Goal: Task Accomplishment & Management: Manage account settings

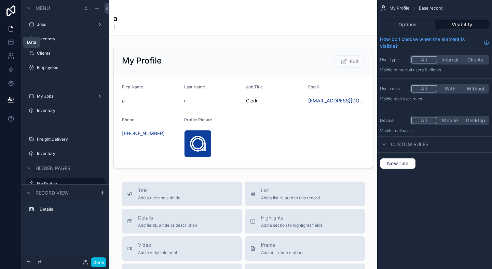
click at [12, 43] on icon at bounding box center [11, 42] width 7 height 7
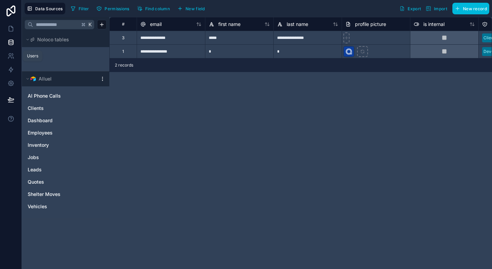
click at [12, 56] on icon at bounding box center [11, 56] width 7 height 7
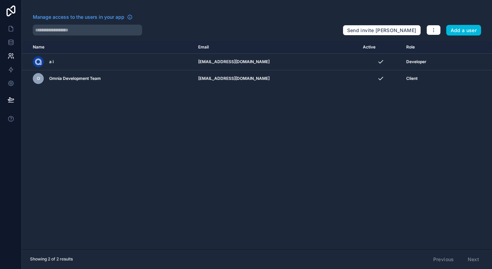
click at [0, 0] on div "scrollable content" at bounding box center [0, 0] width 0 height 0
click at [0, 0] on icon "scrollable content" at bounding box center [0, 0] width 0 height 0
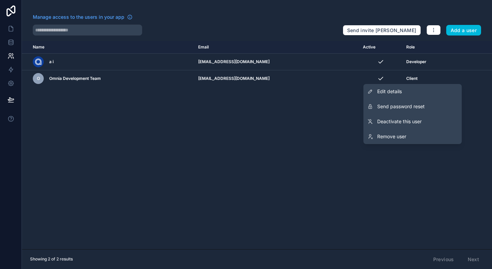
click at [410, 89] on link "Edit details" at bounding box center [413, 91] width 98 height 15
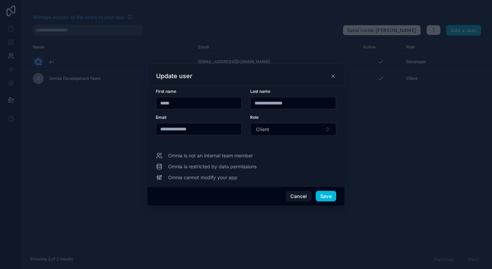
click at [295, 105] on input "**********" at bounding box center [293, 103] width 85 height 10
click at [276, 128] on button "Client" at bounding box center [293, 129] width 86 height 13
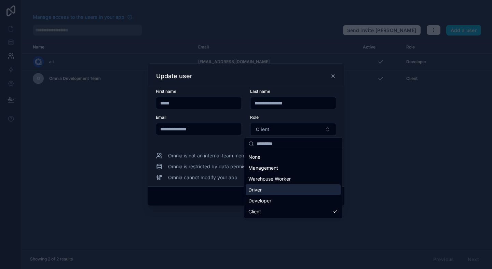
click at [281, 189] on div "Driver" at bounding box center [293, 190] width 95 height 11
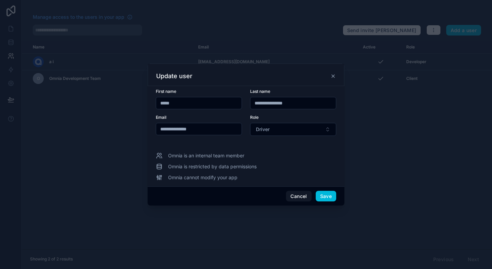
click at [325, 192] on button "Save" at bounding box center [326, 196] width 21 height 11
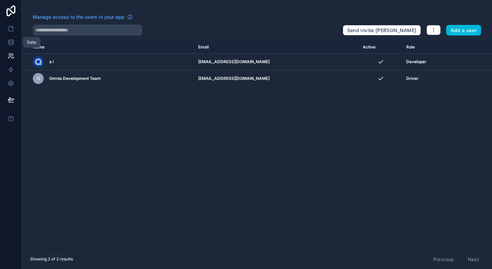
click at [9, 41] on icon at bounding box center [11, 42] width 4 height 3
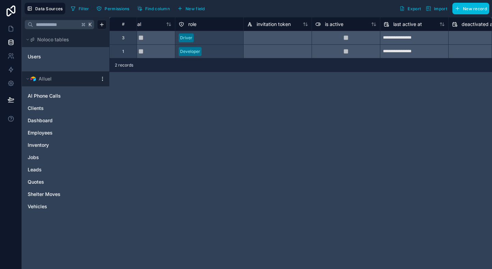
scroll to position [0, 303]
click at [204, 38] on div at bounding box center [219, 38] width 43 height 7
click at [212, 41] on div at bounding box center [219, 38] width 43 height 7
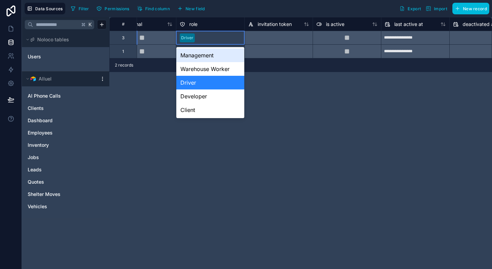
click at [212, 41] on div at bounding box center [219, 38] width 43 height 7
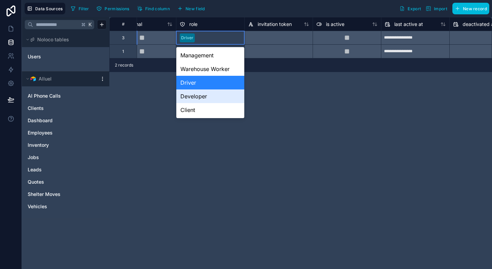
click at [278, 109] on div "**********" at bounding box center [300, 143] width 383 height 252
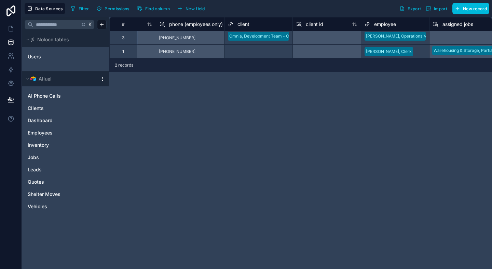
scroll to position [0, 0]
click at [238, 98] on div "**********" at bounding box center [300, 143] width 383 height 252
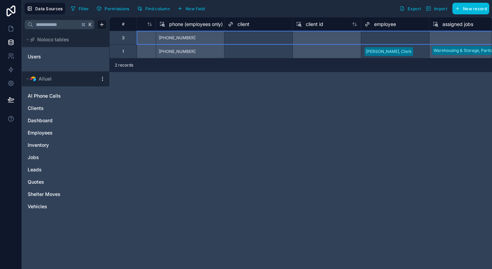
click at [397, 38] on div "Select a employee" at bounding box center [383, 37] width 36 height 5
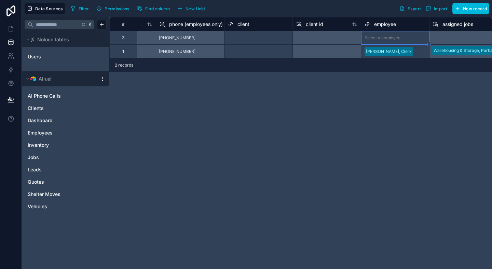
click at [397, 38] on div "Select a employee" at bounding box center [383, 37] width 36 height 5
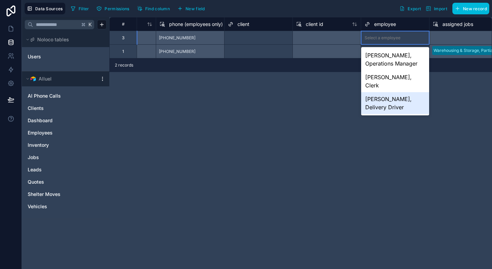
click at [395, 92] on div "[PERSON_NAME], Delivery Driver" at bounding box center [395, 103] width 68 height 22
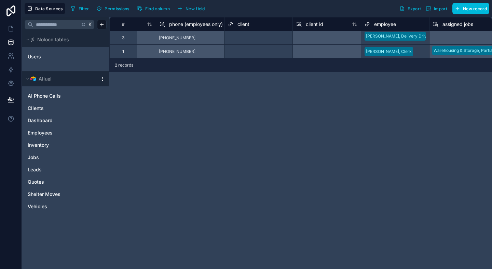
click at [368, 98] on div "**********" at bounding box center [300, 143] width 383 height 252
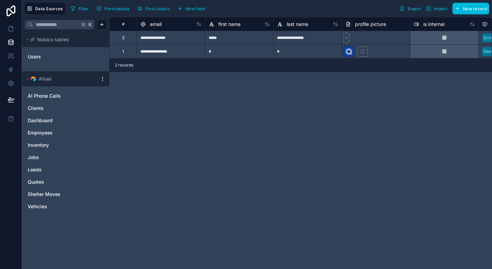
click at [285, 104] on div "**********" at bounding box center [300, 143] width 383 height 252
click at [12, 33] on link at bounding box center [11, 29] width 22 height 14
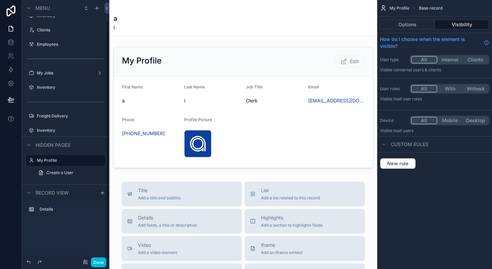
scroll to position [23, 0]
click at [45, 129] on label "Inventory" at bounding box center [69, 131] width 64 height 5
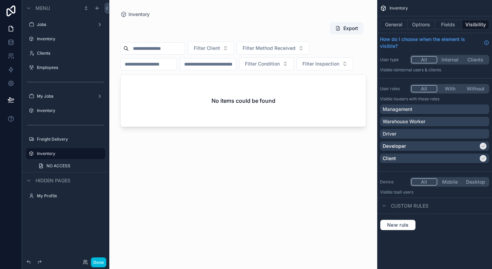
click at [54, 42] on div "Inventory" at bounding box center [70, 38] width 67 height 5
click at [52, 40] on label "Inventory" at bounding box center [69, 38] width 64 height 5
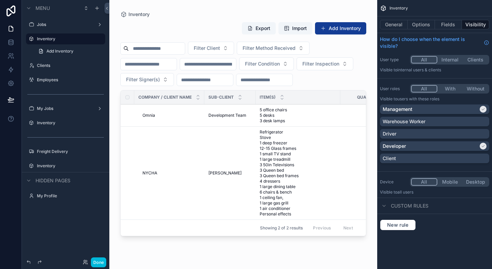
click at [219, 173] on div "scrollable content" at bounding box center [243, 130] width 268 height 261
click at [226, 173] on span "Antoinette Brown" at bounding box center [225, 173] width 33 height 5
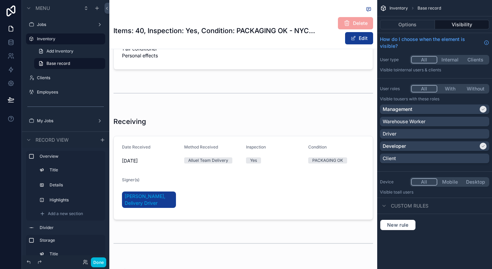
scroll to position [414, 0]
click at [134, 158] on div "scrollable content" at bounding box center [243, 168] width 268 height 117
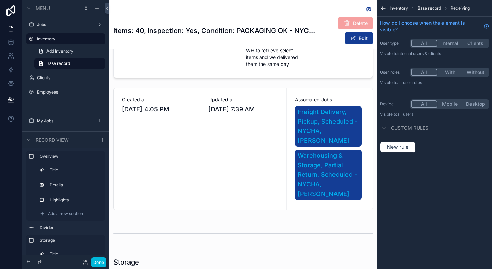
scroll to position [0, 0]
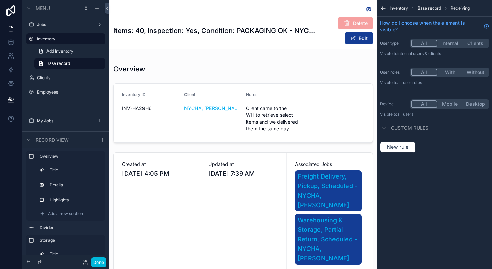
click at [193, 48] on div "Items: 40, Inspection: Yes, Condition: PACKAGING OK - NYCHA, Antoinette Brown D…" at bounding box center [244, 24] width 260 height 49
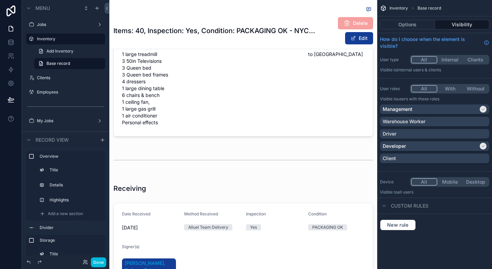
scroll to position [369, 0]
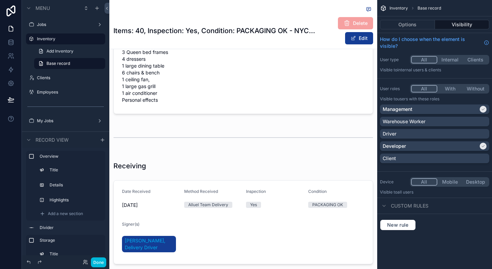
click at [197, 181] on div "scrollable content" at bounding box center [243, 213] width 268 height 117
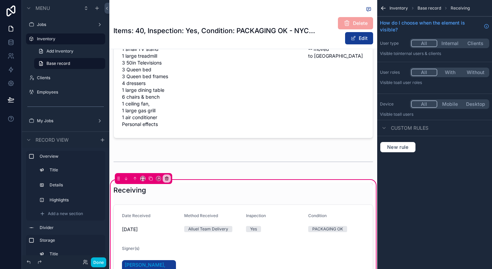
scroll to position [413, 0]
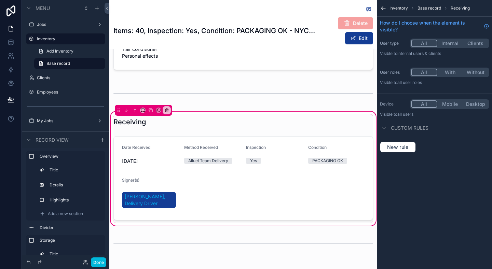
click at [186, 176] on div "scrollable content" at bounding box center [243, 179] width 268 height 90
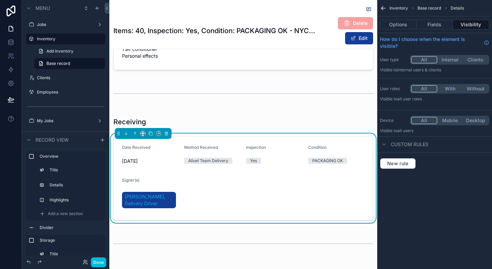
click at [446, 206] on div "Inventory Base record Details Options Fields Visibility How do I choose when th…" at bounding box center [434, 134] width 115 height 269
click at [309, 180] on form "Date Received 7/18/2025 Method Received Alluel Team Delivery Inspection Yes Con…" at bounding box center [243, 178] width 259 height 83
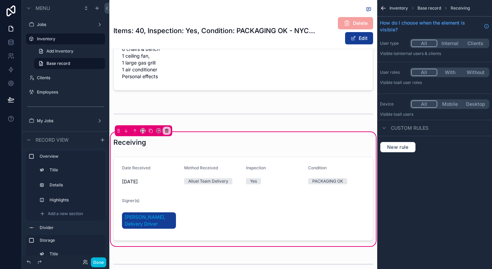
scroll to position [392, 0]
click at [13, 67] on icon at bounding box center [11, 69] width 7 height 7
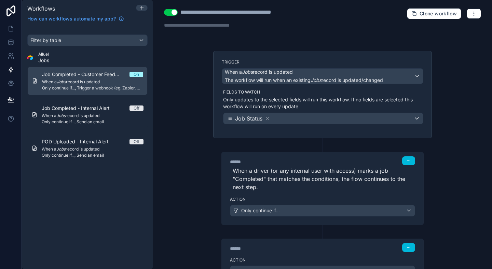
click at [70, 197] on div "Filter by table Alluel Jobs Job Completed - Customer Feedback Collection On Whe…" at bounding box center [87, 147] width 131 height 243
click at [93, 192] on div "Filter by table Alluel Jobs Job Completed - Customer Feedback Collection On Whe…" at bounding box center [87, 147] width 131 height 243
click at [140, 6] on icon at bounding box center [141, 7] width 5 height 5
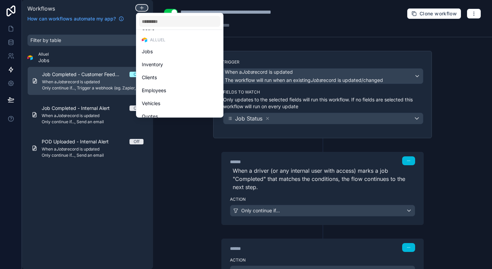
scroll to position [25, 0]
click at [102, 201] on div at bounding box center [246, 134] width 492 height 269
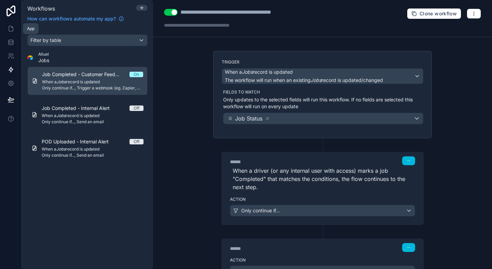
click at [11, 27] on icon at bounding box center [11, 28] width 7 height 7
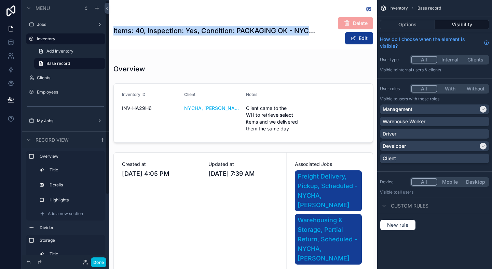
drag, startPoint x: 319, startPoint y: 31, endPoint x: 63, endPoint y: 15, distance: 256.3
click at [63, 15] on div "Menu Jobs Inventory Add Inventory Base record Clients Employees My Jobs Invento…" at bounding box center [257, 134] width 470 height 269
click at [169, 5] on div "scrollable content" at bounding box center [244, 9] width 260 height 9
drag, startPoint x: 110, startPoint y: 30, endPoint x: 317, endPoint y: 32, distance: 206.9
click at [317, 32] on div "Items: 40, Inspection: Yes, Condition: PACKAGING OK - NYCHA, Antoinette Brown D…" at bounding box center [243, 24] width 268 height 49
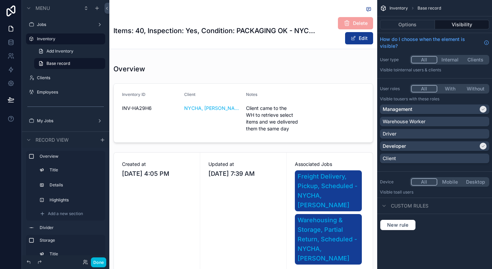
click at [317, 22] on div "Items: 40, Inspection: Yes, Condition: PACKAGING OK - NYCHA, Antoinette Brown D…" at bounding box center [244, 31] width 260 height 28
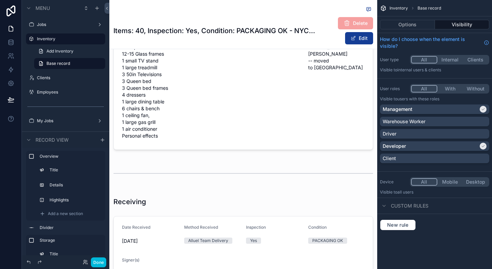
scroll to position [241, 0]
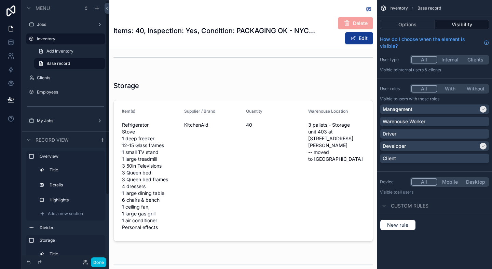
click at [57, 78] on label "Clients" at bounding box center [69, 77] width 64 height 5
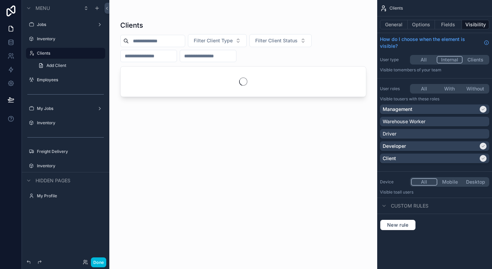
click at [60, 22] on div "Jobs" at bounding box center [65, 24] width 57 height 5
click at [60, 23] on label "Jobs" at bounding box center [64, 24] width 55 height 5
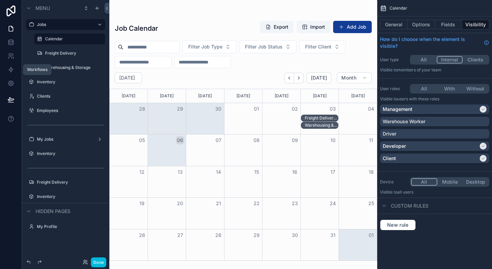
click at [15, 68] on link at bounding box center [11, 70] width 22 height 14
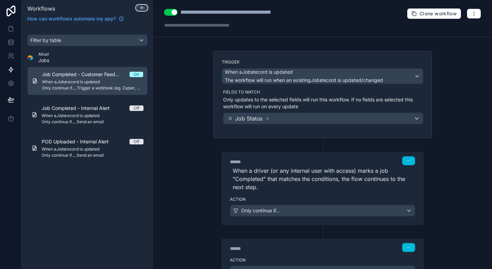
click at [143, 7] on icon at bounding box center [141, 7] width 5 height 5
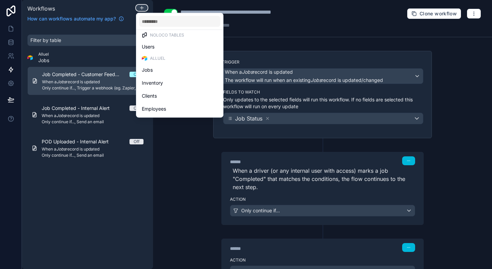
scroll to position [5, 0]
click at [162, 71] on div "Jobs" at bounding box center [180, 70] width 76 height 8
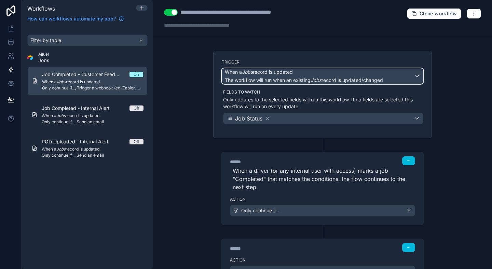
click at [295, 79] on span "The workflow will run when an existing Jobs record is updated/changed" at bounding box center [304, 80] width 158 height 6
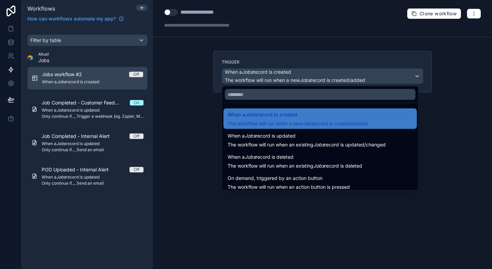
click at [248, 68] on div at bounding box center [246, 134] width 492 height 269
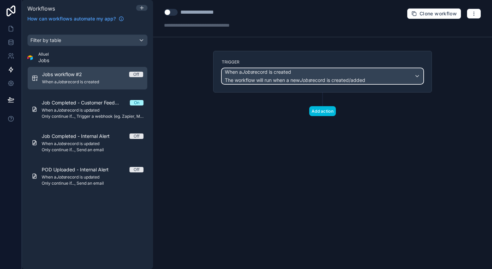
click at [248, 69] on span "When a Jobs record is created" at bounding box center [258, 72] width 66 height 7
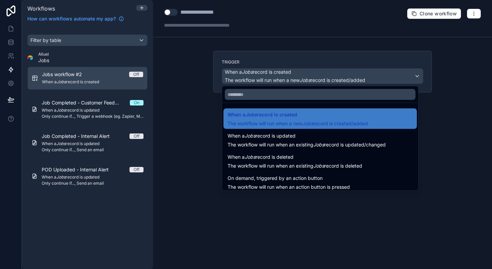
click at [147, 9] on div at bounding box center [246, 134] width 492 height 269
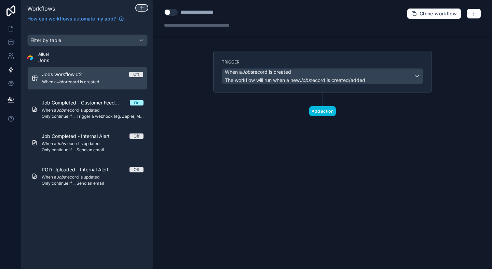
click at [146, 9] on div at bounding box center [141, 7] width 11 height 5
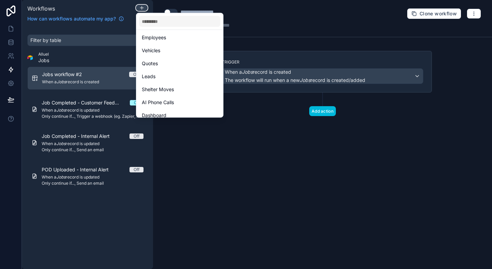
scroll to position [79, 0]
click at [173, 35] on div "Employees" at bounding box center [180, 35] width 76 height 8
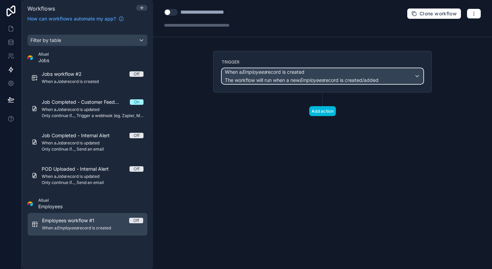
click at [287, 74] on span "When a Employees record is created" at bounding box center [265, 72] width 80 height 7
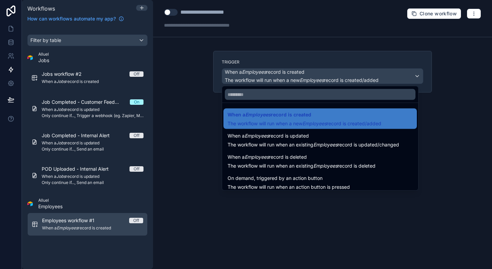
click at [301, 136] on span "When a Employees record is updated" at bounding box center [268, 136] width 81 height 8
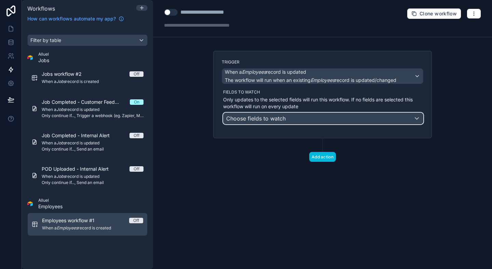
click at [301, 119] on div "Choose fields to watch" at bounding box center [324, 118] width 200 height 11
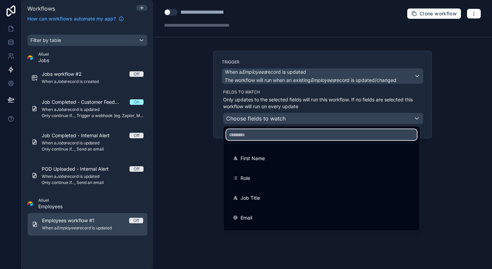
click at [258, 137] on input "text" at bounding box center [321, 135] width 191 height 11
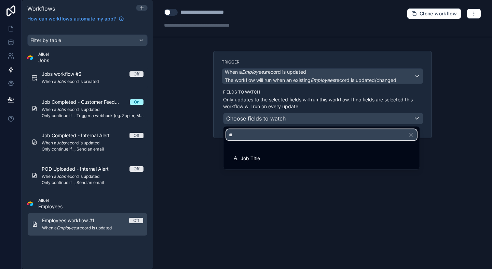
type input "*"
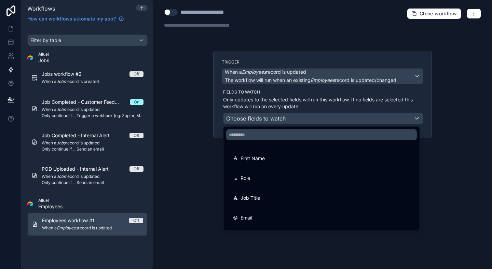
click at [283, 70] on div at bounding box center [246, 134] width 492 height 269
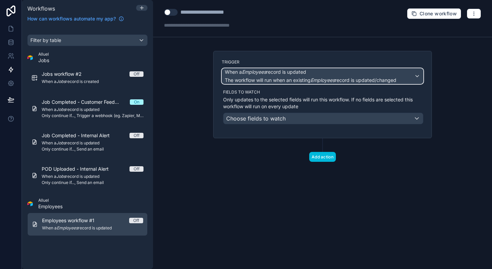
click at [284, 74] on span "When a Employees record is updated" at bounding box center [265, 72] width 81 height 7
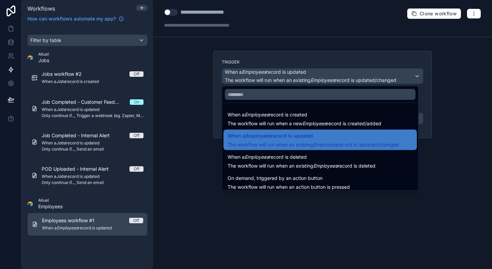
click at [132, 218] on div at bounding box center [246, 134] width 492 height 269
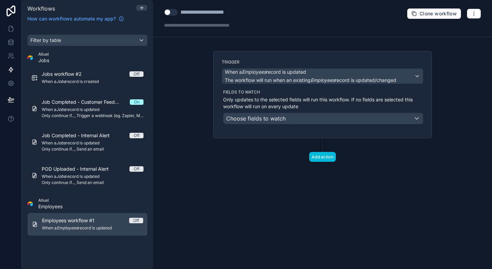
click at [39, 197] on div "Filter by table Alluel Jobs Jobs workflow #2 Off When a Jobs record is created …" at bounding box center [87, 137] width 131 height 204
click at [50, 217] on link "Employees workflow #1 Off When a Employees record is updated" at bounding box center [87, 224] width 120 height 23
click at [477, 14] on button "button" at bounding box center [474, 14] width 14 height 10
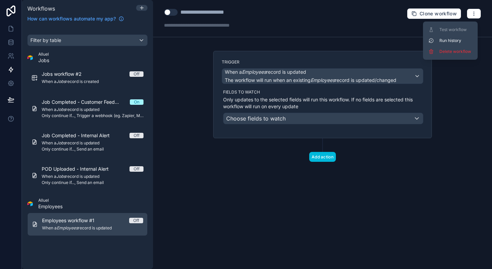
click at [466, 55] on button "Delete workflow" at bounding box center [450, 51] width 49 height 11
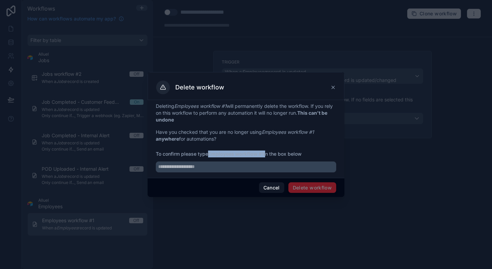
drag, startPoint x: 265, startPoint y: 154, endPoint x: 211, endPoint y: 152, distance: 54.4
click at [211, 152] on span "To confirm please type Employees workflow #1 in the box below" at bounding box center [246, 154] width 181 height 7
copy span "Employees workflow #1"
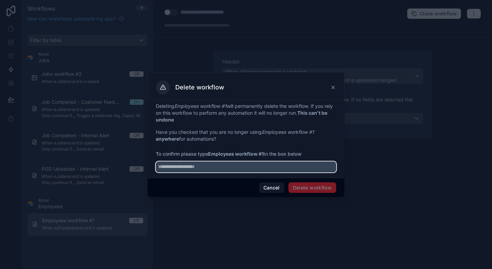
click at [206, 171] on input "text" at bounding box center [246, 167] width 181 height 11
paste input "**********"
type input "**********"
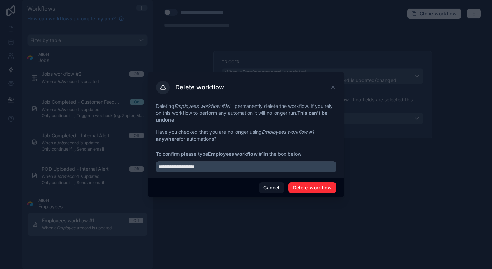
click at [322, 184] on button "Delete workflow" at bounding box center [313, 188] width 48 height 11
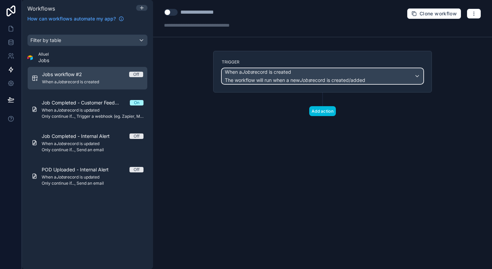
click at [330, 77] on span "The workflow will run when a new Jobs record is created/added" at bounding box center [295, 80] width 141 height 7
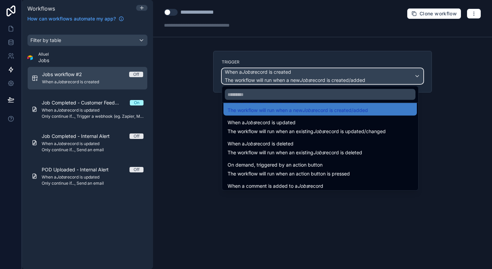
scroll to position [14, 0]
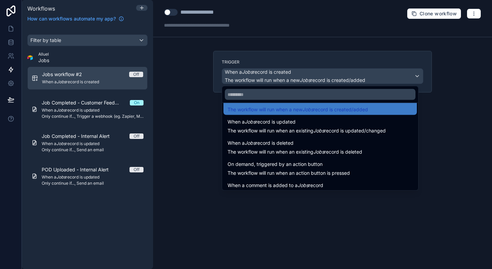
click at [292, 133] on span "The workflow will run when an existing Jobs record is updated/changed" at bounding box center [307, 131] width 158 height 6
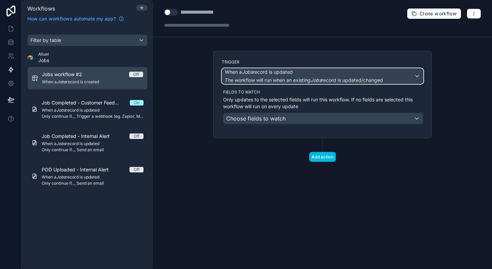
click at [313, 78] on span "The workflow will run when an existing Jobs record is updated/changed" at bounding box center [304, 80] width 158 height 6
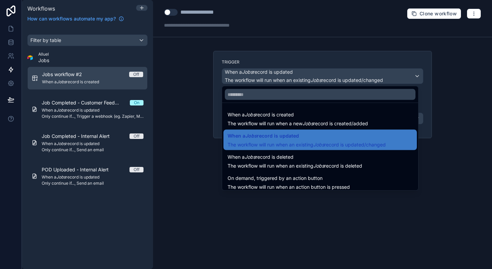
click at [289, 116] on span "When a Jobs record is created" at bounding box center [261, 115] width 66 height 8
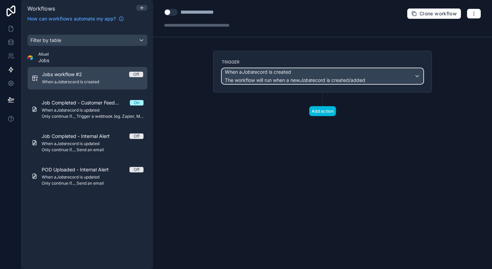
click at [290, 80] on span "The workflow will run when a new Jobs record is created/added" at bounding box center [295, 80] width 141 height 6
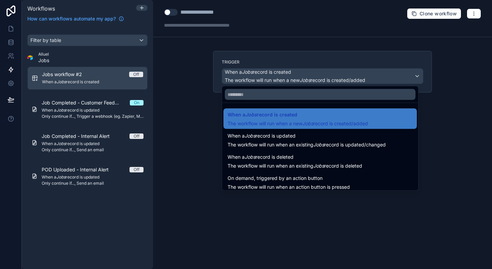
click at [306, 60] on div at bounding box center [246, 134] width 492 height 269
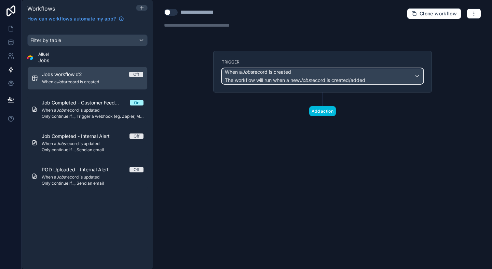
click at [281, 79] on span "The workflow will run when a new Jobs record is created/added" at bounding box center [295, 80] width 141 height 6
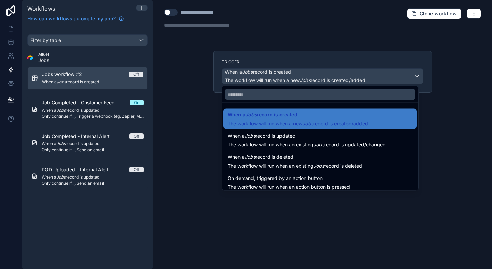
click at [167, 80] on div at bounding box center [246, 134] width 492 height 269
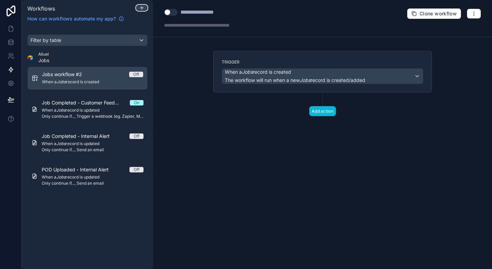
click at [141, 8] on icon at bounding box center [141, 7] width 5 height 5
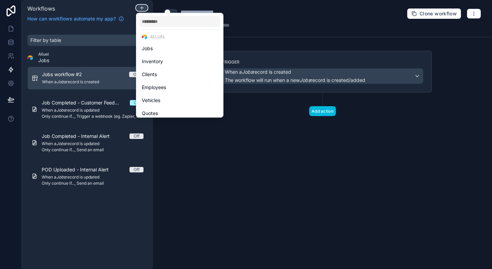
scroll to position [0, 0]
drag, startPoint x: 157, startPoint y: 50, endPoint x: 155, endPoint y: 46, distance: 4.0
click at [157, 50] on div "Users" at bounding box center [180, 52] width 76 height 8
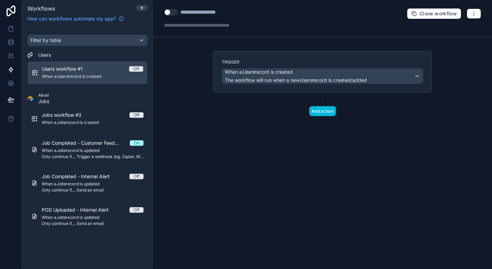
click at [87, 69] on span "Users workflow #1" at bounding box center [66, 69] width 49 height 7
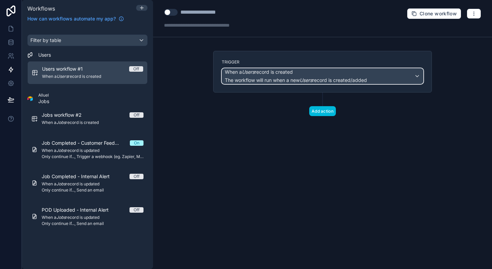
click at [285, 80] on span "The workflow will run when a new Users record is created/added" at bounding box center [296, 80] width 142 height 6
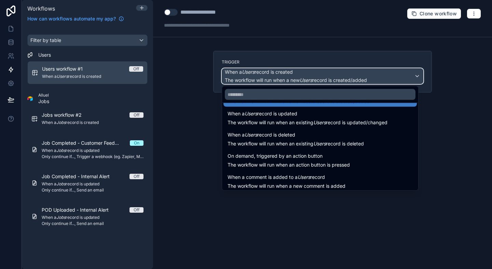
scroll to position [25, 0]
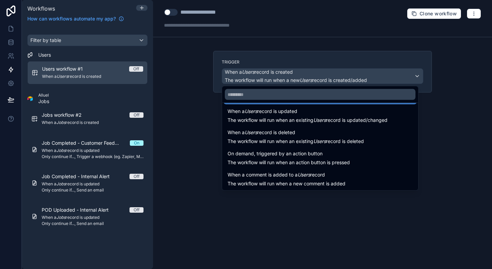
click at [90, 81] on div at bounding box center [246, 134] width 492 height 269
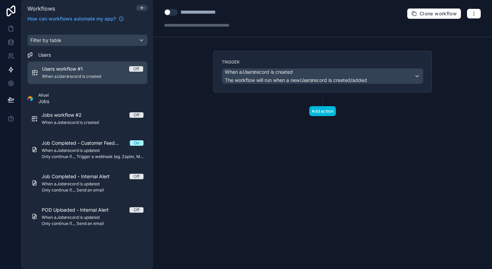
click at [482, 3] on div "**********" at bounding box center [322, 18] width 339 height 37
click at [471, 9] on button "button" at bounding box center [474, 14] width 14 height 10
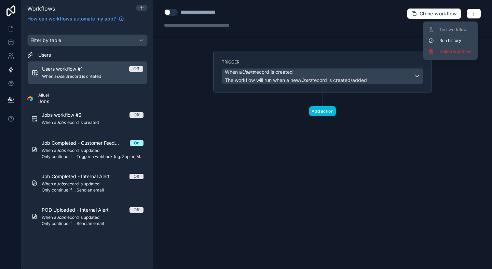
click at [440, 57] on button "Delete workflow" at bounding box center [450, 51] width 49 height 11
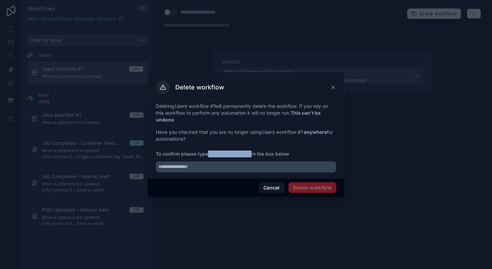
drag, startPoint x: 253, startPoint y: 154, endPoint x: 210, endPoint y: 152, distance: 42.8
click at [210, 152] on span "To confirm please type Users workflow #1 in the box below" at bounding box center [246, 154] width 181 height 7
copy strong "Users workflow #1"
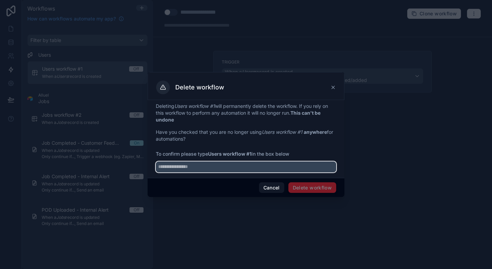
click at [213, 167] on input "text" at bounding box center [246, 167] width 181 height 11
paste input "**********"
type input "**********"
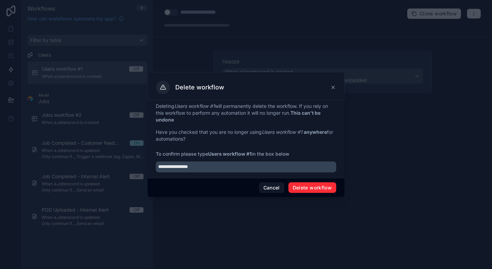
click at [320, 185] on button "Delete workflow" at bounding box center [313, 188] width 48 height 11
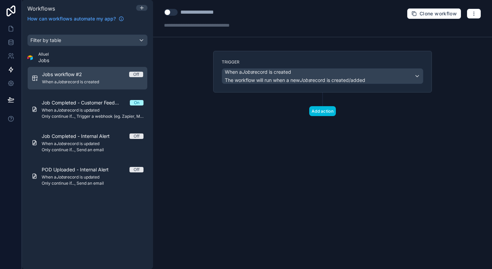
click at [87, 79] on span "When a Jobs record is created" at bounding box center [92, 81] width 101 height 5
click at [478, 15] on button "button" at bounding box center [474, 14] width 14 height 10
click at [335, 177] on div "**********" at bounding box center [322, 134] width 339 height 269
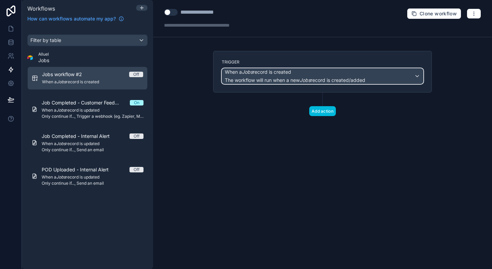
click at [279, 82] on span "The workflow will run when a new Jobs record is created/added" at bounding box center [295, 80] width 141 height 6
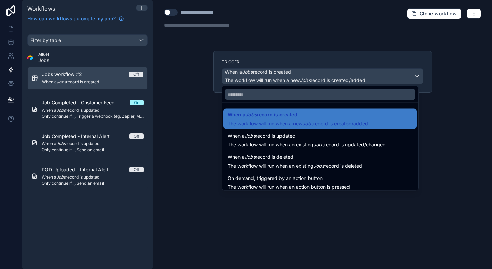
click at [264, 134] on span "When a Jobs record is updated" at bounding box center [262, 136] width 68 height 8
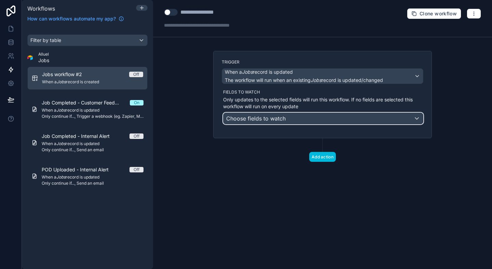
click at [289, 114] on div "Choose fields to watch" at bounding box center [324, 118] width 200 height 11
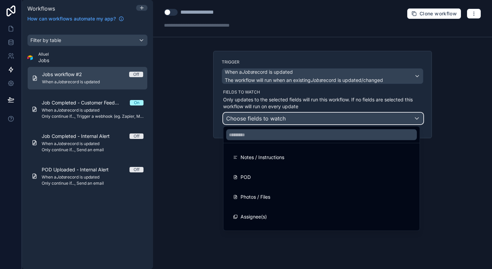
scroll to position [236, 0]
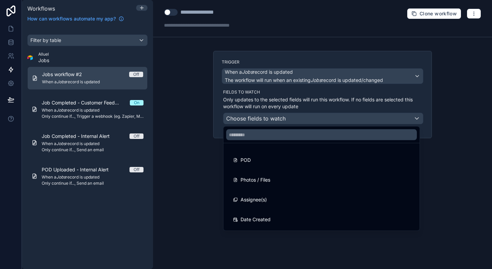
click at [266, 200] on span "Assignee(s)" at bounding box center [254, 200] width 26 height 8
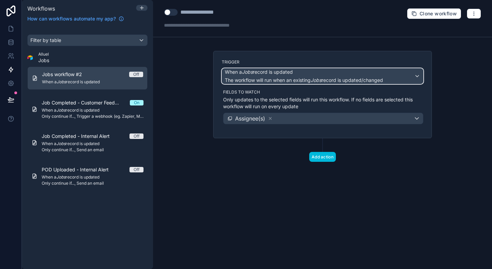
click at [290, 71] on span "When a Jobs record is updated" at bounding box center [259, 72] width 68 height 7
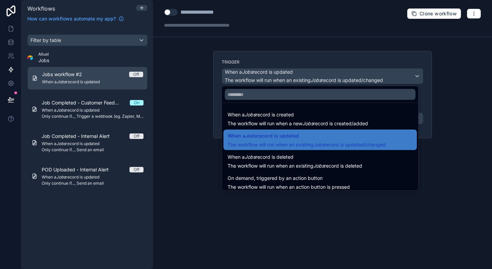
click at [277, 120] on span "The workflow will run when a new Jobs record is created/added" at bounding box center [298, 123] width 141 height 7
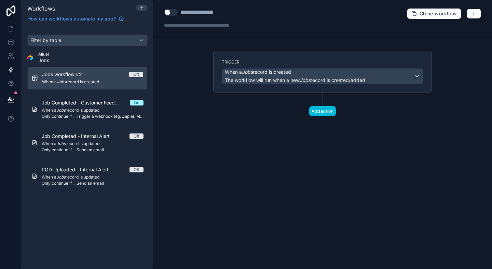
click at [320, 113] on button "Add action" at bounding box center [322, 111] width 27 height 10
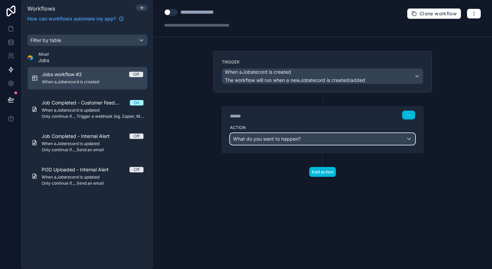
click at [294, 141] on span "What do you want to happen?" at bounding box center [267, 139] width 68 height 6
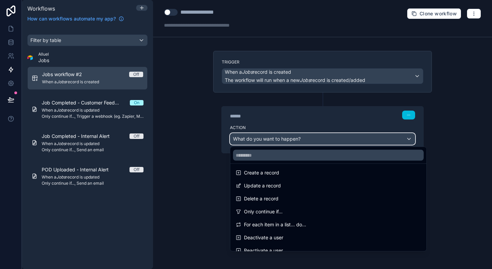
scroll to position [0, 0]
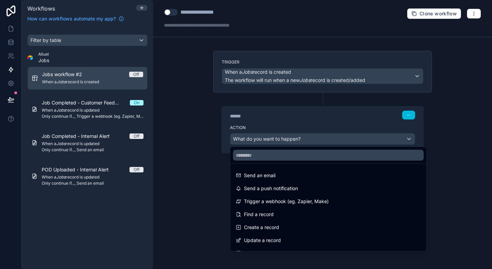
click at [213, 95] on div at bounding box center [246, 134] width 492 height 269
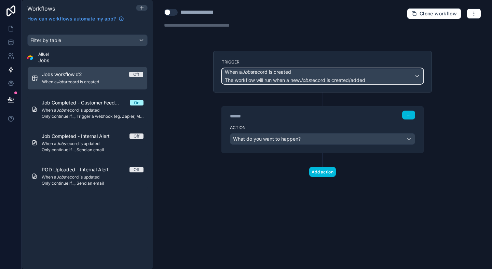
click at [298, 81] on span "The workflow will run when a new Jobs record is created/added" at bounding box center [295, 80] width 141 height 6
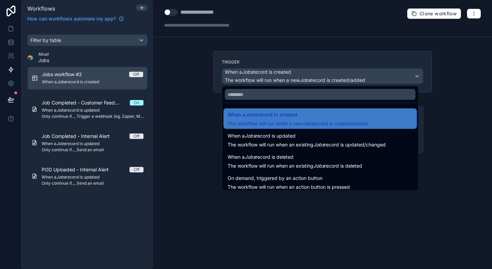
click at [188, 123] on div at bounding box center [246, 134] width 492 height 269
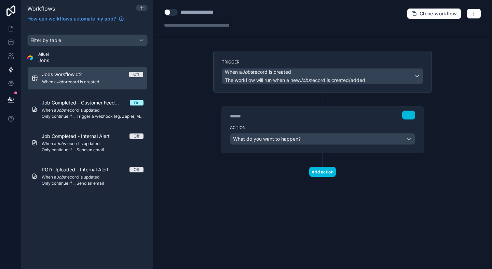
click at [406, 115] on button "button" at bounding box center [408, 115] width 13 height 9
click at [411, 139] on button "Delete" at bounding box center [425, 141] width 47 height 11
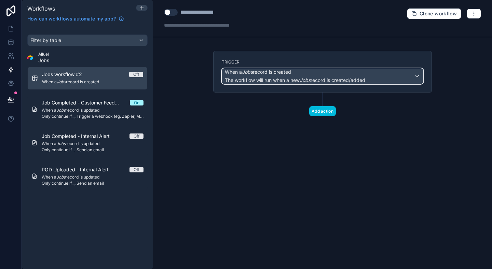
click at [287, 77] on span "The workflow will run when a new Jobs record is created/added" at bounding box center [295, 80] width 141 height 7
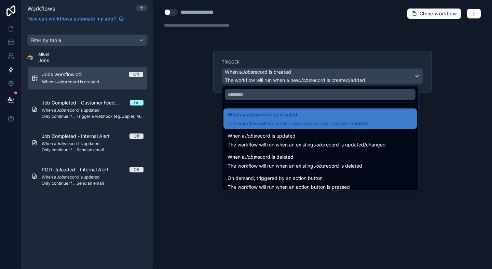
click at [339, 54] on div at bounding box center [246, 134] width 492 height 269
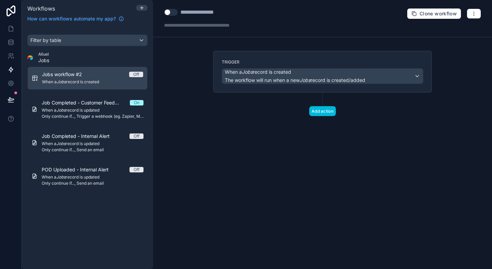
click at [319, 107] on button "Add action" at bounding box center [322, 111] width 27 height 10
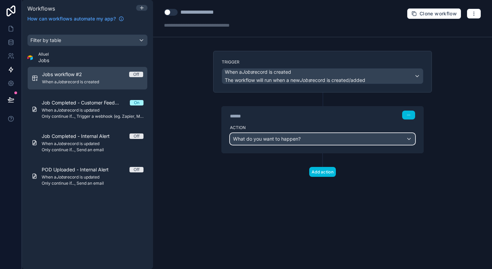
click at [295, 136] on span "What do you want to happen?" at bounding box center [267, 139] width 68 height 7
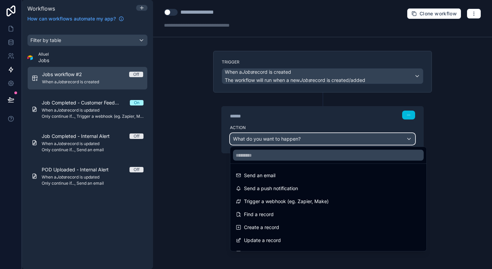
scroll to position [36, 0]
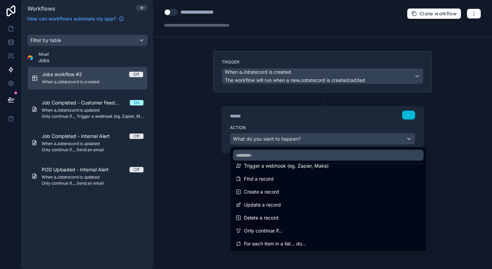
click at [284, 229] on div "Only continue if..." at bounding box center [328, 231] width 185 height 8
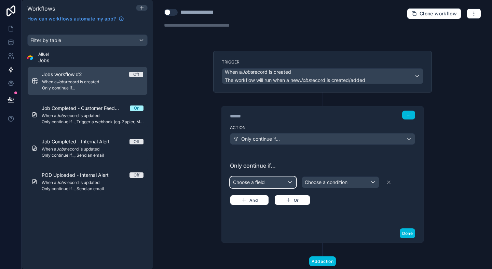
click at [266, 178] on div "Choose a field" at bounding box center [263, 182] width 66 height 11
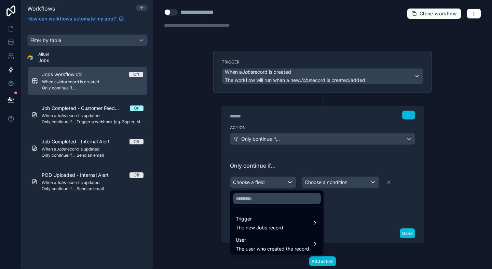
click at [267, 215] on span "Trigger" at bounding box center [260, 219] width 48 height 8
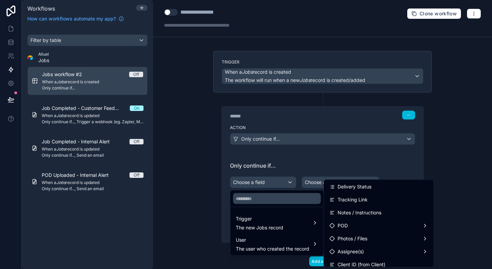
scroll to position [242, 0]
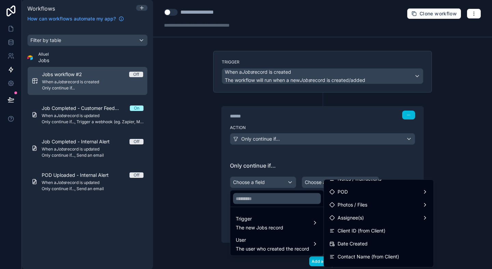
click at [354, 217] on span "Assignee(s)" at bounding box center [351, 218] width 26 height 8
click at [301, 218] on span "Assignee(s) count" at bounding box center [299, 219] width 40 height 8
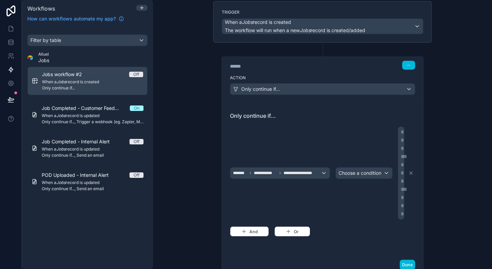
scroll to position [51, 0]
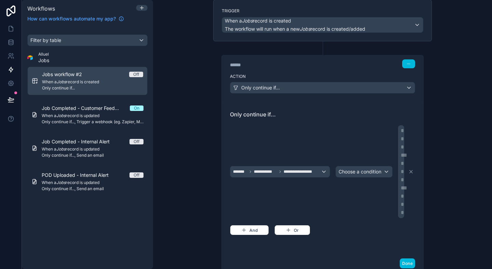
click at [401, 153] on div "**********" at bounding box center [401, 171] width 6 height 93
click at [411, 171] on icon at bounding box center [411, 171] width 5 height 5
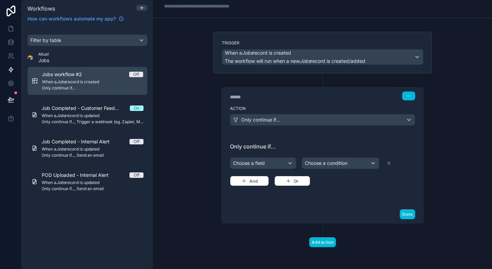
scroll to position [0, 0]
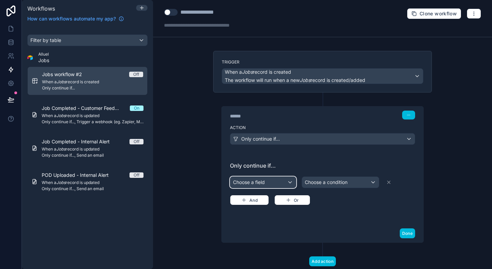
click at [263, 184] on div "Choose a field" at bounding box center [263, 182] width 66 height 11
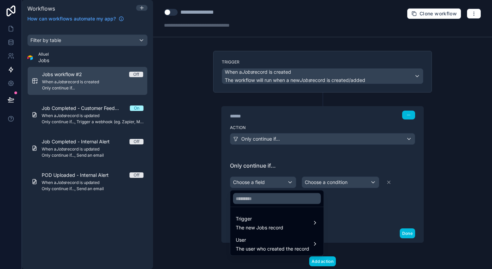
click at [263, 249] on span "The user who created the record" at bounding box center [273, 249] width 74 height 7
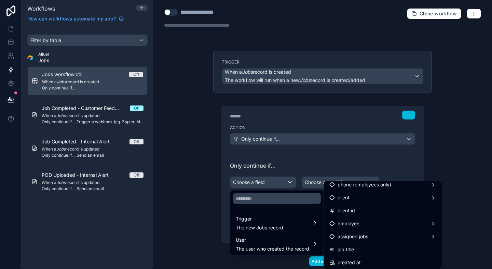
scroll to position [170, 0]
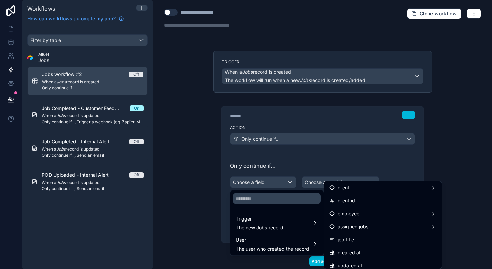
click at [326, 148] on div at bounding box center [246, 134] width 492 height 269
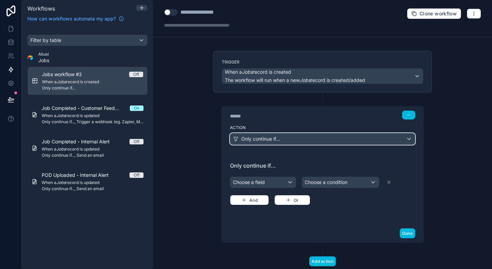
click at [327, 141] on div "Only continue if..." at bounding box center [322, 139] width 185 height 11
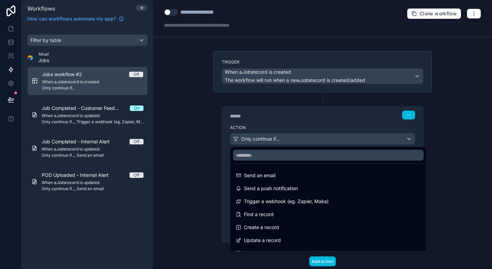
click at [328, 140] on div at bounding box center [246, 134] width 492 height 269
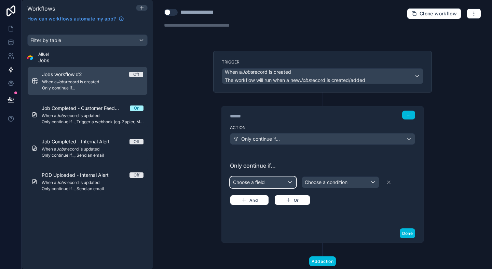
click at [268, 182] on div "Choose a field" at bounding box center [263, 182] width 66 height 11
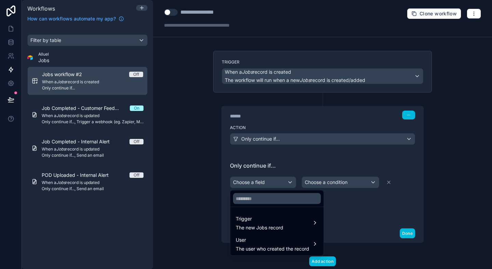
click at [288, 231] on div "Trigger The new Jobs record" at bounding box center [277, 223] width 82 height 16
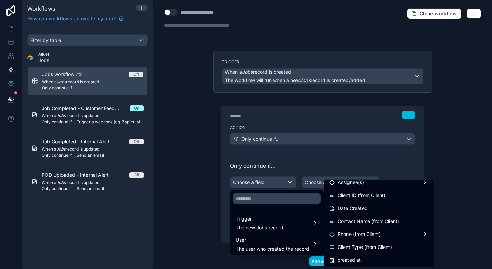
scroll to position [235, 0]
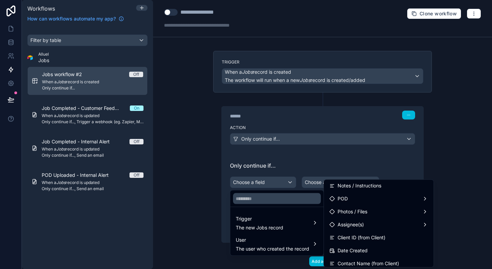
click at [370, 222] on div "Assignee(s)" at bounding box center [379, 225] width 99 height 8
click at [304, 224] on span "Assignee(s) count" at bounding box center [299, 226] width 40 height 8
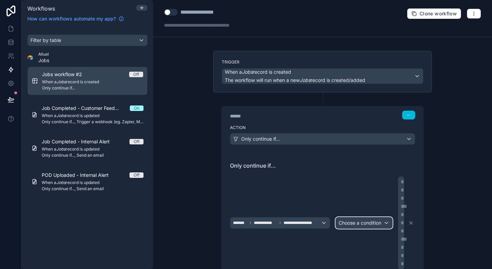
click at [357, 222] on span "Choose a condition" at bounding box center [360, 223] width 43 height 6
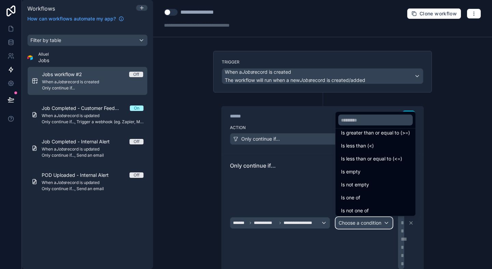
scroll to position [49, 0]
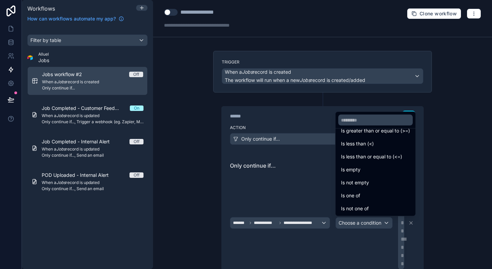
click at [381, 178] on div "Is not empty" at bounding box center [375, 183] width 77 height 12
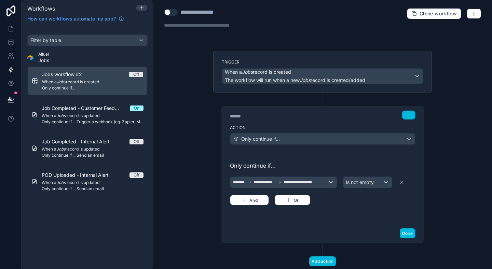
click at [473, 177] on div "**********" at bounding box center [322, 134] width 339 height 269
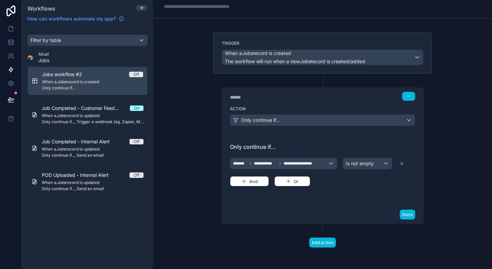
click at [412, 217] on button "Done" at bounding box center [407, 215] width 15 height 10
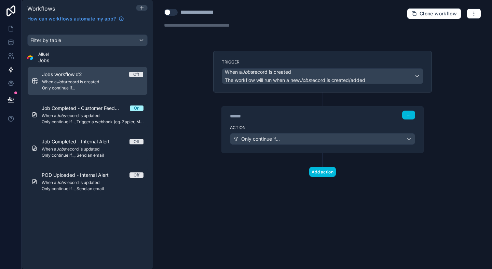
click at [323, 175] on button "Add action" at bounding box center [322, 172] width 27 height 10
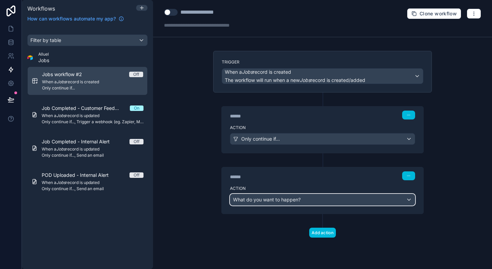
click at [298, 198] on span "What do you want to happen?" at bounding box center [267, 200] width 68 height 6
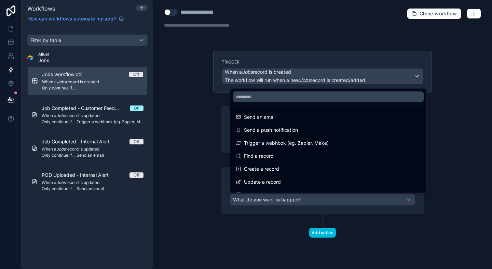
click at [483, 127] on div at bounding box center [246, 134] width 492 height 269
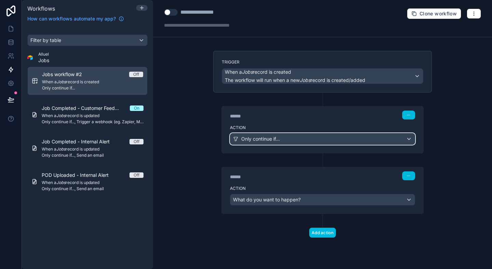
click at [299, 136] on div "Only continue if..." at bounding box center [322, 139] width 185 height 11
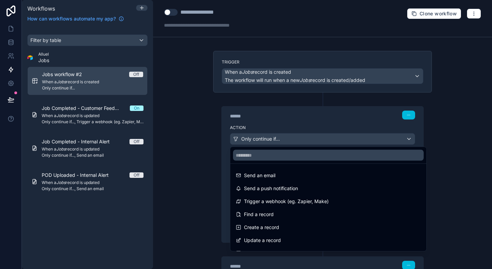
click at [453, 119] on div at bounding box center [246, 134] width 492 height 269
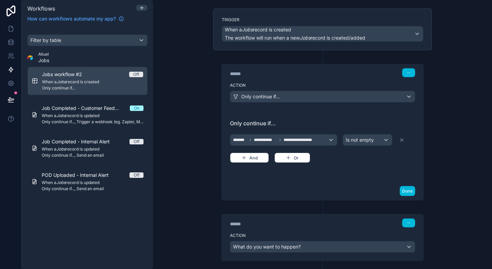
scroll to position [80, 0]
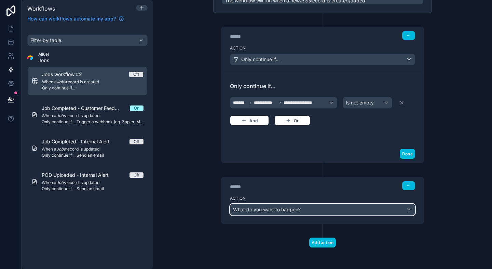
click at [302, 205] on div "What do you want to happen?" at bounding box center [322, 209] width 185 height 11
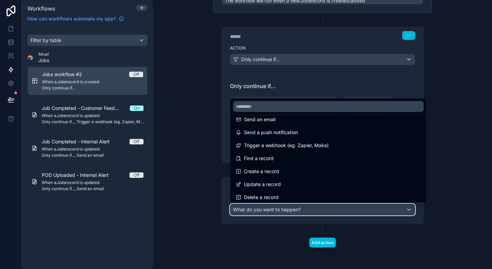
scroll to position [0, 0]
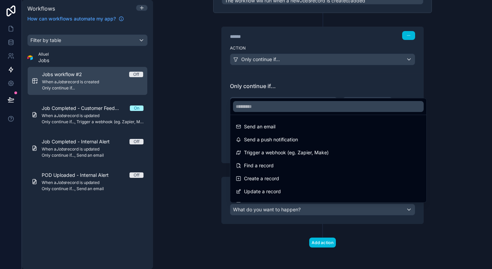
click at [310, 137] on div "Send a push notification" at bounding box center [328, 140] width 185 height 8
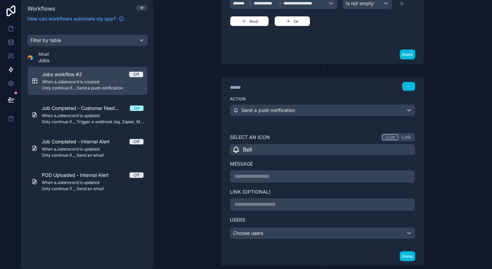
scroll to position [221, 0]
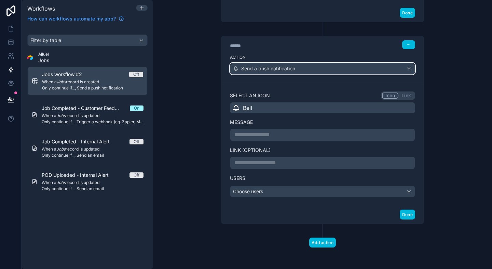
click at [265, 66] on span "Send a push notification" at bounding box center [268, 68] width 54 height 7
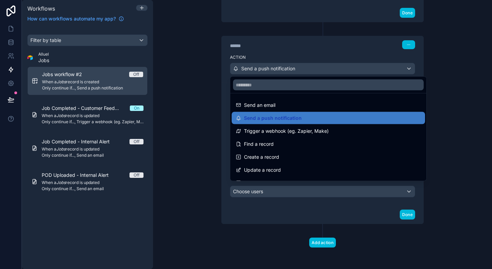
click at [210, 70] on div at bounding box center [246, 134] width 492 height 269
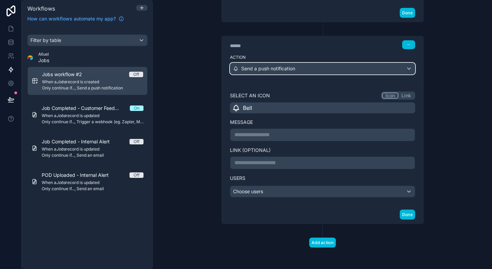
click at [279, 68] on span "Send a push notification" at bounding box center [268, 68] width 54 height 7
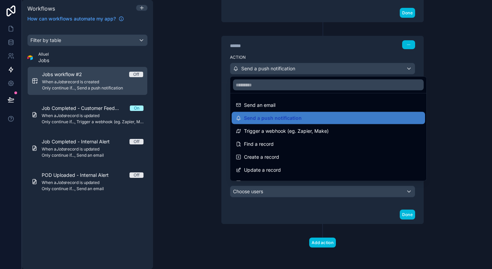
click at [202, 85] on div at bounding box center [246, 134] width 492 height 269
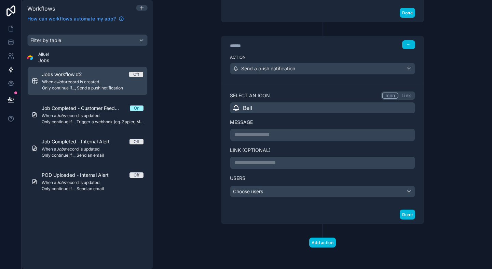
click at [299, 139] on div "**********" at bounding box center [322, 135] width 185 height 13
click at [291, 134] on p "**********" at bounding box center [323, 135] width 176 height 8
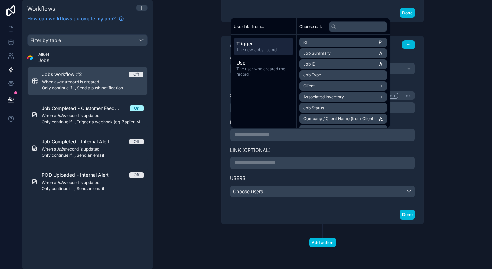
click at [211, 133] on div "**********" at bounding box center [323, 50] width 230 height 440
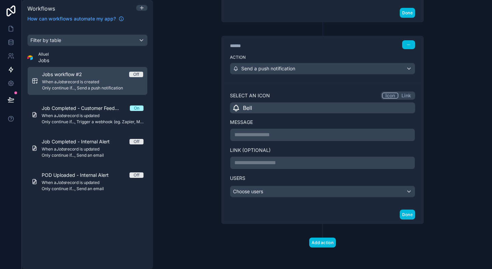
click at [269, 132] on p "**********" at bounding box center [323, 135] width 176 height 8
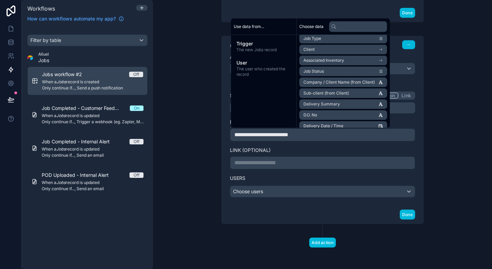
scroll to position [0, 0]
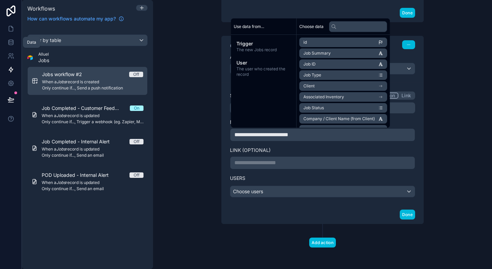
click at [12, 42] on icon at bounding box center [11, 42] width 7 height 7
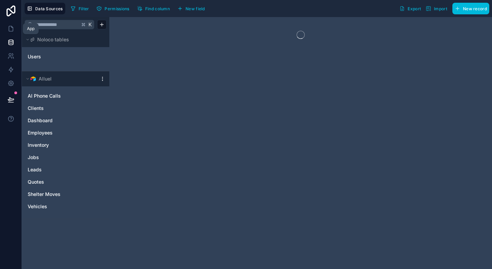
click at [14, 22] on link at bounding box center [11, 29] width 22 height 14
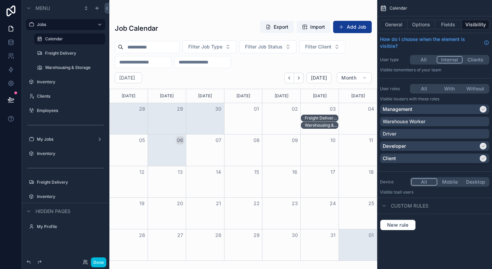
click at [468, 97] on p "Visible to Users with these roles" at bounding box center [434, 98] width 109 height 5
click at [324, 117] on div "Freight Delivery, Partial Pickup, Completed - Omnia, Development Team" at bounding box center [322, 118] width 34 height 5
click at [59, 54] on label "Freight Delivery" at bounding box center [73, 53] width 56 height 5
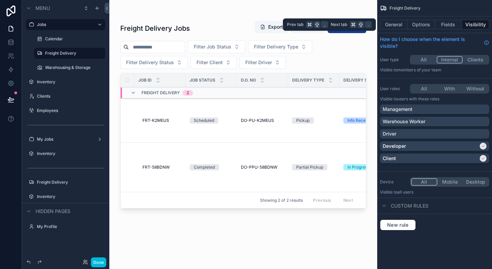
click at [399, 27] on button "General" at bounding box center [394, 25] width 28 height 10
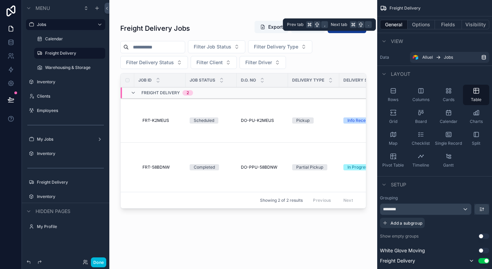
click at [426, 25] on button "Options" at bounding box center [421, 25] width 27 height 10
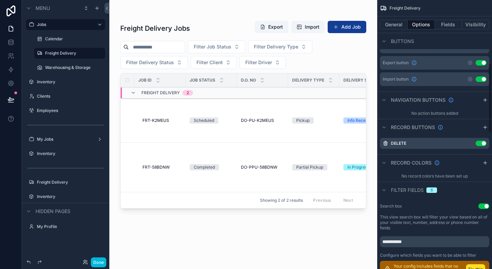
scroll to position [243, 0]
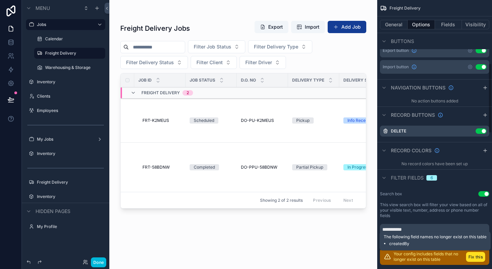
click at [473, 255] on button "Fix this" at bounding box center [475, 257] width 19 height 10
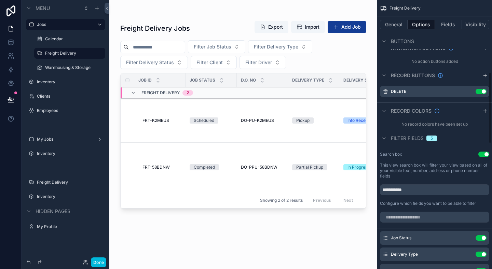
scroll to position [287, 0]
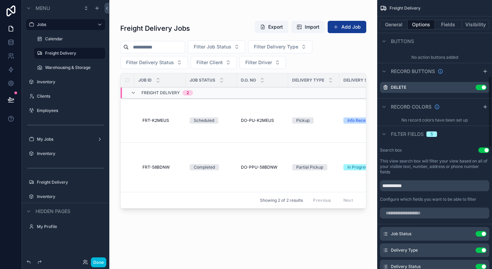
click at [329, 125] on div "scrollable content" at bounding box center [243, 130] width 268 height 261
click at [328, 125] on td "Pickup" at bounding box center [313, 121] width 51 height 44
click at [299, 123] on div "Pickup" at bounding box center [302, 121] width 13 height 6
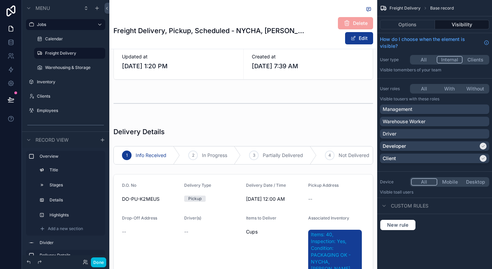
scroll to position [178, 0]
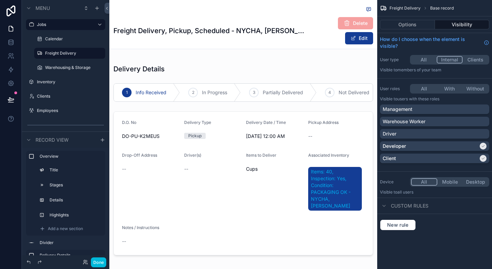
click at [220, 142] on div "scrollable content" at bounding box center [243, 159] width 268 height 205
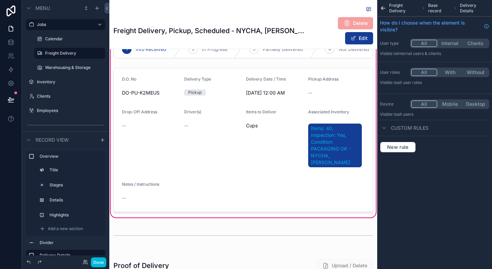
scroll to position [192, 0]
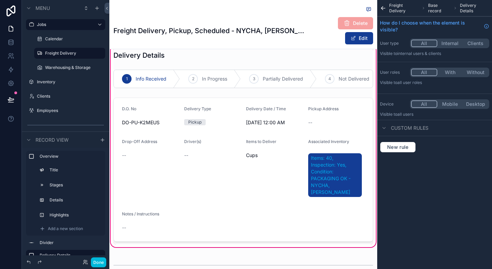
click at [367, 39] on button "Edit" at bounding box center [359, 38] width 28 height 12
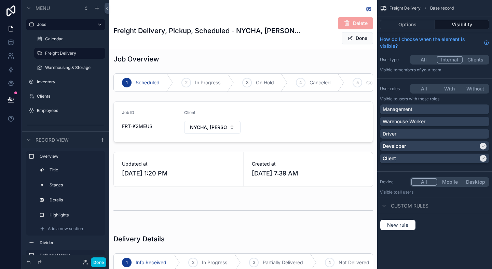
scroll to position [0, 0]
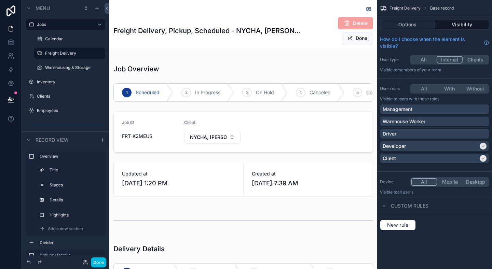
click at [223, 139] on div "scrollable content" at bounding box center [243, 130] width 268 height 147
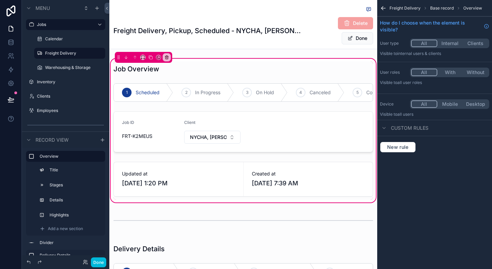
click at [214, 139] on div "scrollable content" at bounding box center [243, 132] width 268 height 46
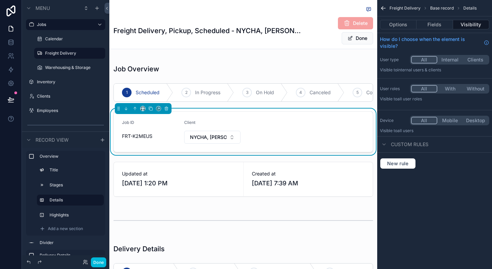
click at [214, 139] on span "NYCHA, [PERSON_NAME] - Government, Active" at bounding box center [208, 137] width 37 height 7
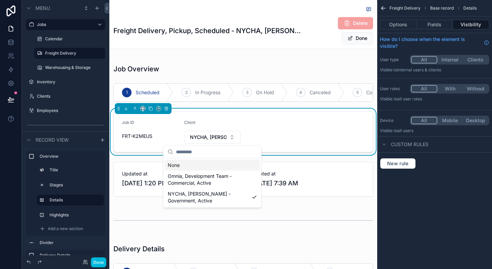
click at [214, 139] on span "NYCHA, [PERSON_NAME] - Government, Active" at bounding box center [208, 137] width 37 height 7
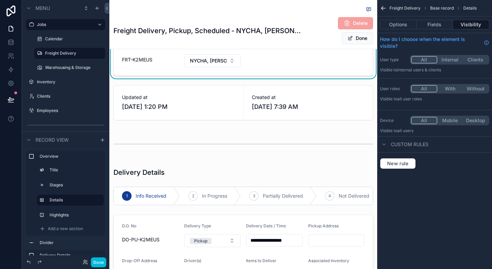
scroll to position [202, 0]
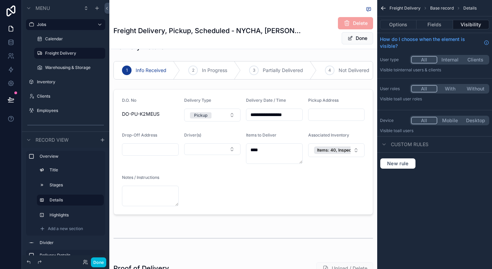
click at [214, 152] on div "scrollable content" at bounding box center [243, 128] width 268 height 187
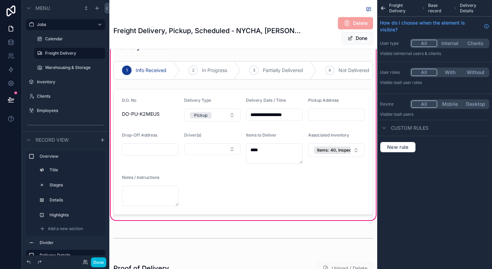
click at [208, 152] on div "scrollable content" at bounding box center [243, 151] width 268 height 131
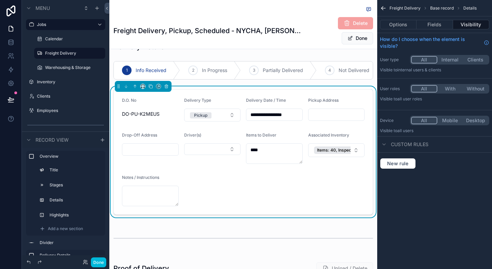
click at [203, 150] on button "Select Button" at bounding box center [212, 150] width 57 height 12
click at [215, 132] on form "**********" at bounding box center [243, 152] width 259 height 125
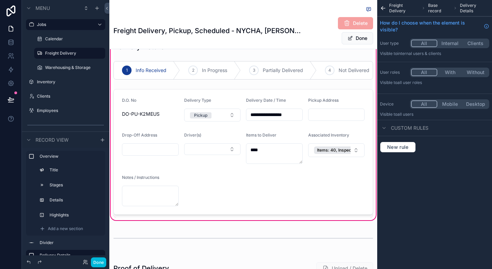
click at [212, 137] on div "scrollable content" at bounding box center [243, 151] width 268 height 131
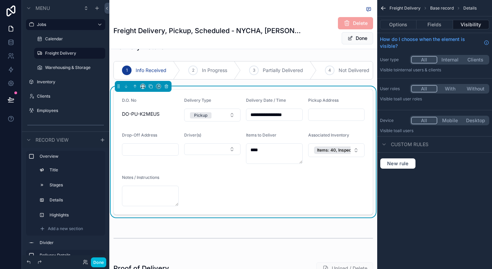
click at [440, 28] on button "Fields" at bounding box center [435, 25] width 36 height 10
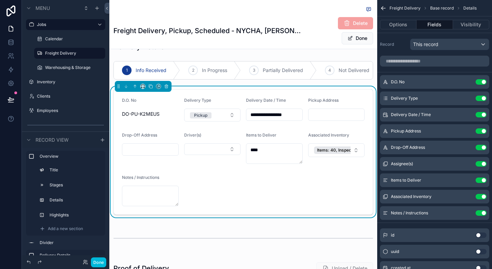
click at [0, 0] on icon "scrollable content" at bounding box center [0, 0] width 0 height 0
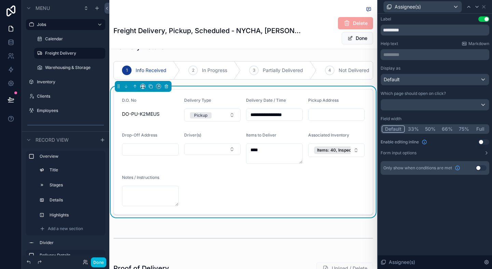
click at [487, 149] on div "Display as Default Which page should open on click? Field width Default 33% 50%…" at bounding box center [435, 111] width 109 height 90
click at [487, 151] on icon at bounding box center [486, 152] width 5 height 5
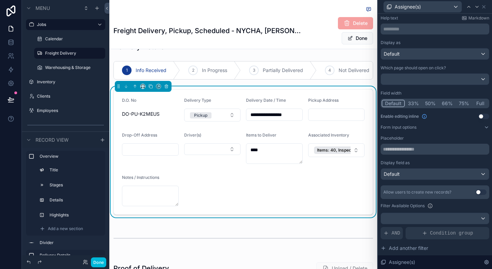
scroll to position [26, 0]
click at [472, 150] on input "text" at bounding box center [435, 149] width 109 height 11
click at [465, 140] on div "Placeholder" at bounding box center [435, 137] width 109 height 5
click at [453, 152] on input "text" at bounding box center [435, 149] width 109 height 11
click at [411, 141] on div "Placeholder" at bounding box center [435, 137] width 109 height 5
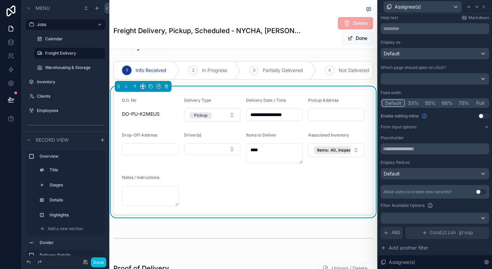
click at [399, 181] on div "Placeholder Display field as Default Allow users to create new records? Use set…" at bounding box center [435, 215] width 109 height 161
click at [404, 176] on div "Default" at bounding box center [435, 174] width 108 height 11
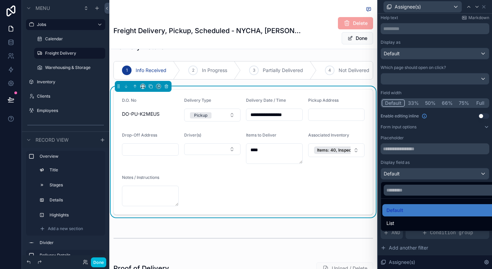
click at [392, 218] on div "List" at bounding box center [443, 223] width 121 height 12
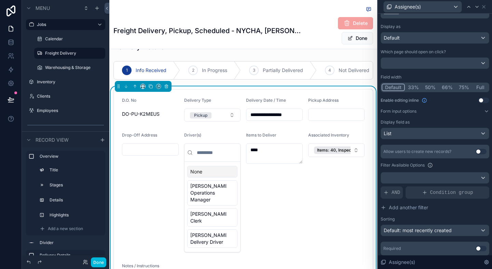
scroll to position [42, 0]
click at [446, 175] on div at bounding box center [435, 177] width 108 height 11
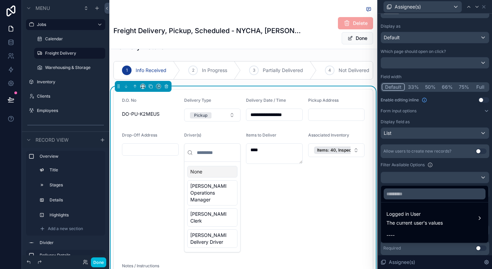
click at [436, 225] on span "The current user's values" at bounding box center [415, 223] width 56 height 7
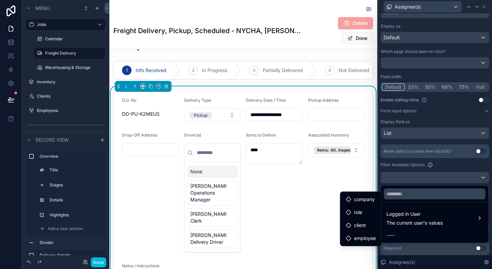
click at [371, 215] on div "role" at bounding box center [361, 213] width 30 height 8
click at [364, 213] on div "role" at bounding box center [361, 213] width 30 height 8
click at [357, 212] on span "role" at bounding box center [358, 213] width 8 height 8
click at [401, 217] on span "Logged in User" at bounding box center [415, 214] width 56 height 8
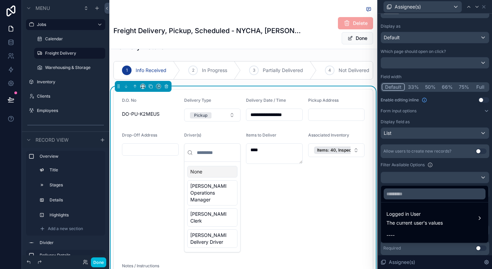
click at [401, 217] on span "Logged in User" at bounding box center [415, 214] width 56 height 8
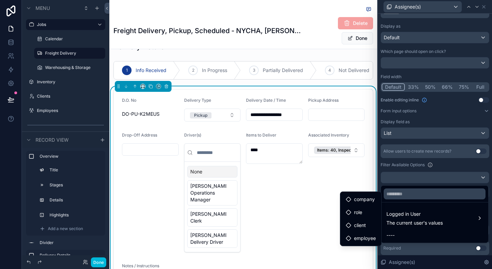
click at [368, 215] on div "role" at bounding box center [361, 213] width 30 height 8
click at [365, 240] on span "employee" at bounding box center [365, 239] width 22 height 8
click at [366, 200] on span "company" at bounding box center [364, 200] width 21 height 8
click at [402, 213] on span "Logged in User" at bounding box center [415, 214] width 56 height 8
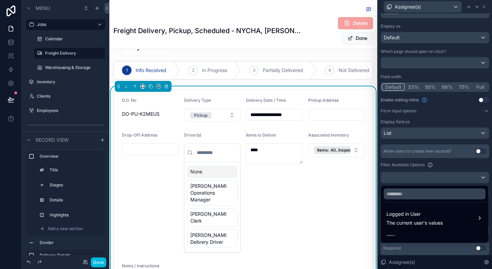
click at [402, 213] on span "Logged in User" at bounding box center [415, 214] width 56 height 8
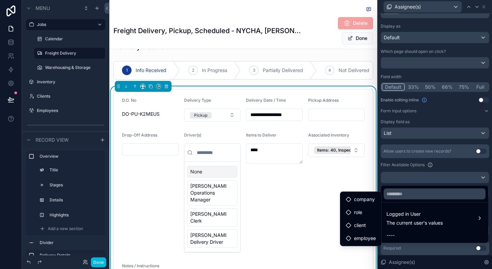
click at [409, 170] on div at bounding box center [435, 134] width 114 height 269
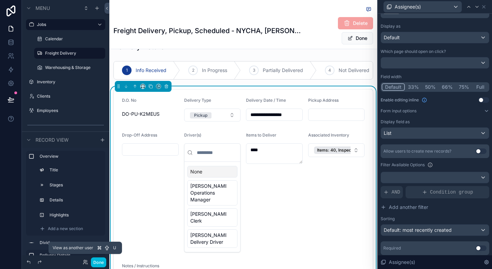
click at [86, 264] on icon at bounding box center [85, 262] width 5 height 5
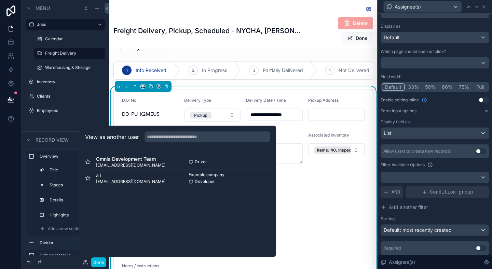
click at [0, 0] on button "Select" at bounding box center [0, 0] width 0 height 0
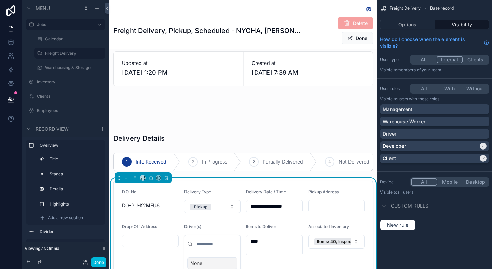
scroll to position [240, 0]
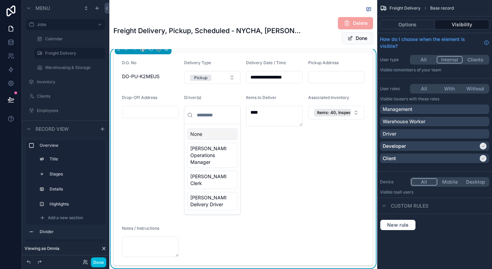
click at [226, 104] on div "Driver(s) None [PERSON_NAME], Operations Manager [PERSON_NAME], Clerk [PERSON_N…" at bounding box center [212, 155] width 57 height 120
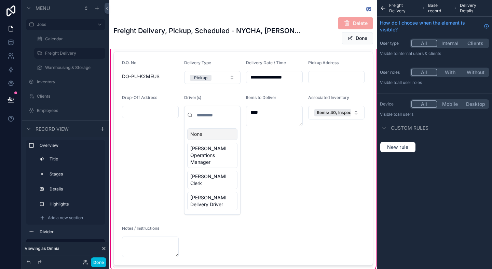
click at [223, 145] on div "scrollable content" at bounding box center [243, 159] width 268 height 220
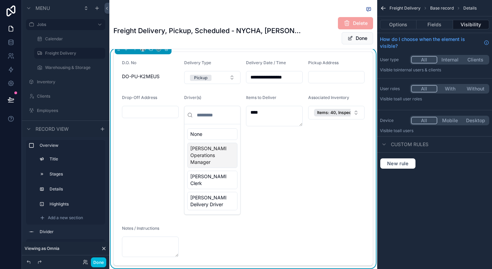
click at [280, 139] on div "Items to Deliver ****" at bounding box center [274, 155] width 57 height 120
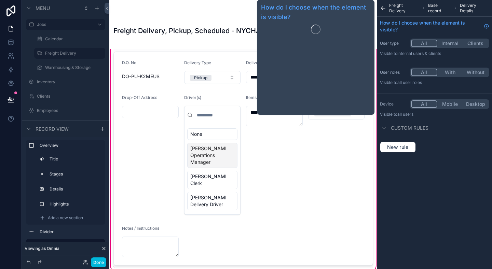
click at [269, 166] on div "scrollable content" at bounding box center [243, 159] width 268 height 220
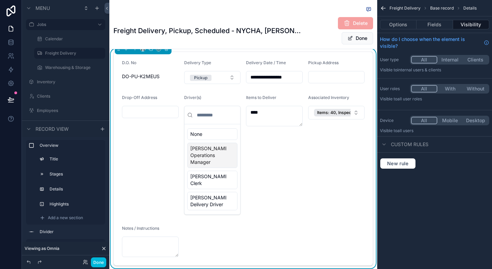
click at [440, 27] on button "Fields" at bounding box center [435, 25] width 36 height 10
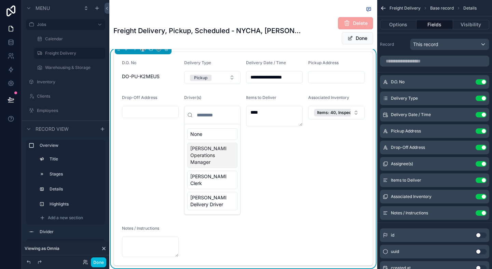
click at [0, 0] on icon "scrollable content" at bounding box center [0, 0] width 0 height 0
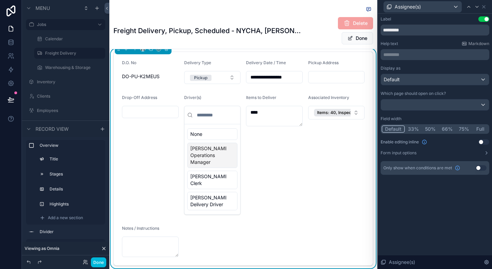
click at [468, 163] on div "Only show when conditions are met Use setting" at bounding box center [435, 168] width 109 height 14
click at [485, 154] on icon at bounding box center [486, 152] width 5 height 5
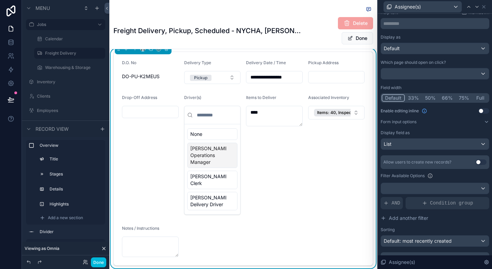
scroll to position [64, 0]
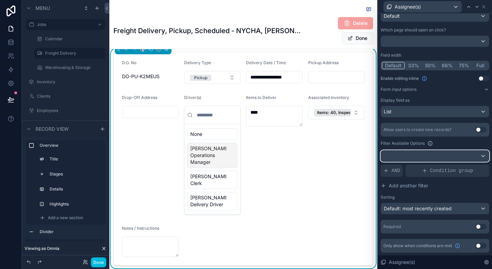
click at [429, 157] on div at bounding box center [435, 156] width 108 height 11
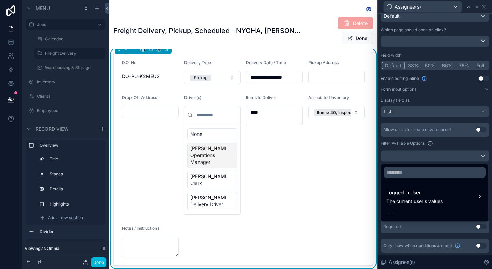
click at [416, 197] on span "Logged in User" at bounding box center [415, 193] width 56 height 8
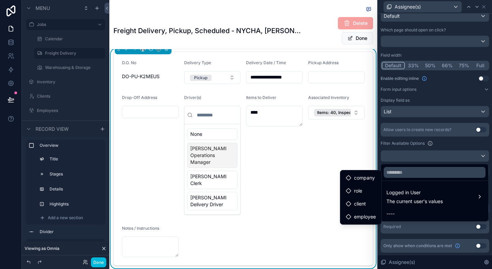
click at [361, 214] on span "employee" at bounding box center [365, 217] width 22 height 8
click at [409, 143] on div at bounding box center [435, 134] width 114 height 269
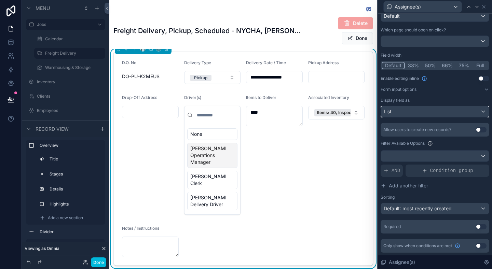
click at [477, 112] on div "List" at bounding box center [435, 111] width 108 height 11
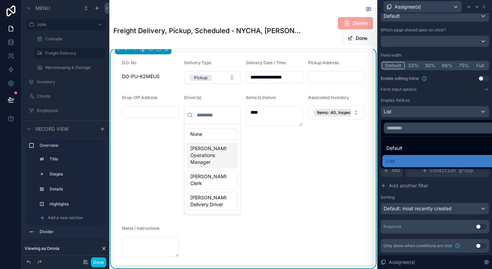
click at [412, 155] on ul "Default List" at bounding box center [443, 153] width 124 height 32
click at [419, 149] on div "Default" at bounding box center [443, 148] width 113 height 8
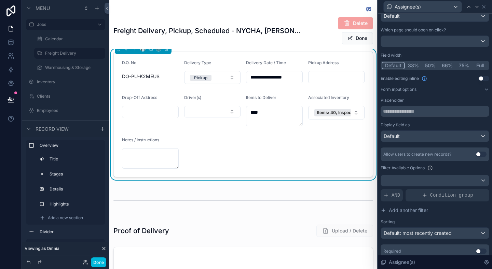
click at [227, 109] on button "Select Button" at bounding box center [212, 112] width 57 height 12
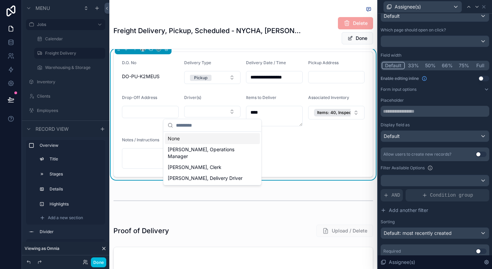
click at [226, 109] on button "Select Button" at bounding box center [212, 112] width 57 height 12
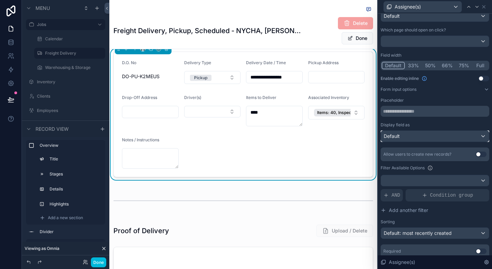
click at [434, 136] on div "Default" at bounding box center [435, 136] width 108 height 11
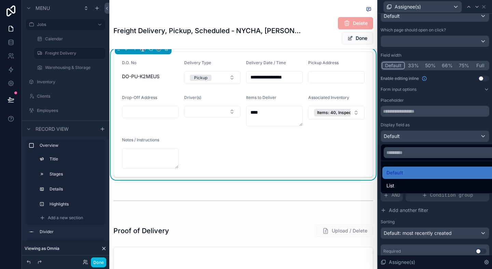
click at [405, 183] on div "List" at bounding box center [443, 186] width 113 height 8
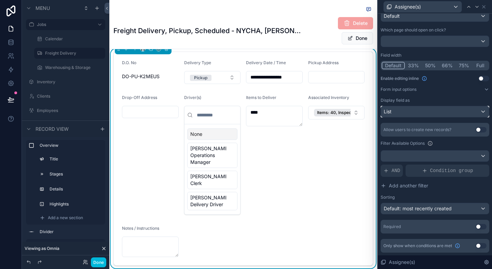
click at [439, 117] on div "List" at bounding box center [435, 111] width 108 height 11
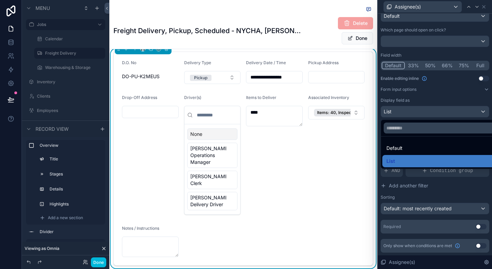
click at [410, 150] on div "Default" at bounding box center [443, 148] width 113 height 8
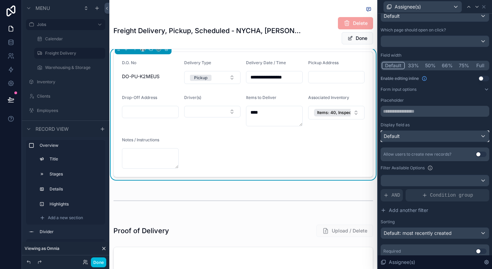
click at [445, 134] on div "Default" at bounding box center [435, 136] width 108 height 11
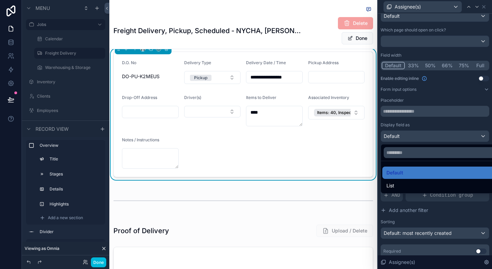
click at [413, 183] on div "List" at bounding box center [443, 186] width 113 height 8
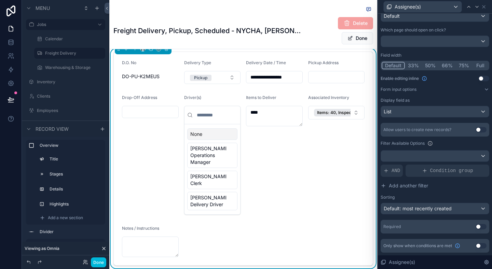
scroll to position [53, 0]
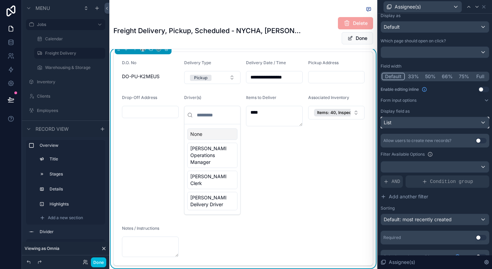
click at [446, 119] on div "List" at bounding box center [435, 122] width 108 height 11
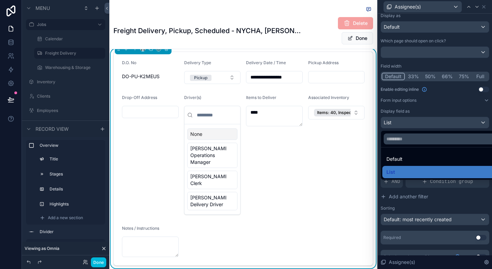
click at [444, 156] on div "Default" at bounding box center [443, 159] width 113 height 8
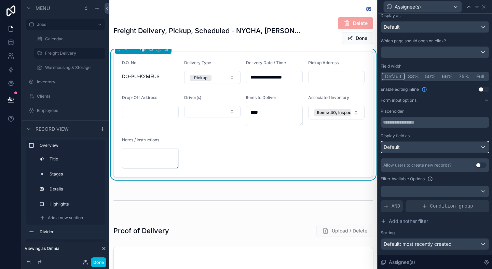
click at [439, 148] on div "Default" at bounding box center [435, 147] width 108 height 11
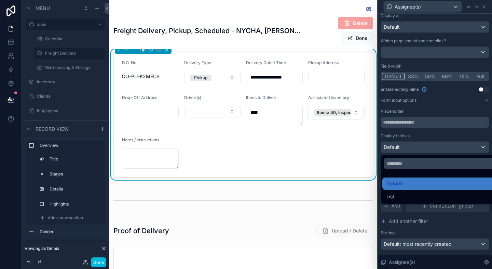
click at [414, 192] on div "List" at bounding box center [443, 197] width 121 height 12
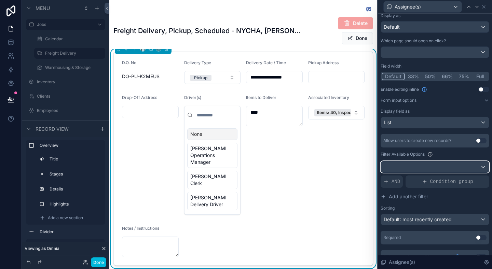
click at [422, 163] on div at bounding box center [435, 167] width 108 height 11
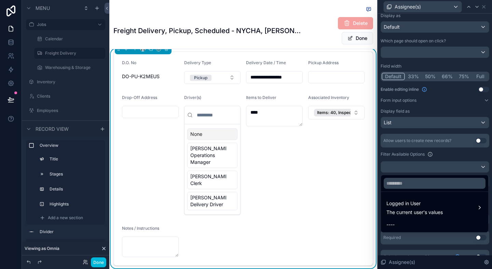
click at [428, 120] on div at bounding box center [435, 134] width 114 height 269
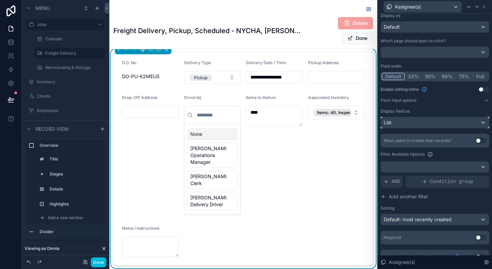
click at [428, 120] on div "List" at bounding box center [435, 122] width 108 height 11
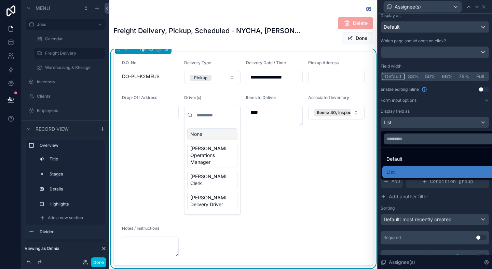
click at [410, 155] on div "Default" at bounding box center [443, 159] width 113 height 8
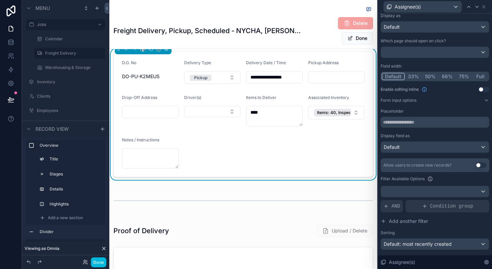
click at [434, 130] on div "Placeholder Display field as Default" at bounding box center [435, 131] width 109 height 44
click at [418, 143] on div "Default" at bounding box center [435, 147] width 108 height 11
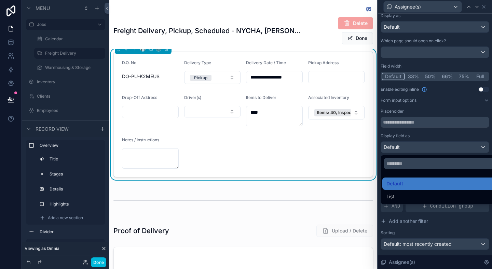
click at [429, 134] on div at bounding box center [435, 134] width 114 height 269
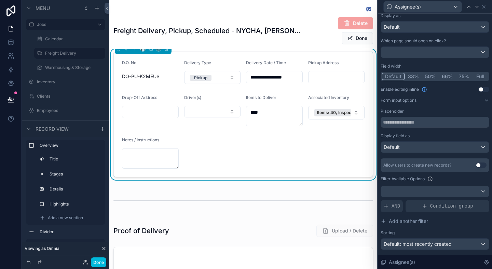
click at [430, 131] on div "Placeholder Display field as Default" at bounding box center [435, 131] width 109 height 44
click at [430, 132] on div "Placeholder Display field as Default" at bounding box center [435, 131] width 109 height 44
click at [422, 145] on div "Default" at bounding box center [435, 147] width 108 height 11
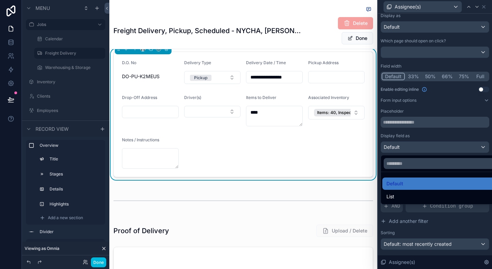
click at [454, 136] on div at bounding box center [435, 134] width 114 height 269
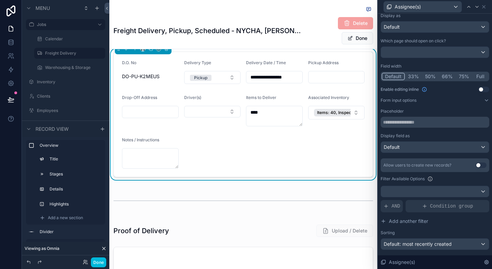
click at [454, 136] on div "Display field as" at bounding box center [435, 135] width 109 height 5
click at [457, 132] on div "Placeholder Display field as Default" at bounding box center [435, 131] width 109 height 44
click at [219, 112] on button "Select Button" at bounding box center [212, 112] width 57 height 12
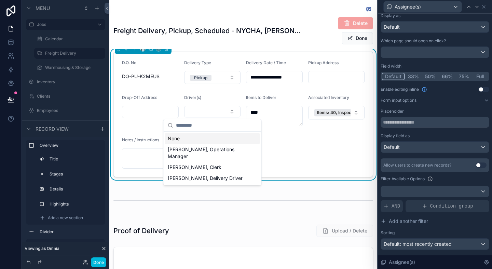
click at [219, 112] on button "Select Button" at bounding box center [212, 112] width 57 height 12
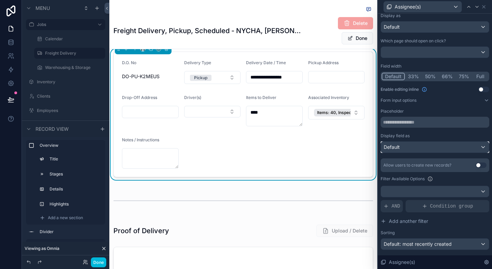
click at [401, 149] on div "Default" at bounding box center [435, 147] width 108 height 11
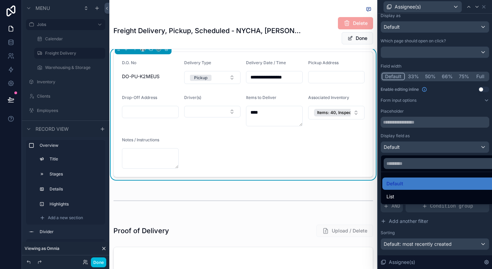
click at [423, 139] on div at bounding box center [435, 134] width 114 height 269
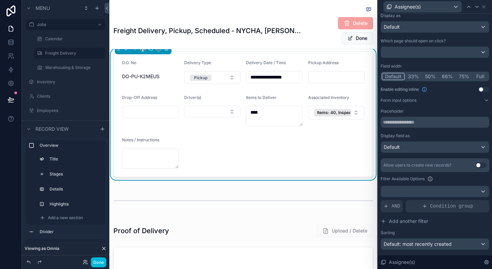
scroll to position [64, 0]
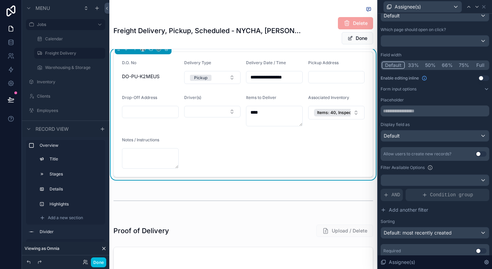
drag, startPoint x: 478, startPoint y: 153, endPoint x: 460, endPoint y: 136, distance: 24.9
click at [460, 136] on div "Placeholder Display field as Default Allow users to create new records? Use set…" at bounding box center [435, 177] width 109 height 161
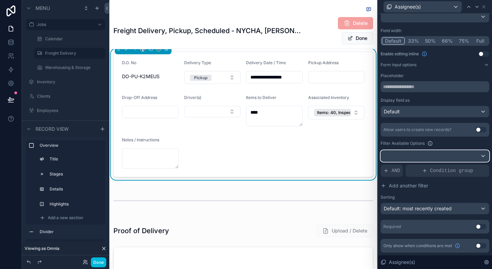
click at [438, 153] on div at bounding box center [435, 156] width 108 height 11
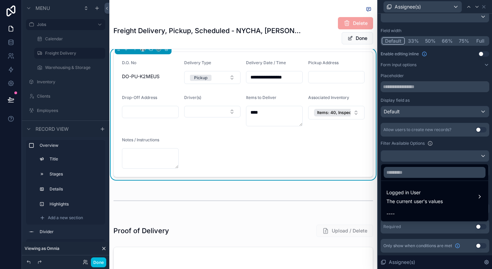
click at [431, 194] on span "Logged in User" at bounding box center [415, 193] width 56 height 8
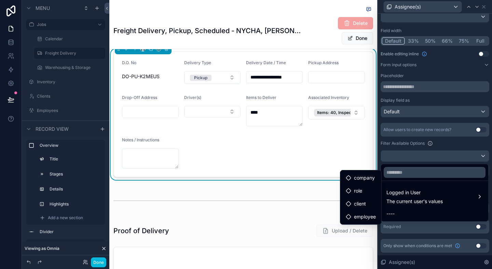
click at [365, 203] on span "client" at bounding box center [360, 204] width 12 height 8
click at [370, 220] on span "employee" at bounding box center [365, 217] width 22 height 8
click at [473, 138] on div at bounding box center [435, 134] width 114 height 269
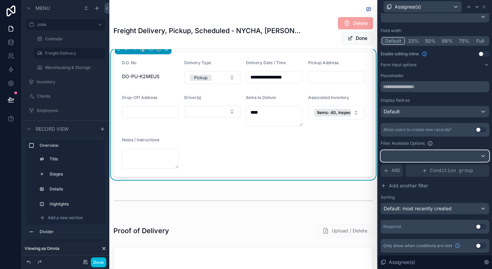
click at [420, 159] on div at bounding box center [435, 156] width 108 height 11
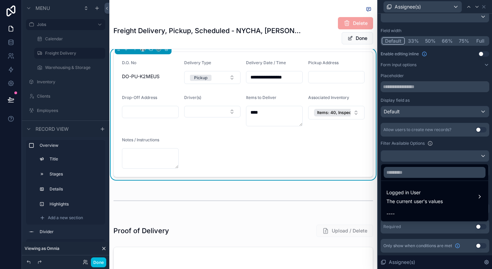
click at [442, 135] on div at bounding box center [435, 134] width 114 height 269
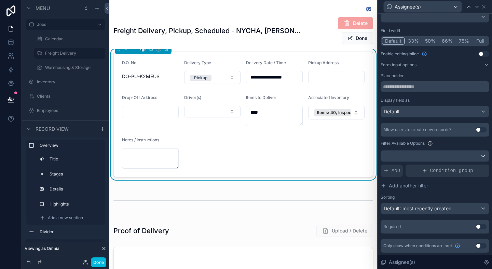
click at [455, 138] on div "Allow users to create new records? Use setting Filter Available Options AND Con…" at bounding box center [435, 169] width 109 height 92
click at [454, 120] on div "Placeholder Display field as Default Allow users to create new records? Use set…" at bounding box center [435, 153] width 109 height 161
click at [455, 118] on div "Placeholder Display field as Default Allow users to create new records? Use set…" at bounding box center [435, 153] width 109 height 161
click at [461, 102] on div "Display field as" at bounding box center [435, 100] width 109 height 5
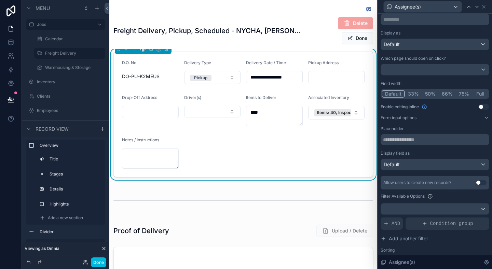
scroll to position [34, 0]
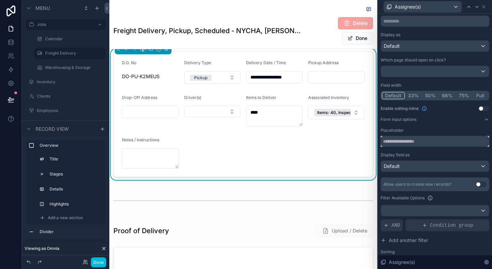
click at [435, 138] on input "text" at bounding box center [435, 141] width 109 height 11
click at [442, 125] on div "Display as Default Which page should open on click? Field width Default 33% 50%…" at bounding box center [435, 160] width 109 height 256
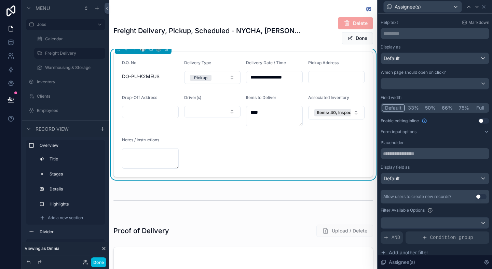
scroll to position [0, 0]
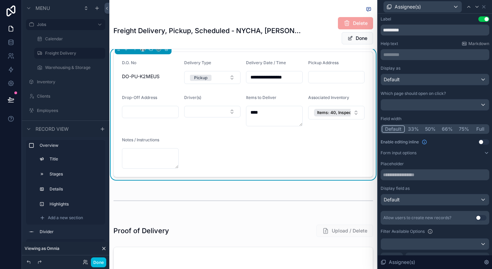
click at [451, 112] on div "Display as Default Which page should open on click? Field width Default 33% 50%…" at bounding box center [435, 194] width 109 height 256
click at [486, 153] on icon at bounding box center [486, 152] width 3 height 1
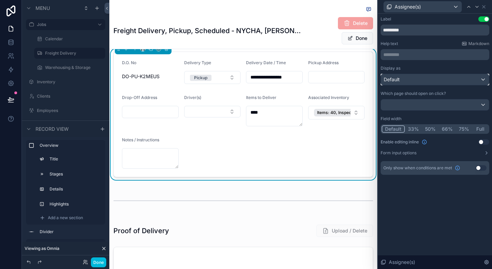
click at [410, 76] on div "Default" at bounding box center [435, 79] width 108 height 11
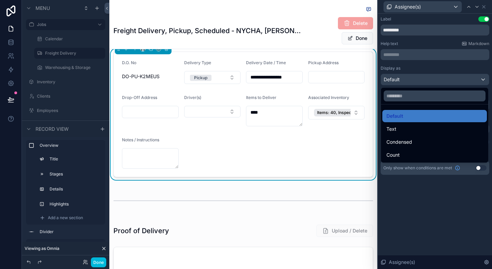
click at [410, 131] on div "Text" at bounding box center [435, 129] width 96 height 8
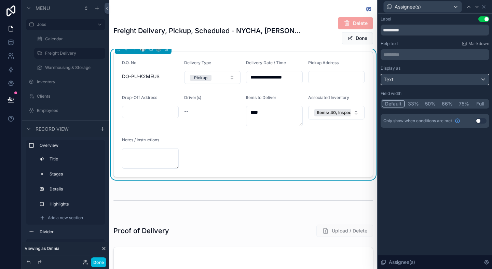
click at [425, 80] on div "Text" at bounding box center [435, 79] width 108 height 11
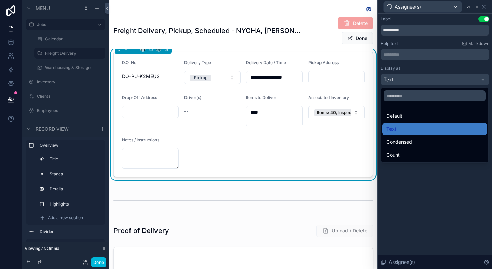
click at [405, 115] on div "Default" at bounding box center [435, 116] width 96 height 8
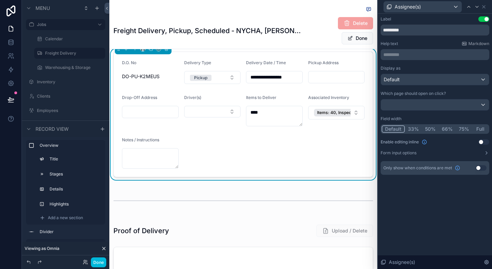
click at [412, 44] on div "Help text Markdown" at bounding box center [435, 43] width 109 height 5
click at [486, 6] on icon at bounding box center [483, 6] width 5 height 5
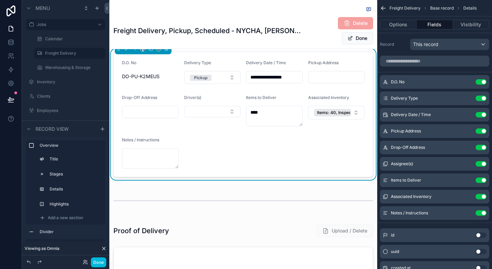
click at [401, 36] on div "Record This record" at bounding box center [434, 43] width 115 height 20
click at [402, 42] on label "Record" at bounding box center [393, 44] width 27 height 5
click at [200, 112] on button "Select Button" at bounding box center [212, 112] width 57 height 12
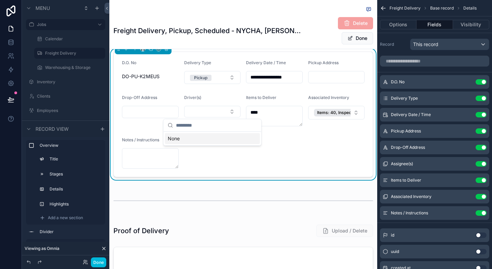
click at [0, 0] on icon "scrollable content" at bounding box center [0, 0] width 0 height 0
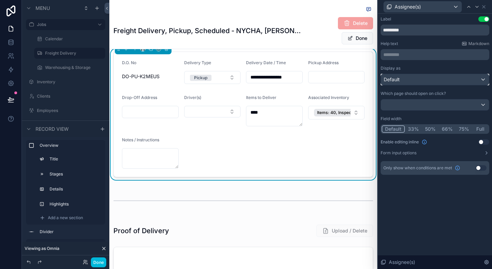
click at [446, 78] on div "Default" at bounding box center [435, 79] width 108 height 11
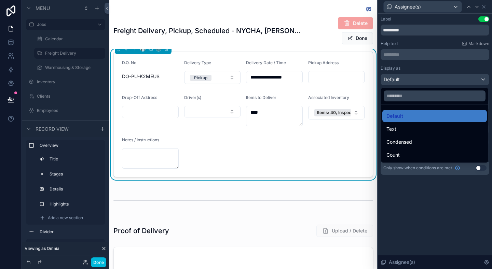
click at [446, 78] on div at bounding box center [435, 134] width 114 height 269
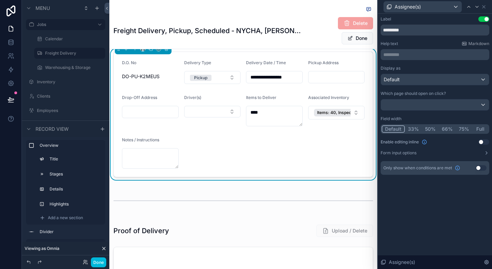
click at [478, 168] on button "Use setting" at bounding box center [481, 167] width 11 height 5
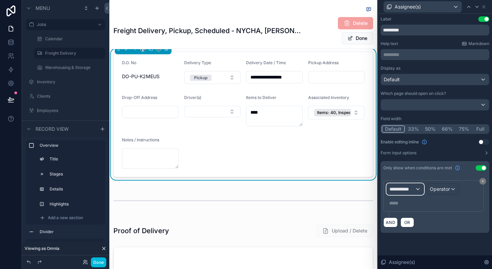
click at [420, 190] on div "**********" at bounding box center [405, 189] width 37 height 11
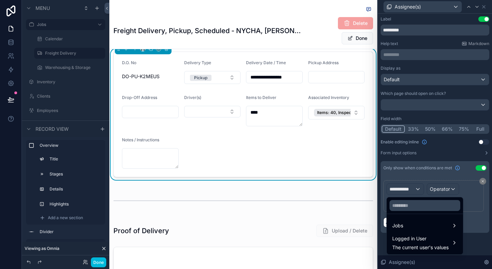
click at [420, 189] on div at bounding box center [435, 134] width 114 height 269
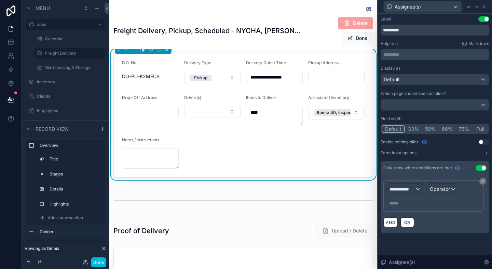
click at [481, 169] on button "Use setting" at bounding box center [481, 167] width 11 height 5
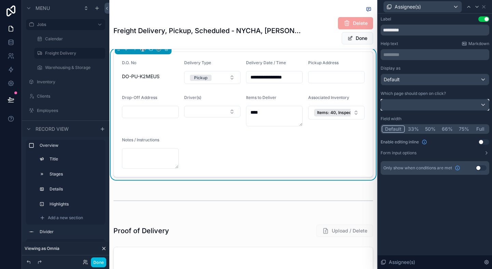
click at [435, 107] on div at bounding box center [435, 104] width 108 height 11
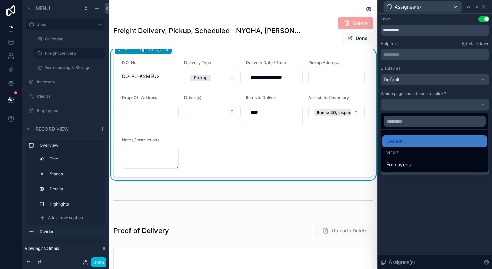
click at [435, 107] on div at bounding box center [435, 134] width 114 height 269
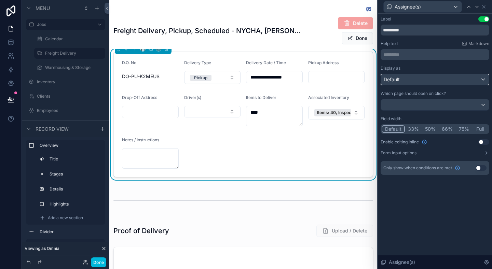
click at [439, 82] on div "Default" at bounding box center [435, 79] width 108 height 11
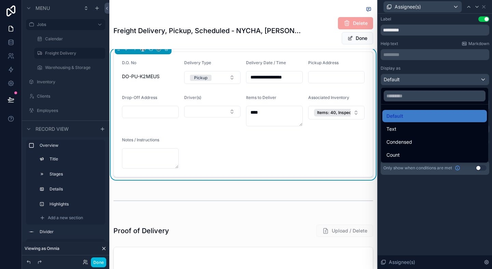
click at [440, 80] on div at bounding box center [435, 134] width 114 height 269
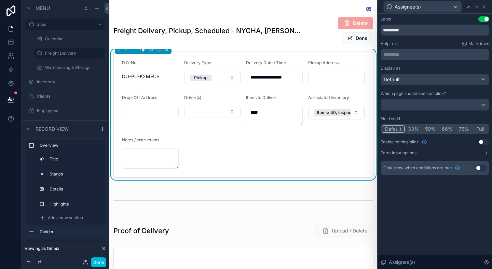
click at [442, 62] on div "Label Use setting ********* Help text Markdown ********* ﻿ Display as Default W…" at bounding box center [435, 95] width 109 height 159
click at [483, 258] on div "Assignee(s)" at bounding box center [435, 263] width 114 height 14
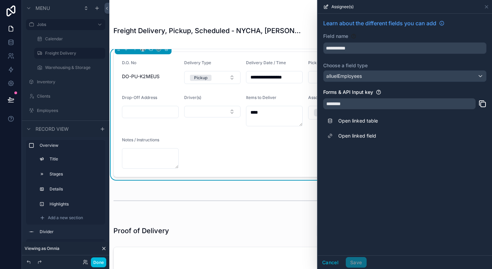
click at [297, 134] on form "**********" at bounding box center [243, 114] width 259 height 125
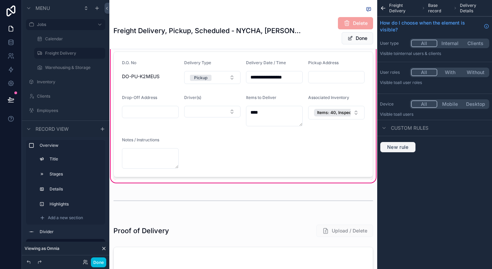
click at [404, 143] on button "New rule" at bounding box center [398, 147] width 36 height 11
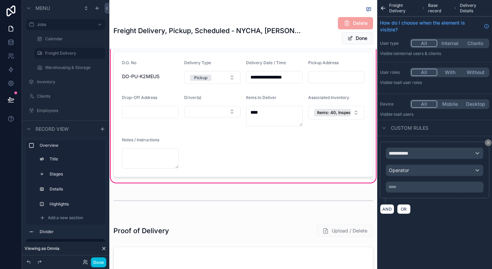
click at [488, 143] on icon "scrollable content" at bounding box center [489, 143] width 4 height 4
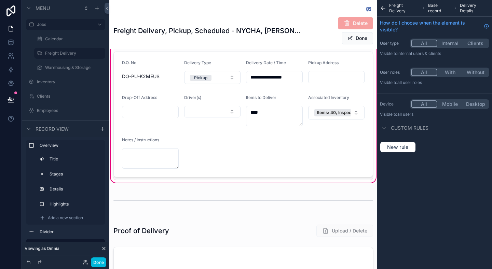
scroll to position [181, 0]
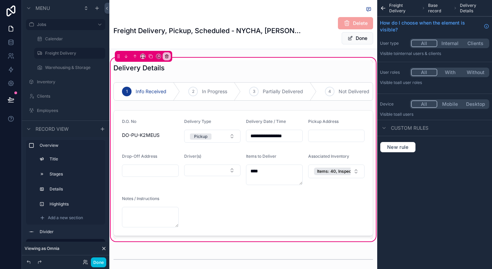
click at [196, 170] on div "scrollable content" at bounding box center [243, 173] width 268 height 131
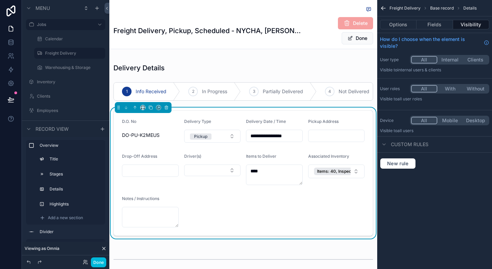
click at [203, 169] on button "Select Button" at bounding box center [212, 171] width 57 height 12
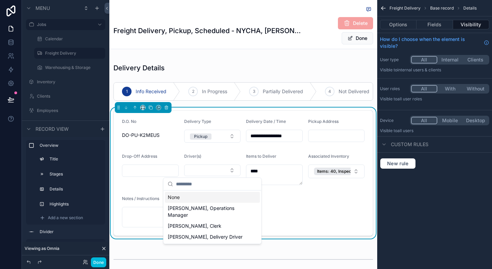
click at [301, 207] on form "**********" at bounding box center [243, 173] width 259 height 125
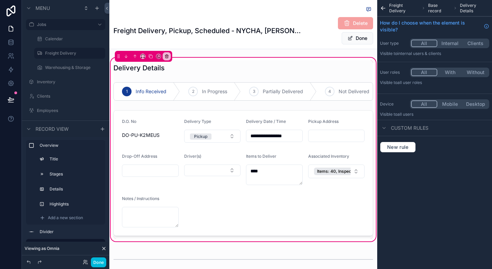
click at [259, 39] on div "Freight Delivery, Pickup, Scheduled - NYCHA, [PERSON_NAME] Delete Done" at bounding box center [244, 31] width 260 height 28
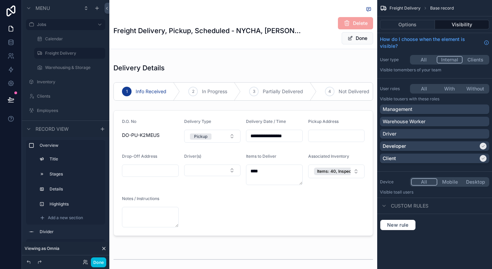
click at [201, 171] on div "scrollable content" at bounding box center [243, 149] width 268 height 187
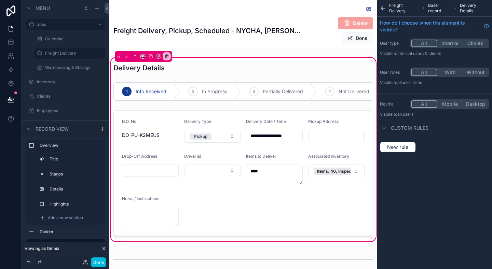
click at [218, 168] on div "scrollable content" at bounding box center [243, 173] width 268 height 131
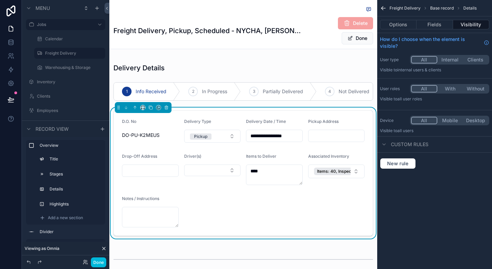
click at [226, 174] on button "Select Button" at bounding box center [212, 171] width 57 height 12
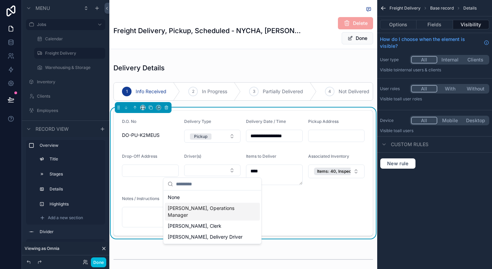
click at [392, 210] on div "Freight Delivery Base record Details Options Fields Visibility How do I choose …" at bounding box center [434, 134] width 115 height 269
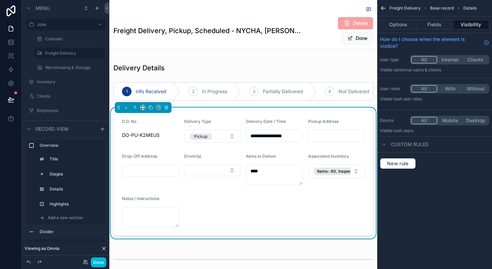
click at [223, 47] on div "Freight Delivery, Pickup, Scheduled - NYCHA, [PERSON_NAME] Delete Done" at bounding box center [244, 24] width 260 height 49
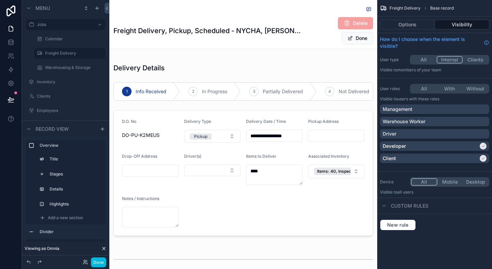
click at [189, 169] on div "scrollable content" at bounding box center [243, 149] width 268 height 187
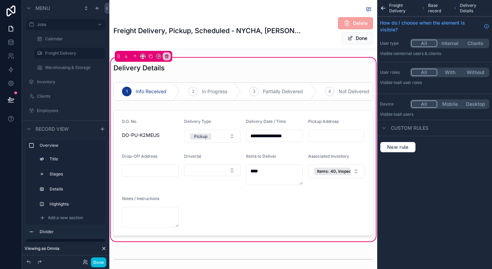
click at [385, 8] on icon "scrollable content" at bounding box center [384, 8] width 4 height 0
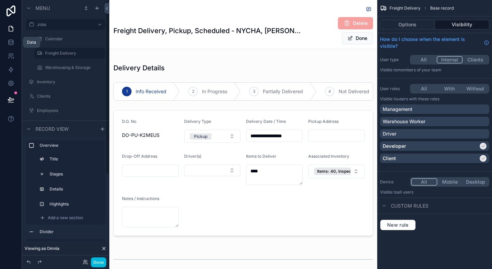
click at [10, 39] on icon at bounding box center [11, 42] width 7 height 7
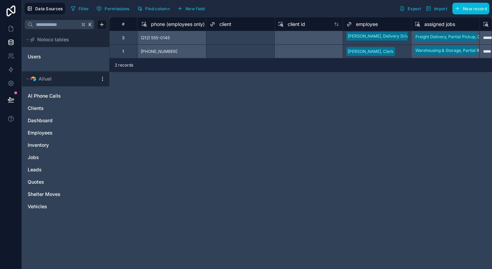
scroll to position [0, 718]
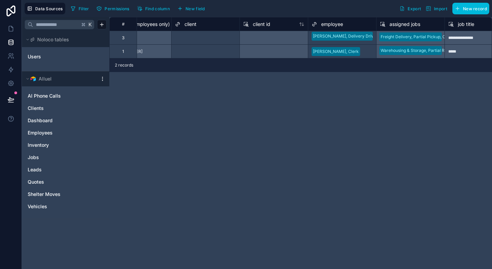
click at [349, 135] on div "**********" at bounding box center [300, 143] width 383 height 252
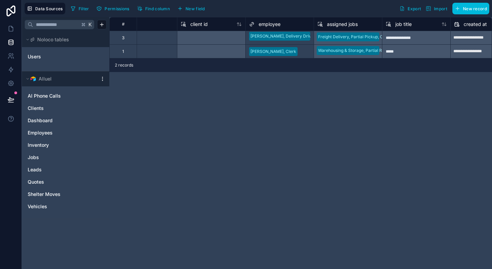
scroll to position [0, 789]
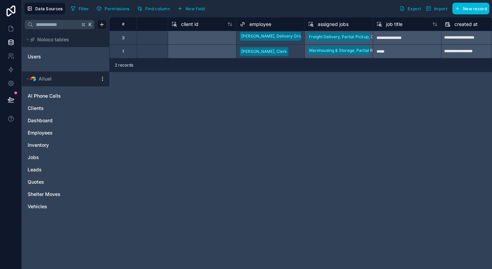
click at [287, 24] on div "employee" at bounding box center [270, 24] width 61 height 8
click at [263, 24] on span "employee" at bounding box center [261, 24] width 22 height 7
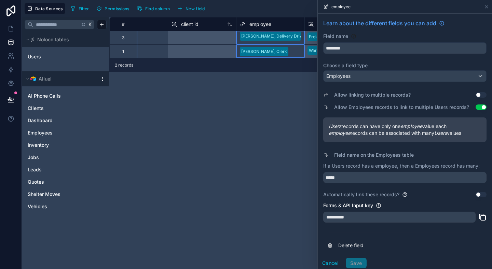
click at [380, 36] on div "Field name" at bounding box center [404, 36] width 163 height 7
click at [378, 64] on label "Choose a field type" at bounding box center [404, 65] width 163 height 7
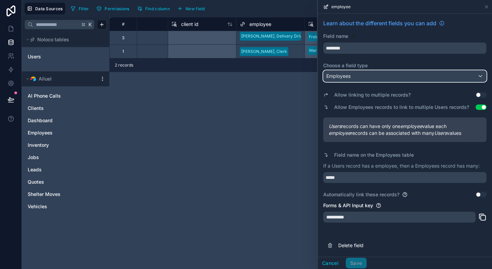
click at [381, 78] on div "Employees" at bounding box center [405, 76] width 163 height 11
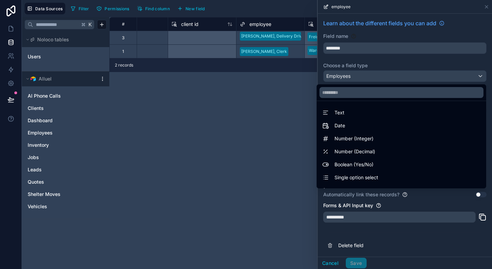
click at [382, 78] on div at bounding box center [405, 134] width 174 height 269
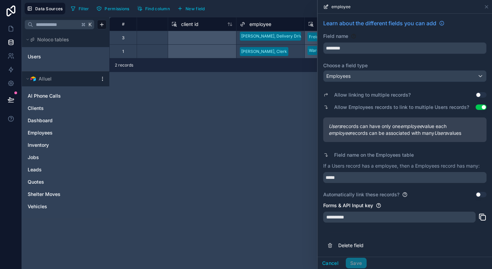
scroll to position [31, 0]
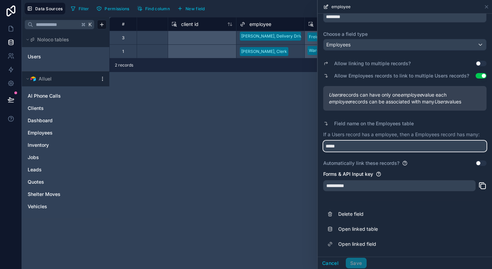
click at [365, 150] on input "*****" at bounding box center [404, 146] width 163 height 11
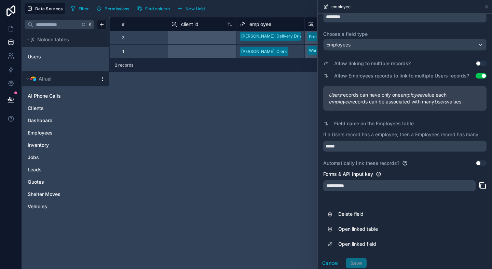
click at [396, 133] on p "If a Users record has a employee, then a Employees record has many:" at bounding box center [404, 134] width 163 height 7
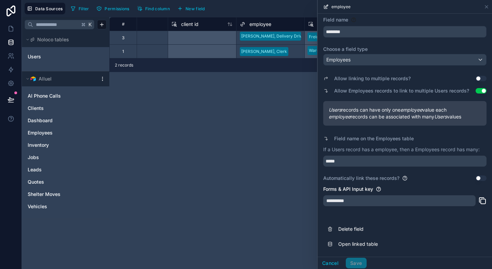
scroll to position [3, 0]
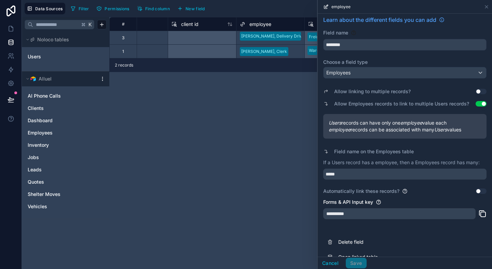
click at [280, 166] on div "**********" at bounding box center [300, 143] width 383 height 252
click at [485, 8] on icon at bounding box center [486, 6] width 3 height 3
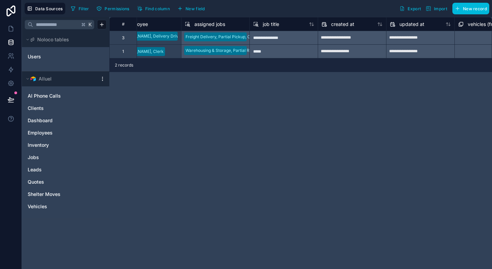
scroll to position [0, 924]
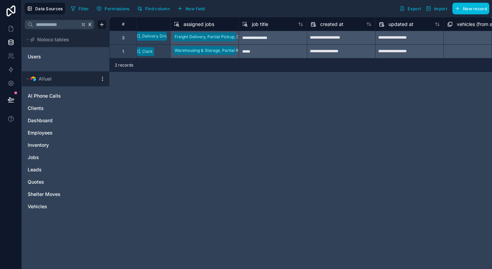
click at [215, 22] on div "assigned jobs" at bounding box center [204, 24] width 61 height 8
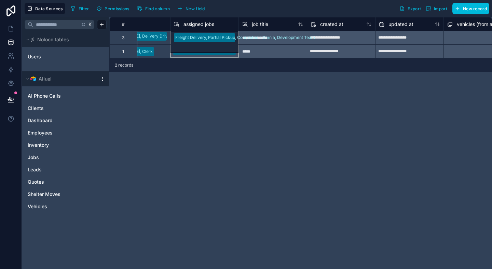
click at [201, 25] on span "assigned jobs" at bounding box center [199, 24] width 31 height 7
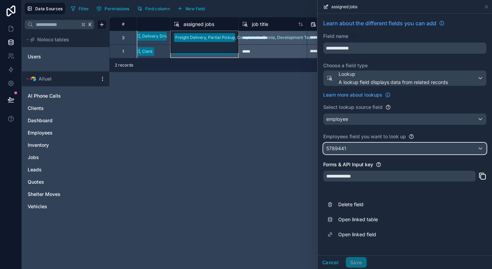
click at [358, 149] on div "5789441" at bounding box center [405, 148] width 163 height 11
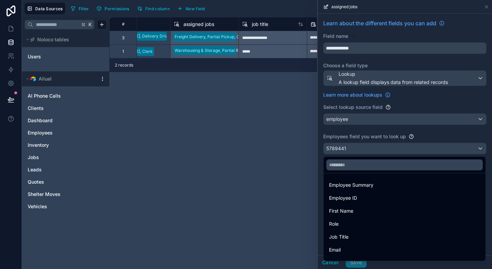
click at [393, 67] on div at bounding box center [405, 134] width 174 height 269
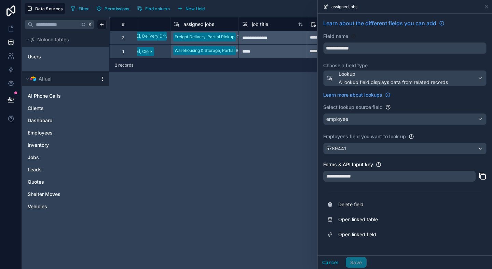
click at [398, 64] on label "Choose a field type" at bounding box center [404, 65] width 163 height 7
click at [360, 120] on div "employee" at bounding box center [405, 119] width 163 height 11
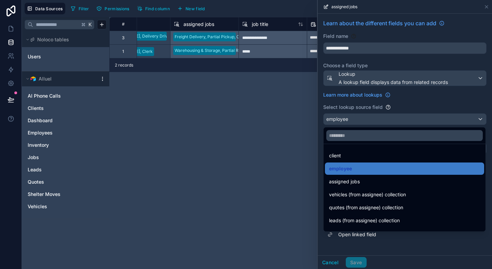
click at [360, 120] on div at bounding box center [405, 134] width 174 height 269
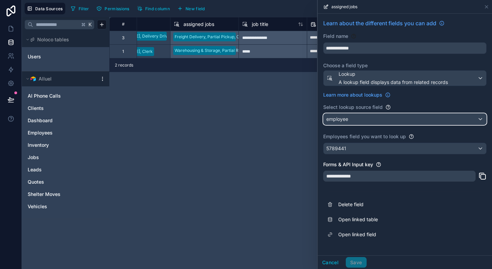
click at [360, 120] on div "employee" at bounding box center [405, 119] width 163 height 11
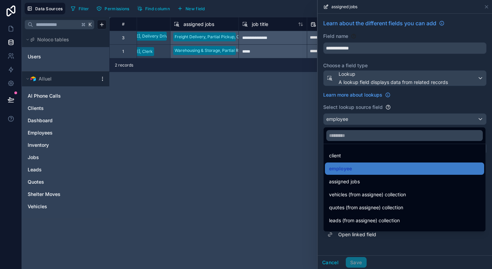
click at [360, 120] on div at bounding box center [405, 134] width 174 height 269
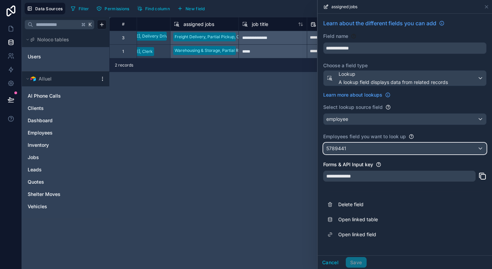
click at [350, 147] on div "5789441" at bounding box center [405, 148] width 163 height 11
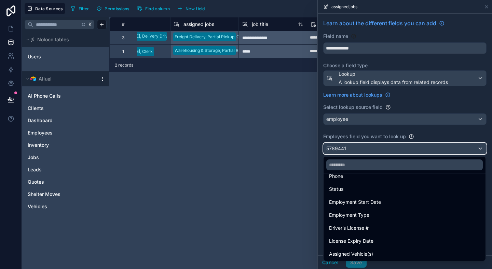
scroll to position [89, 0]
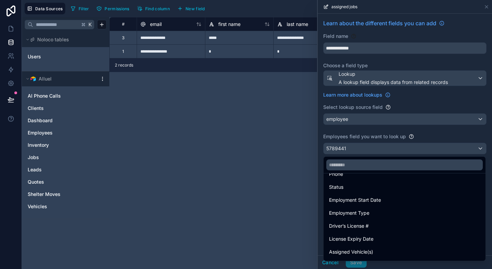
click at [428, 133] on div at bounding box center [405, 134] width 174 height 269
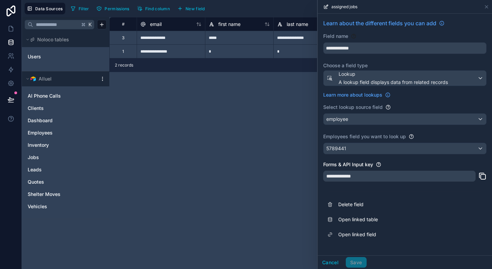
click at [389, 60] on div "**********" at bounding box center [405, 131] width 174 height 234
click at [150, 96] on div "**********" at bounding box center [300, 143] width 383 height 252
click at [488, 6] on icon at bounding box center [486, 6] width 5 height 5
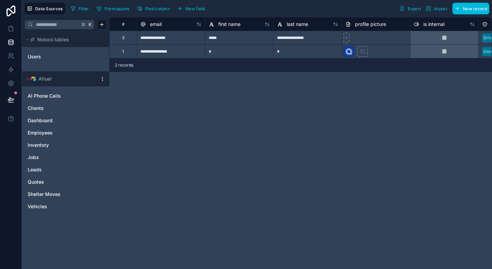
scroll to position [0, 10]
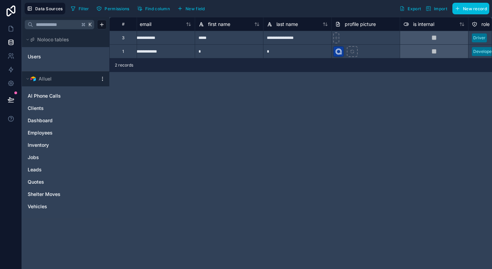
click at [330, 110] on div "**********" at bounding box center [300, 143] width 383 height 252
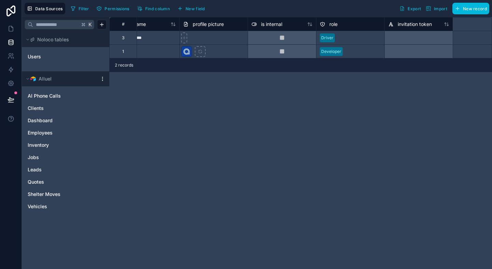
scroll to position [0, 0]
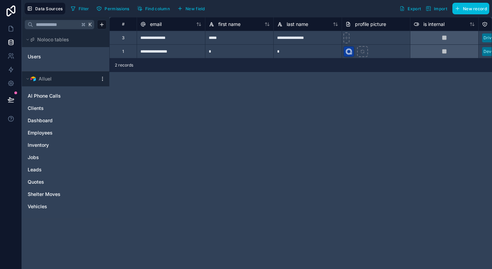
click at [263, 135] on div "**********" at bounding box center [300, 143] width 383 height 252
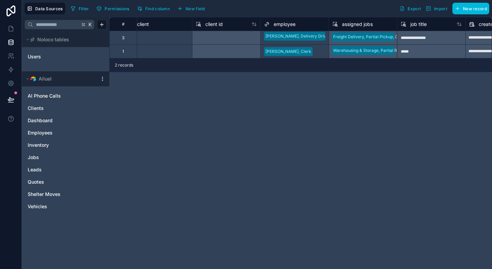
scroll to position [0, 805]
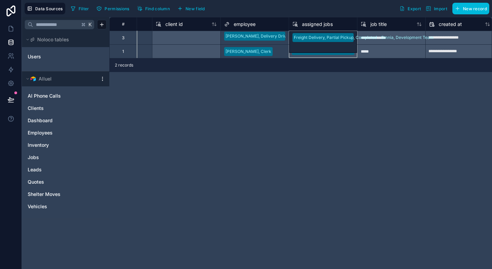
click at [353, 23] on div "assigned jobs" at bounding box center [323, 24] width 61 height 8
click at [336, 29] on div "assigned jobs" at bounding box center [323, 24] width 68 height 14
click at [342, 25] on div "assigned jobs" at bounding box center [323, 24] width 61 height 8
click at [341, 94] on div "**********" at bounding box center [300, 143] width 383 height 252
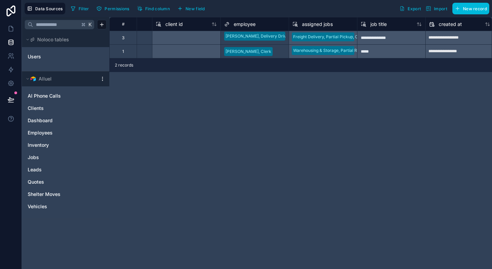
click at [334, 39] on div "Freight Delivery, Partial Pickup, Completed - Omnia, Development Team" at bounding box center [323, 38] width 68 height 14
click at [316, 25] on span "assigned jobs" at bounding box center [317, 24] width 31 height 7
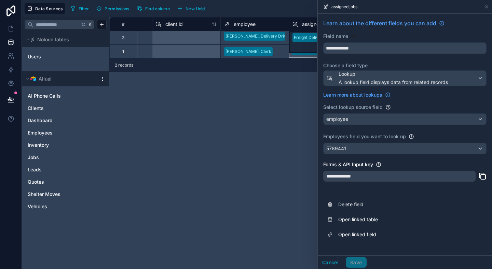
click at [392, 160] on div "**********" at bounding box center [405, 131] width 174 height 234
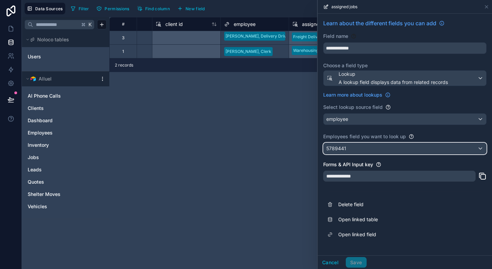
click at [401, 154] on button "5789441" at bounding box center [404, 149] width 163 height 12
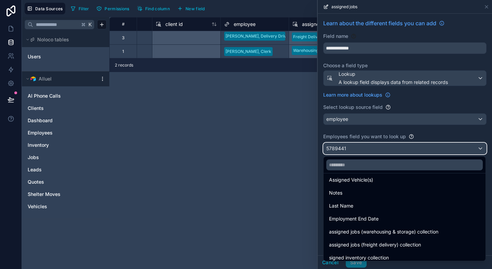
scroll to position [165, 0]
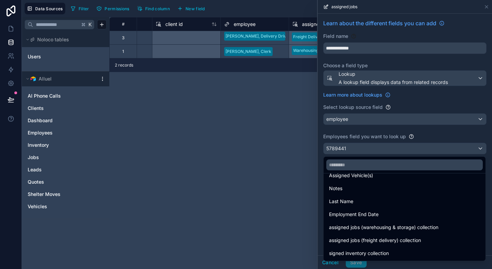
click at [68, 129] on div "Employees" at bounding box center [66, 133] width 82 height 11
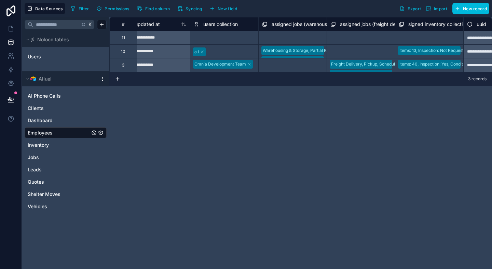
scroll to position [0, 1286]
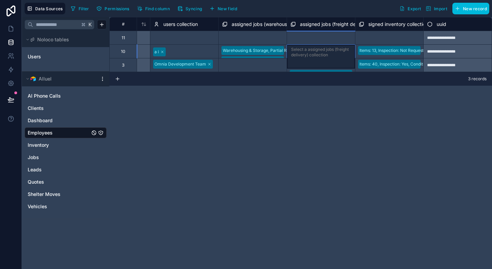
click at [319, 53] on div "Select a assigned jobs (freight delivery) collection" at bounding box center [321, 52] width 60 height 11
click at [321, 53] on div "Select a assigned jobs (freight delivery) collection" at bounding box center [321, 52] width 60 height 11
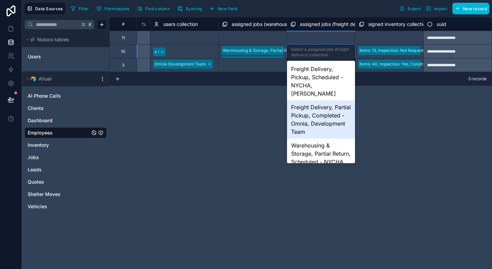
click at [320, 117] on div "Freight Delivery, Partial Pickup, Completed - Omnia, Development Team" at bounding box center [321, 120] width 68 height 38
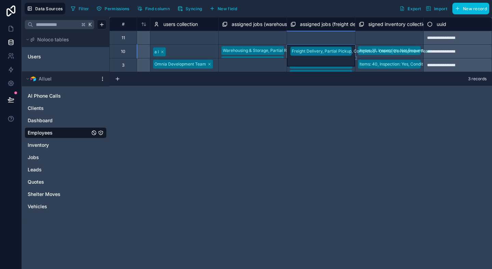
click at [320, 117] on div "**********" at bounding box center [300, 143] width 383 height 252
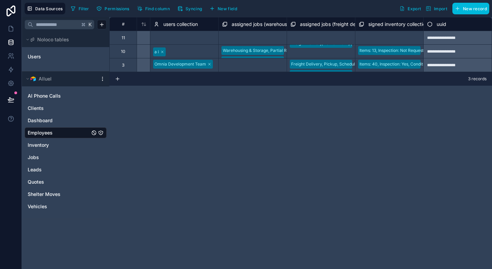
click at [332, 54] on div "Freight Delivery, Partial Pickup, Completed - Omnia, Development Team" at bounding box center [321, 51] width 68 height 13
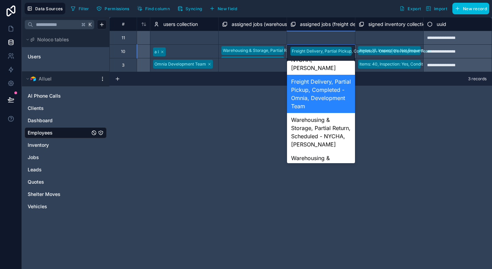
scroll to position [0, 0]
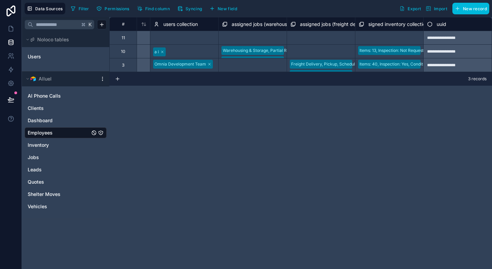
click at [380, 118] on div "**********" at bounding box center [300, 143] width 383 height 252
click at [316, 106] on div "**********" at bounding box center [300, 143] width 383 height 252
click at [336, 25] on span "assigned jobs (freight delivery) collection" at bounding box center [346, 24] width 92 height 7
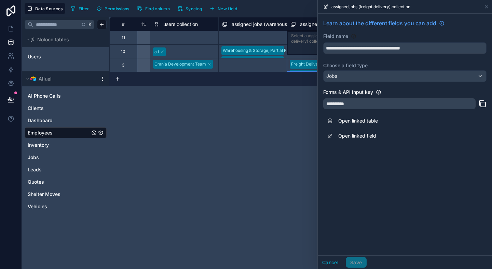
click at [241, 114] on div "**********" at bounding box center [300, 143] width 383 height 252
click at [484, 4] on icon at bounding box center [486, 6] width 5 height 5
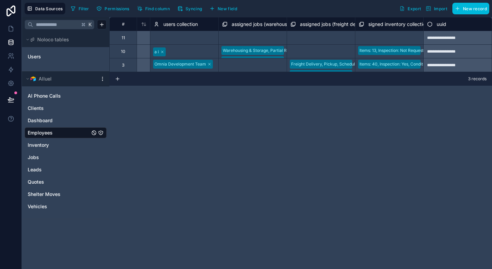
click at [256, 23] on span "assigned jobs (warehousing & storage) collection" at bounding box center [286, 24] width 109 height 7
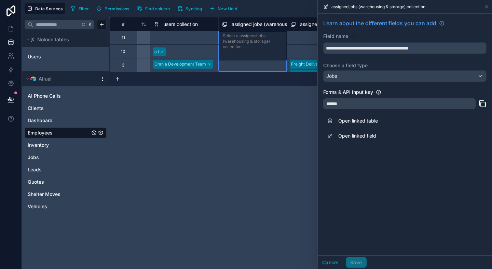
click at [270, 139] on div "**********" at bounding box center [300, 143] width 383 height 252
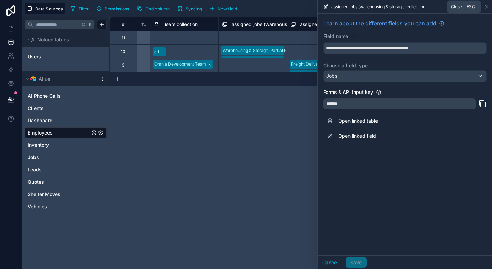
click at [487, 9] on icon at bounding box center [486, 6] width 5 height 5
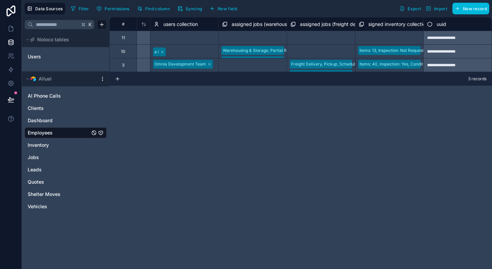
click at [348, 110] on div "**********" at bounding box center [300, 143] width 383 height 252
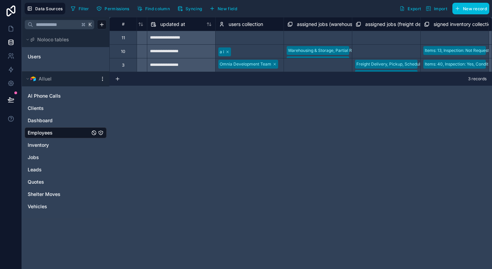
scroll to position [0, 1235]
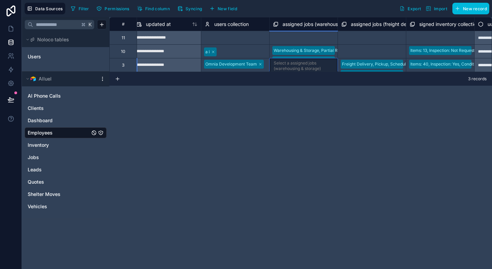
click at [297, 64] on div "Select a assigned jobs (warehousing & storage) collection" at bounding box center [304, 69] width 60 height 16
click at [293, 98] on div "**********" at bounding box center [300, 143] width 383 height 252
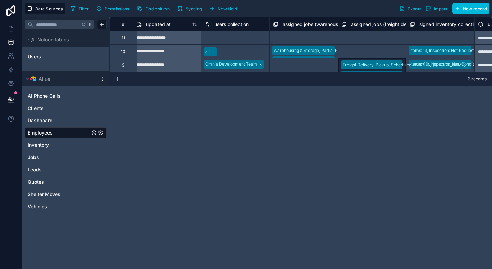
scroll to position [0, 0]
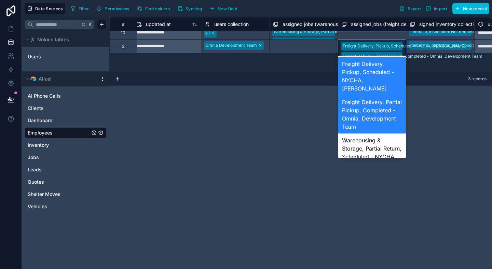
click at [373, 62] on div "Freight Delivery, Pickup, Scheduled - NYCHA, [PERSON_NAME]" at bounding box center [372, 76] width 68 height 38
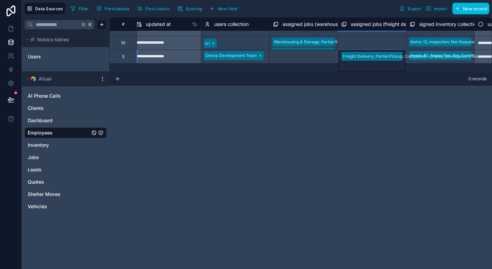
scroll to position [9, 1235]
click at [440, 122] on div "**********" at bounding box center [300, 143] width 383 height 252
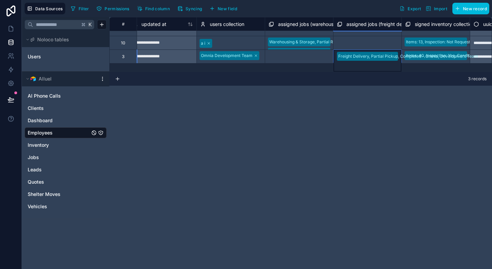
scroll to position [9, 1240]
click at [294, 104] on div "**********" at bounding box center [300, 143] width 383 height 252
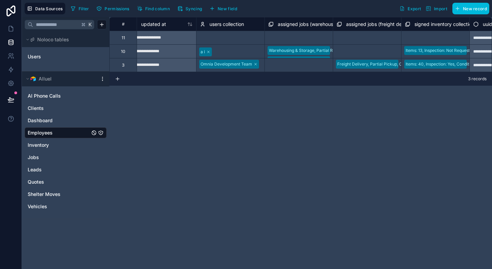
scroll to position [0, 1240]
click at [294, 104] on div "**********" at bounding box center [300, 143] width 383 height 252
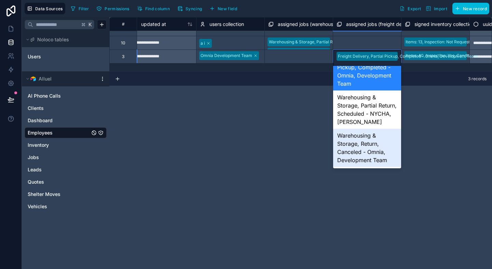
scroll to position [0, 0]
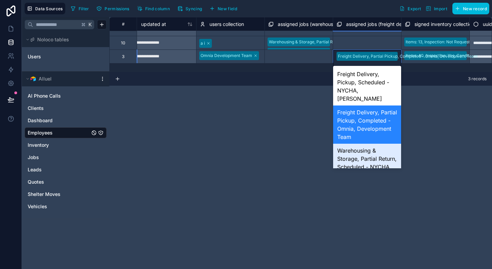
click at [297, 149] on div "**********" at bounding box center [300, 143] width 383 height 252
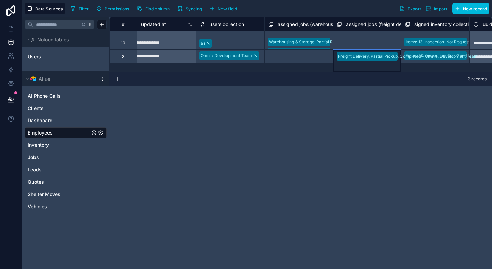
click at [297, 149] on div "**********" at bounding box center [300, 143] width 383 height 252
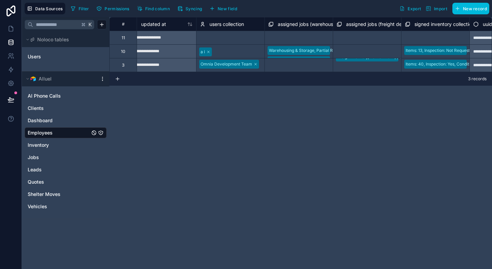
scroll to position [0, 1240]
click at [13, 32] on link at bounding box center [11, 29] width 22 height 14
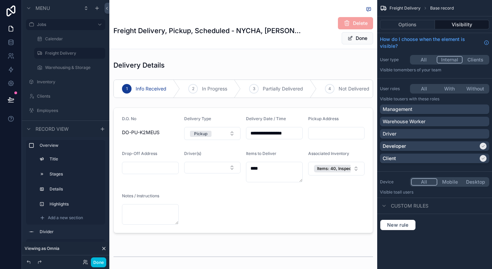
scroll to position [184, 0]
click at [210, 159] on div "scrollable content" at bounding box center [243, 146] width 268 height 187
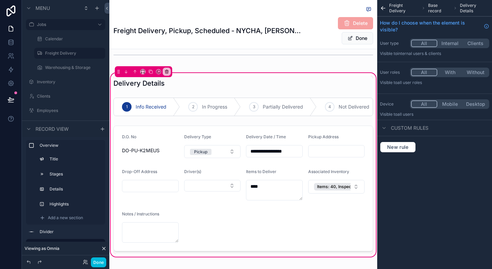
scroll to position [216, 0]
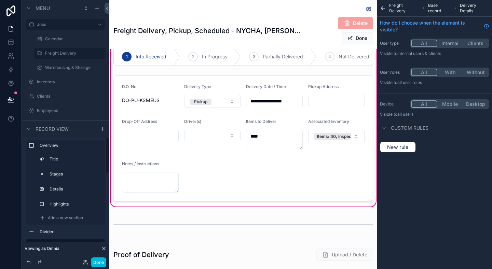
click at [97, 259] on button "Done" at bounding box center [98, 263] width 15 height 10
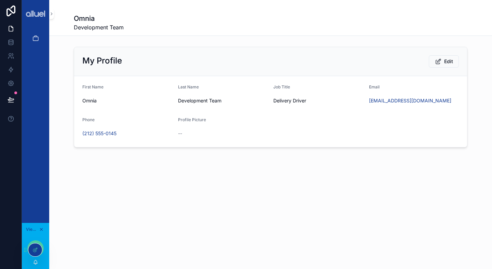
click at [41, 228] on icon "scrollable content" at bounding box center [41, 229] width 5 height 5
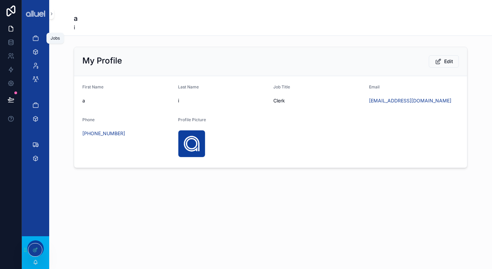
click at [36, 38] on icon "scrollable content" at bounding box center [35, 38] width 7 height 7
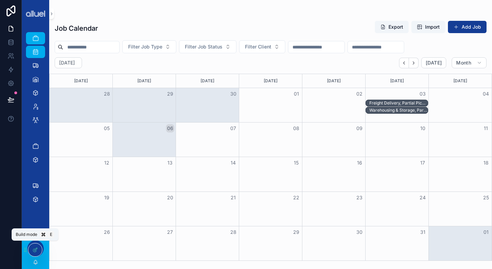
click at [35, 247] on div at bounding box center [35, 250] width 14 height 13
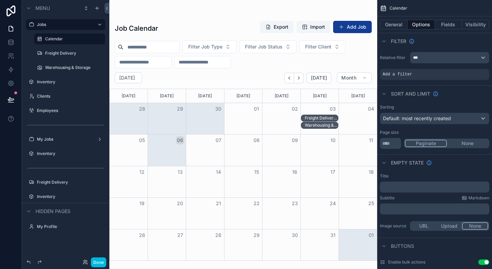
click at [67, 52] on label "Freight Delivery" at bounding box center [73, 53] width 56 height 5
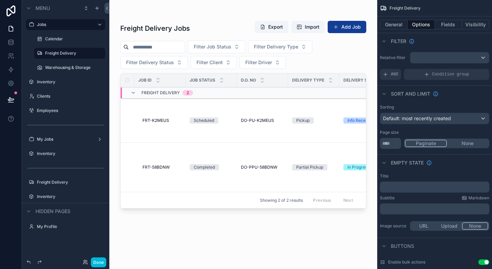
click at [297, 135] on div "scrollable content" at bounding box center [243, 130] width 268 height 261
click at [283, 122] on div "DO-PU-K2MEUS DO-PU-K2MEUS" at bounding box center [262, 120] width 43 height 5
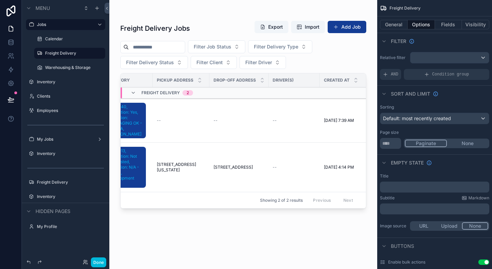
scroll to position [0, 469]
click at [395, 24] on button "General" at bounding box center [394, 25] width 28 height 10
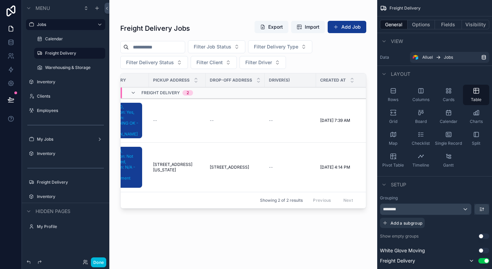
click at [446, 24] on button "Fields" at bounding box center [448, 25] width 27 height 10
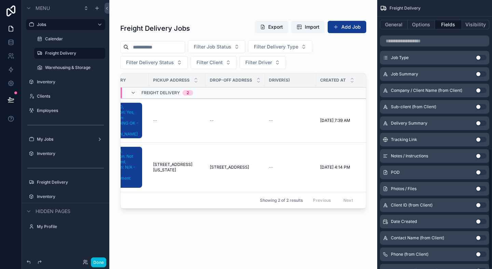
scroll to position [333, 0]
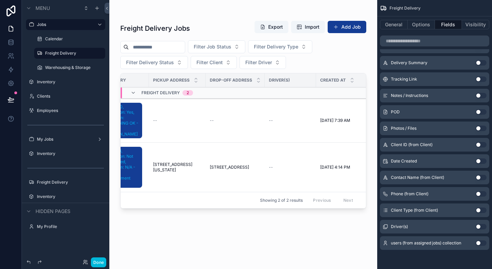
click at [479, 227] on button "Use setting" at bounding box center [481, 226] width 11 height 5
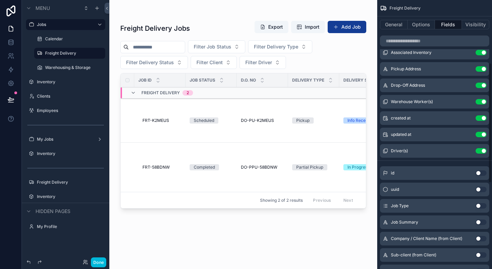
scroll to position [98, 0]
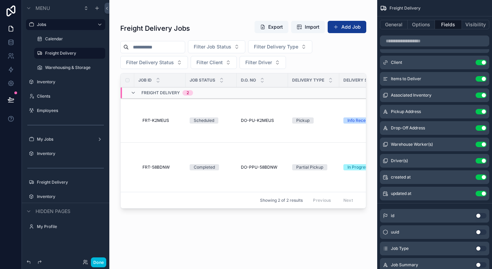
click at [478, 147] on button "Use setting" at bounding box center [481, 144] width 11 height 5
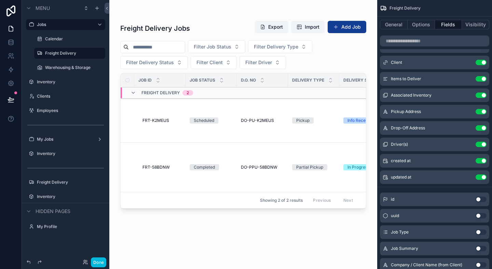
click at [0, 0] on icon "scrollable content" at bounding box center [0, 0] width 0 height 0
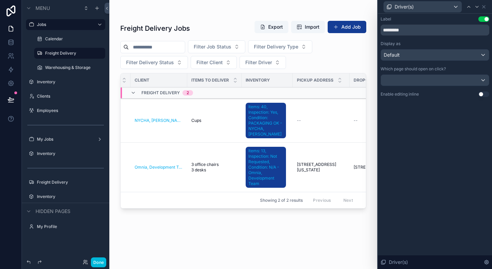
scroll to position [0, 339]
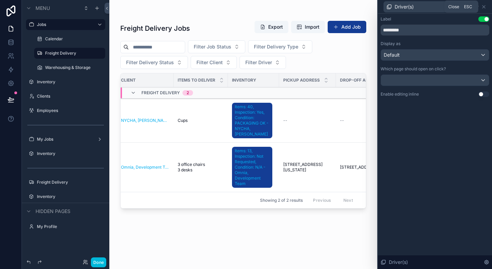
click at [486, 4] on icon at bounding box center [483, 6] width 5 height 5
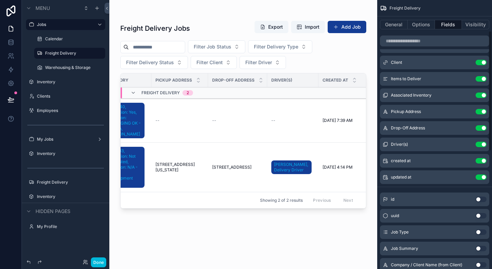
scroll to position [0, 0]
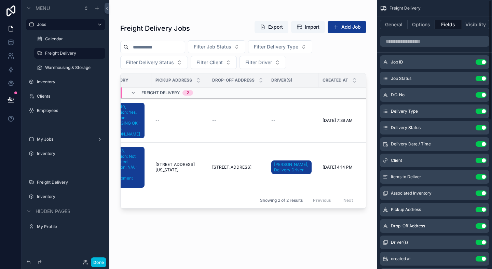
click at [423, 28] on button "Options" at bounding box center [421, 25] width 27 height 10
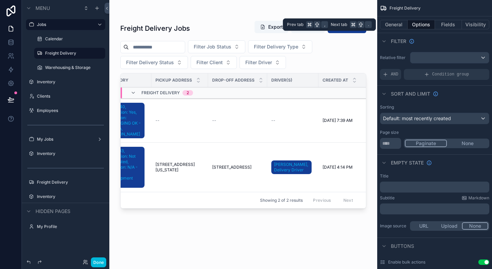
click at [397, 27] on button "General" at bounding box center [394, 25] width 28 height 10
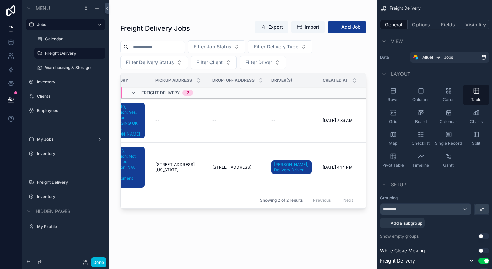
click at [66, 67] on label "Warehousing & Storage" at bounding box center [73, 67] width 56 height 5
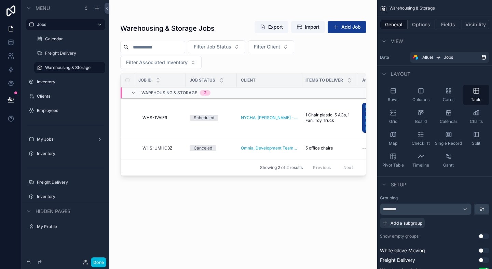
click at [112, 63] on div "scrollable content" at bounding box center [243, 130] width 268 height 261
click at [112, 63] on div "Warehousing & Storage Jobs Export Import Add Job Filter Job Status Filter Clien…" at bounding box center [243, 130] width 268 height 261
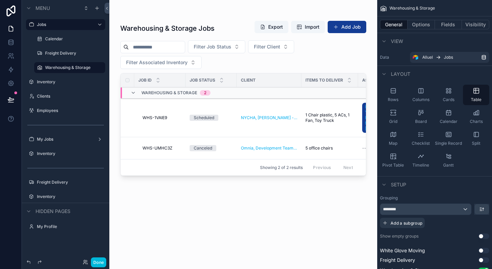
click at [112, 63] on div "Warehousing & Storage Jobs Export Import Add Job Filter Job Status Filter Clien…" at bounding box center [243, 130] width 268 height 261
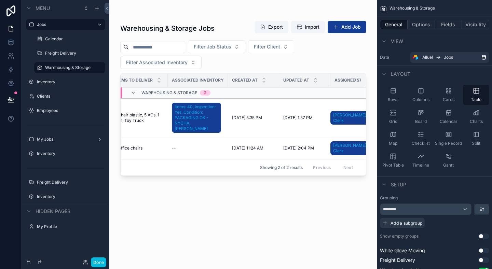
scroll to position [0, 206]
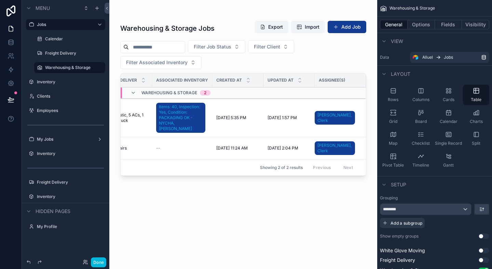
click at [57, 51] on label "Freight Delivery" at bounding box center [73, 53] width 56 height 5
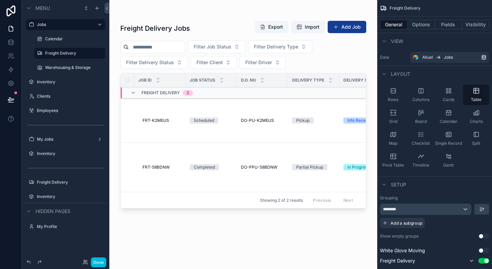
click at [62, 65] on label "Warehousing & Storage" at bounding box center [73, 67] width 56 height 5
click at [65, 70] on div "Warehousing & Storage" at bounding box center [74, 67] width 59 height 5
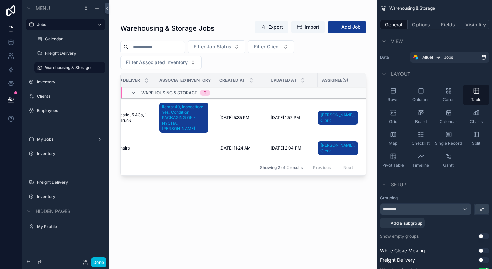
scroll to position [0, 206]
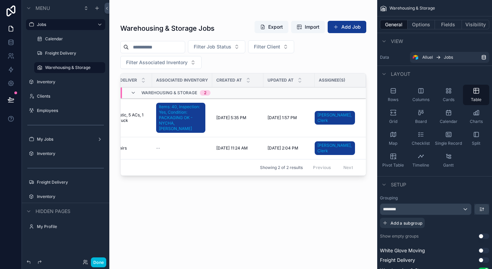
click at [64, 54] on label "Freight Delivery" at bounding box center [73, 53] width 56 height 5
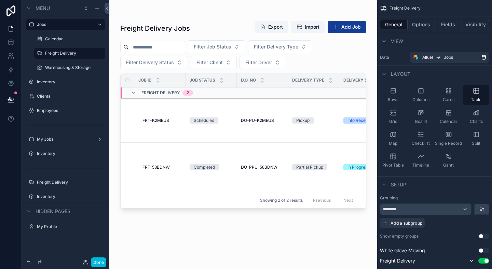
click at [336, 107] on div "scrollable content" at bounding box center [243, 130] width 268 height 261
click at [329, 119] on div "Pickup" at bounding box center [313, 121] width 43 height 6
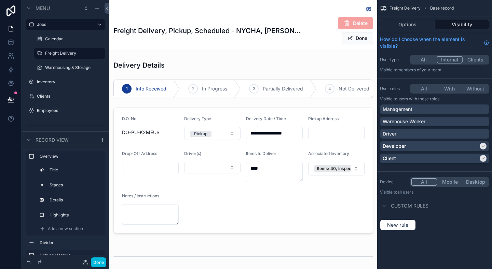
scroll to position [189, 0]
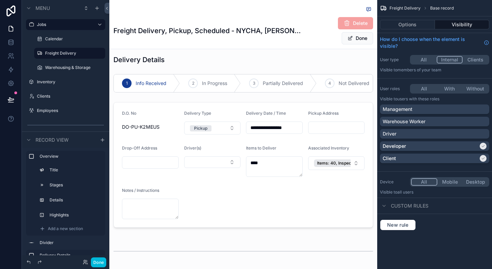
click at [227, 157] on div "scrollable content" at bounding box center [243, 141] width 268 height 187
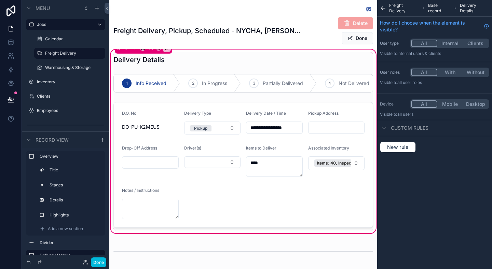
click at [222, 162] on div "scrollable content" at bounding box center [243, 164] width 268 height 131
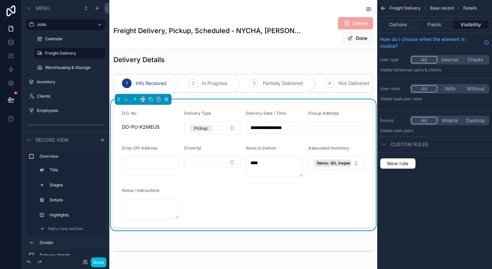
click at [209, 163] on button "Select Button" at bounding box center [212, 163] width 57 height 12
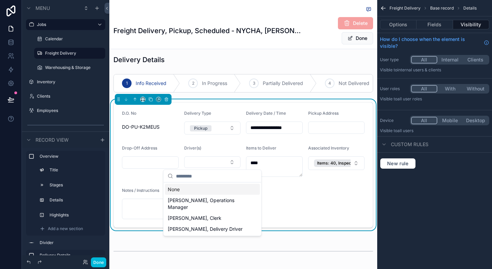
click at [413, 24] on button "Options" at bounding box center [398, 25] width 37 height 10
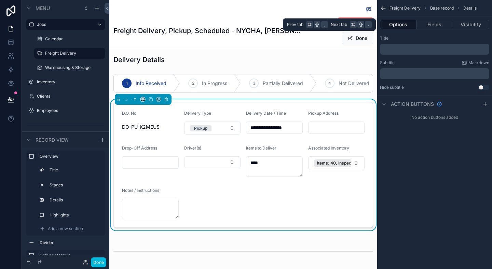
click at [424, 24] on button "Fields" at bounding box center [435, 25] width 36 height 10
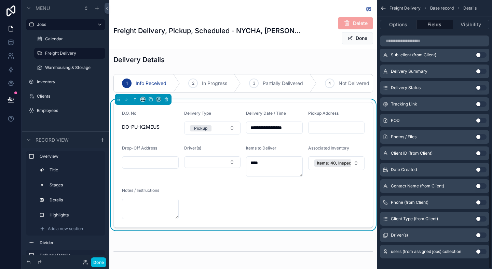
scroll to position [353, 0]
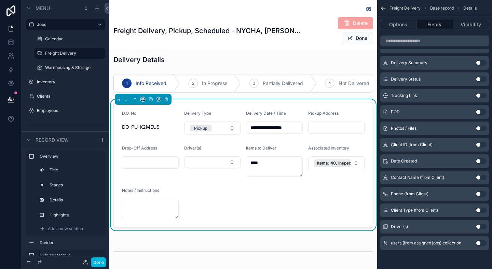
click at [481, 225] on button "Use setting" at bounding box center [481, 226] width 11 height 5
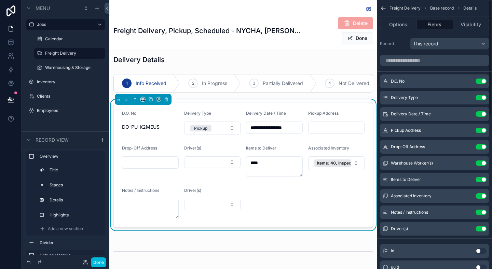
scroll to position [0, 0]
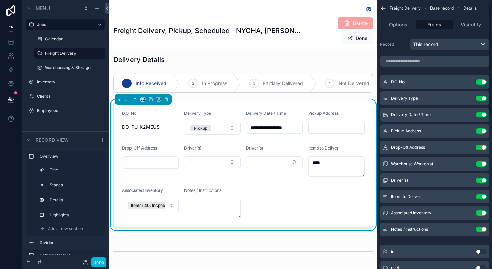
click at [485, 164] on button "Use setting" at bounding box center [481, 163] width 11 height 5
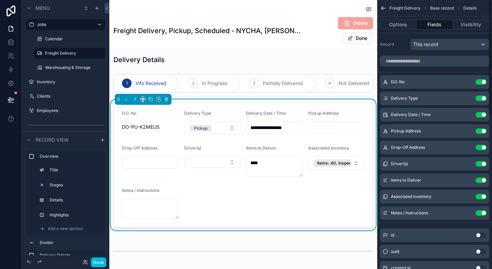
click at [0, 0] on icon "scrollable content" at bounding box center [0, 0] width 0 height 0
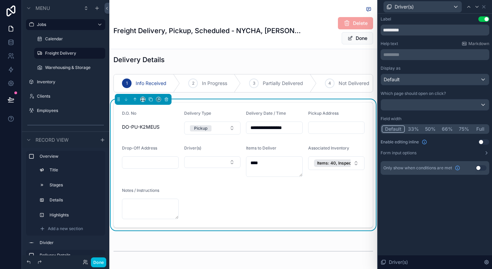
click at [223, 174] on div "Driver(s)" at bounding box center [212, 161] width 57 height 31
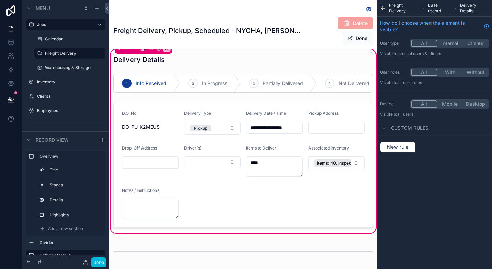
click at [227, 161] on div "scrollable content" at bounding box center [243, 164] width 268 height 131
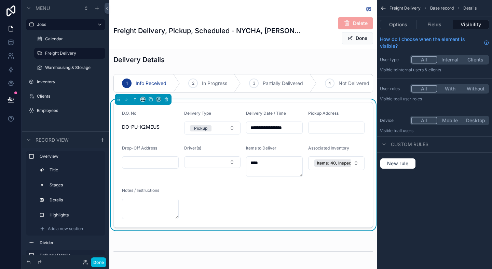
click at [216, 165] on button "Select Button" at bounding box center [212, 163] width 57 height 12
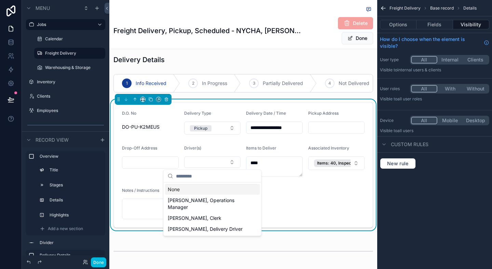
click at [218, 164] on button "Select Button" at bounding box center [212, 163] width 57 height 12
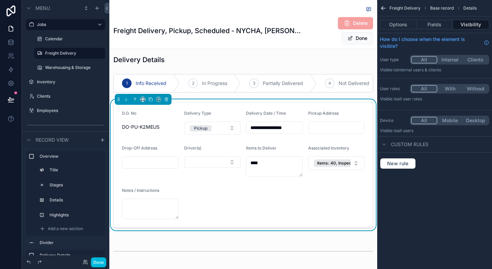
click at [218, 164] on button "Select Button" at bounding box center [212, 163] width 57 height 12
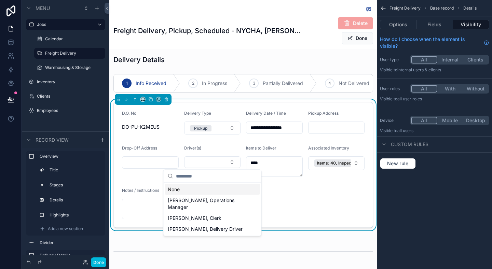
click at [218, 164] on button "Select Button" at bounding box center [212, 163] width 57 height 12
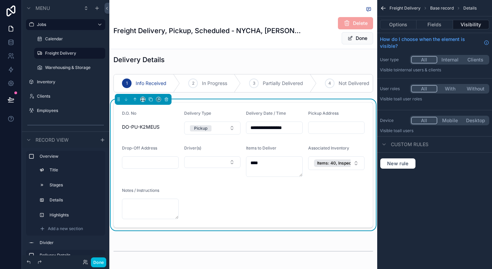
click at [218, 164] on button "Select Button" at bounding box center [212, 163] width 57 height 12
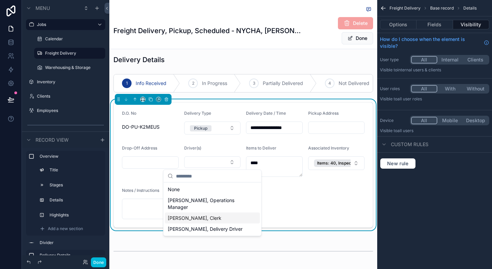
click at [331, 219] on form "**********" at bounding box center [243, 165] width 259 height 125
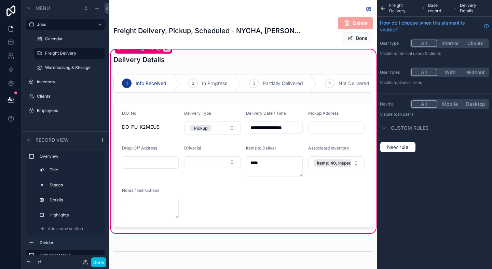
click at [209, 157] on div "scrollable content" at bounding box center [243, 164] width 268 height 131
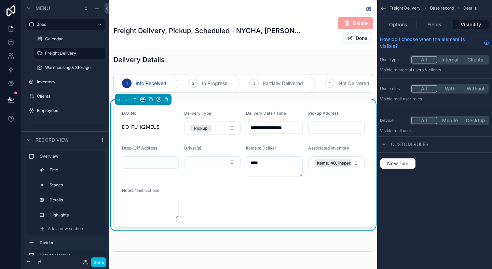
click at [213, 163] on button "Select Button" at bounding box center [212, 163] width 57 height 12
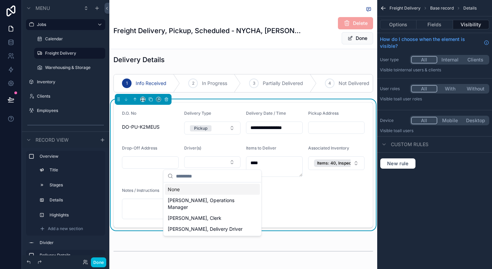
click at [213, 162] on button "Select Button" at bounding box center [212, 163] width 57 height 12
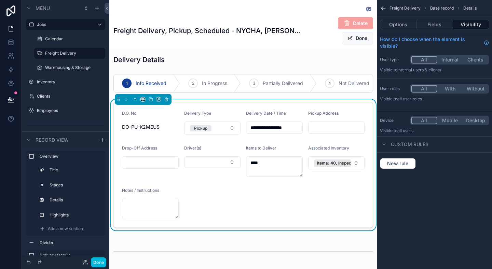
click at [232, 159] on button "Select Button" at bounding box center [212, 163] width 57 height 12
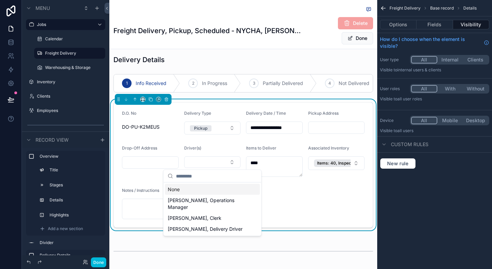
click at [418, 186] on div "Freight Delivery Base record Details Options Fields Visibility How do I choose …" at bounding box center [434, 134] width 115 height 269
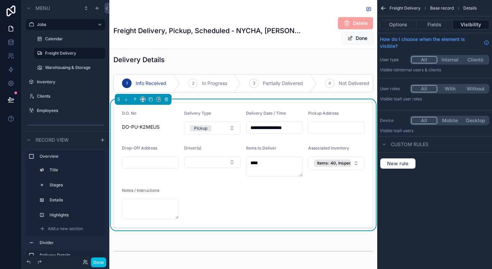
click at [429, 19] on div "Options Fields Visibility" at bounding box center [434, 24] width 115 height 16
click at [430, 22] on button "Fields" at bounding box center [435, 25] width 36 height 10
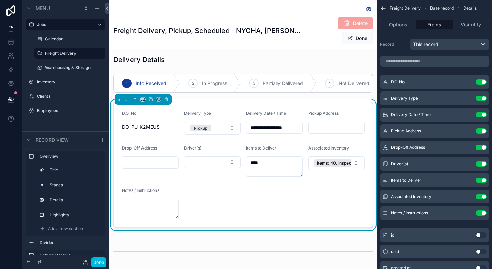
click at [0, 0] on icon "scrollable content" at bounding box center [0, 0] width 0 height 0
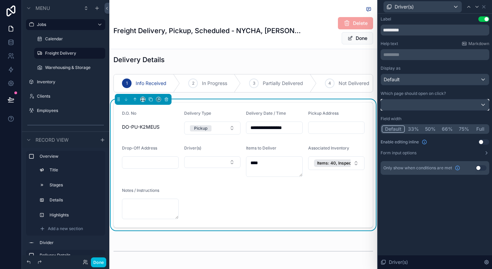
click at [416, 107] on div at bounding box center [435, 104] width 108 height 11
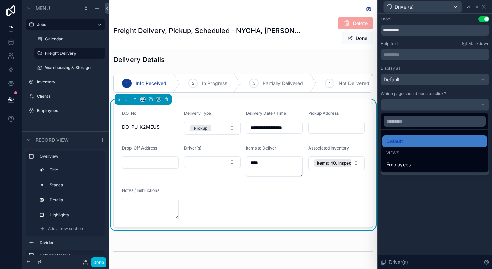
click at [401, 164] on span "Employees" at bounding box center [399, 165] width 24 height 8
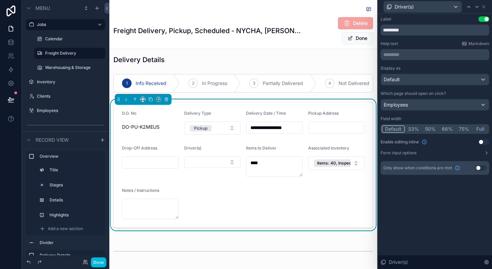
click at [209, 168] on button "Select Button" at bounding box center [212, 163] width 57 height 12
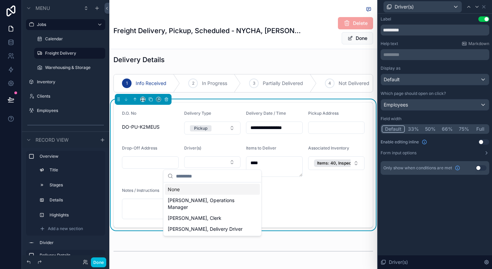
click at [199, 189] on div "None" at bounding box center [212, 189] width 95 height 11
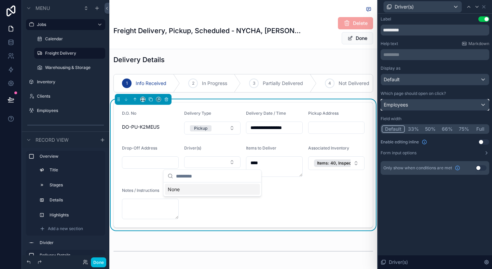
click at [433, 103] on div "Employees" at bounding box center [435, 104] width 108 height 11
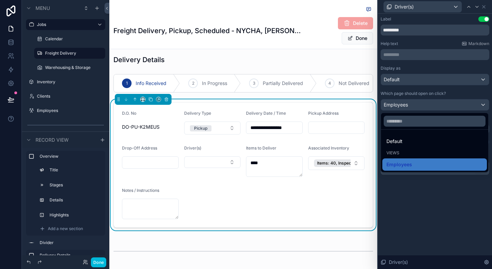
click at [402, 143] on span "Default" at bounding box center [395, 141] width 16 height 8
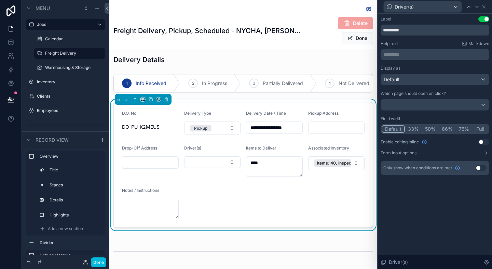
click at [226, 149] on div "Driver(s)" at bounding box center [212, 150] width 57 height 8
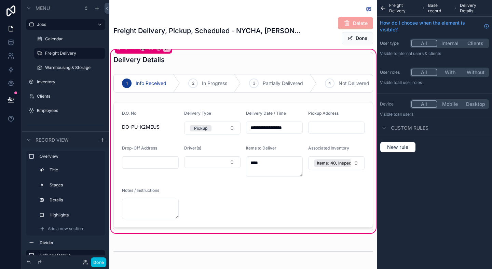
click at [228, 160] on div "scrollable content" at bounding box center [243, 164] width 268 height 131
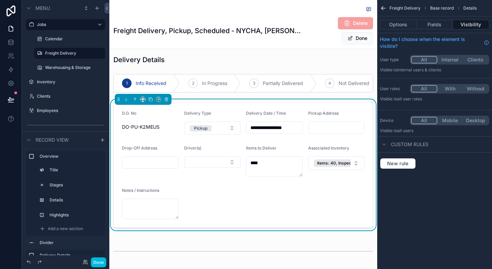
click at [221, 162] on button "Select Button" at bounding box center [212, 163] width 57 height 12
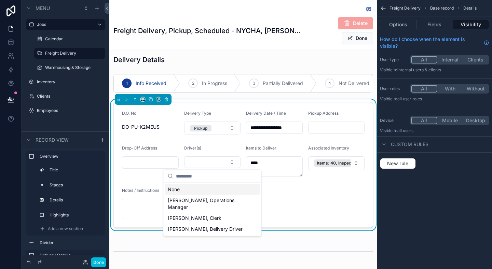
click at [221, 162] on button "Select Button" at bounding box center [212, 163] width 57 height 12
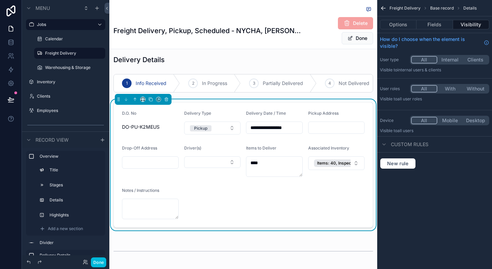
click at [221, 162] on button "Select Button" at bounding box center [212, 163] width 57 height 12
click at [447, 218] on div "Freight Delivery Base record Details Options Fields Visibility How do I choose …" at bounding box center [434, 134] width 115 height 269
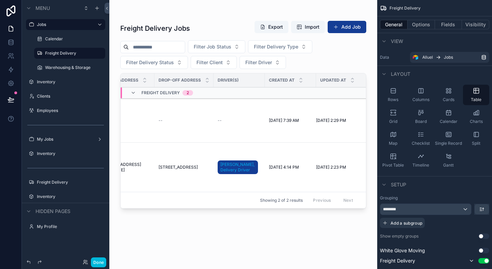
scroll to position [0, 521]
click at [237, 126] on td "--" at bounding box center [238, 121] width 51 height 44
click at [279, 66] on button "Filter Driver" at bounding box center [263, 62] width 46 height 13
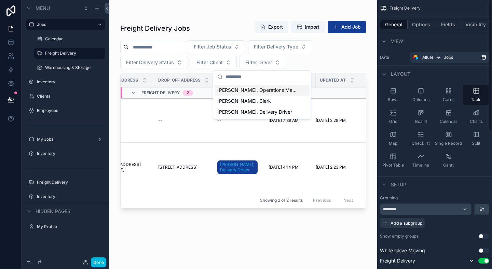
click at [434, 24] on button "Options" at bounding box center [421, 25] width 27 height 10
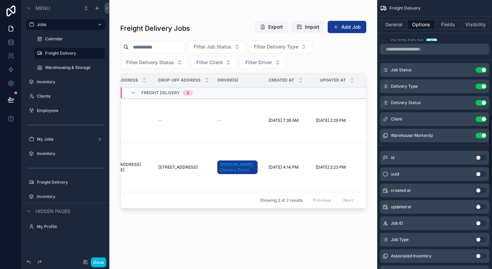
scroll to position [437, 0]
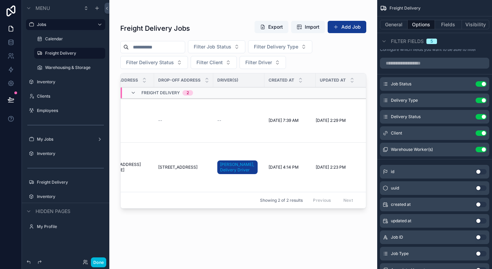
click at [272, 62] on button "Filter Driver" at bounding box center [263, 62] width 46 height 13
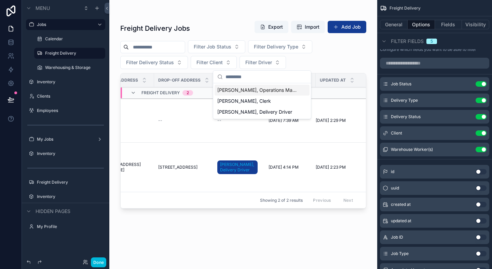
click at [455, 23] on button "Fields" at bounding box center [448, 25] width 27 height 10
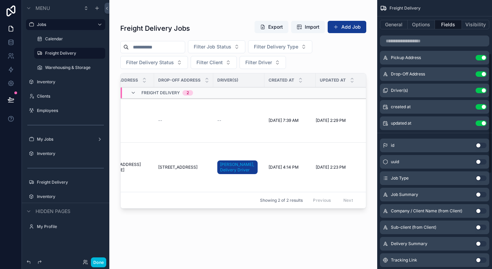
scroll to position [64, 0]
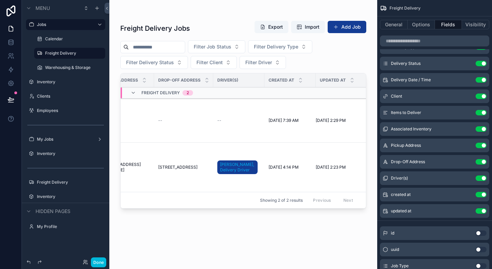
click at [0, 0] on icon "scrollable content" at bounding box center [0, 0] width 0 height 0
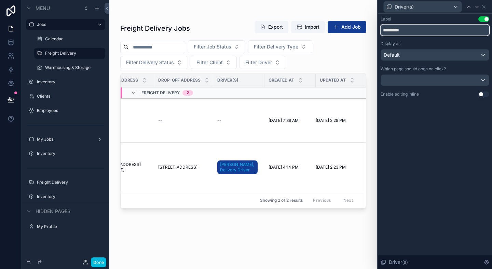
click at [417, 32] on input "*********" at bounding box center [435, 30] width 109 height 11
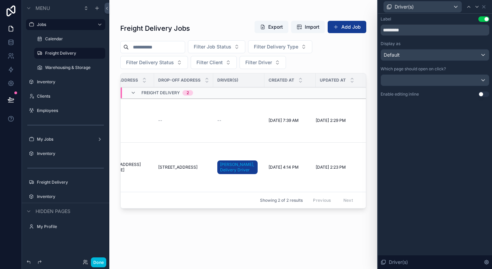
click at [425, 21] on div "Label Use setting" at bounding box center [435, 18] width 109 height 5
click at [229, 221] on div "Freight Delivery Jobs Export Import Add Job Filter Job Status Filter Delivery T…" at bounding box center [243, 138] width 246 height 245
click at [261, 56] on button "Filter Driver" at bounding box center [263, 62] width 46 height 13
click at [318, 61] on div "Filter Job Status Filter Delivery Type Filter Delivery Status Filter Client Fil…" at bounding box center [243, 54] width 246 height 29
click at [485, 6] on icon at bounding box center [483, 6] width 5 height 5
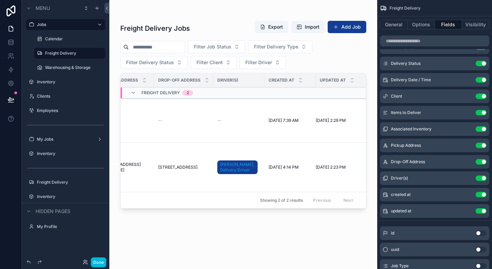
click at [255, 59] on button "Filter Driver" at bounding box center [263, 62] width 46 height 13
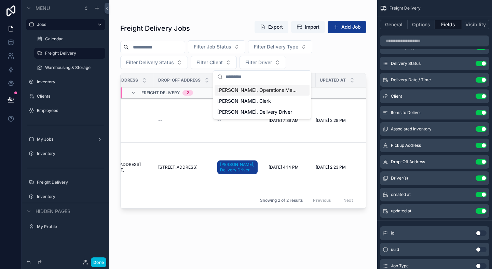
click at [257, 60] on span "Filter Driver" at bounding box center [258, 62] width 27 height 7
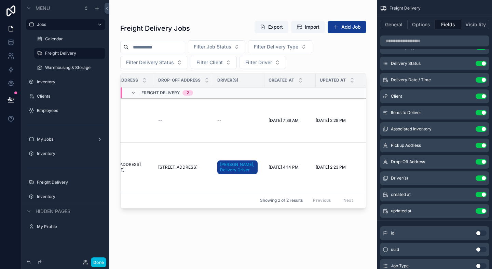
click at [0, 0] on icon "scrollable content" at bounding box center [0, 0] width 0 height 0
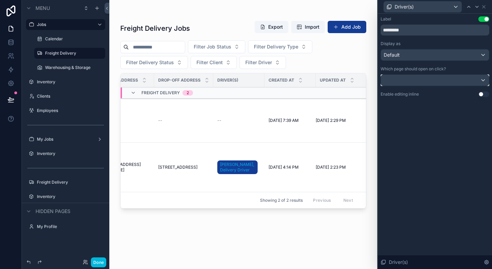
click at [441, 80] on div at bounding box center [435, 80] width 108 height 11
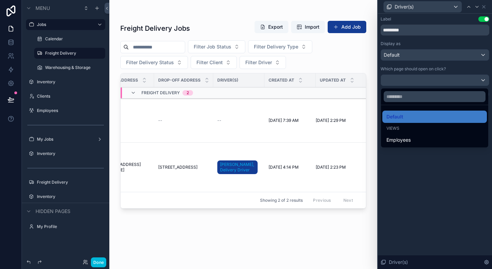
click at [441, 80] on div at bounding box center [435, 134] width 114 height 269
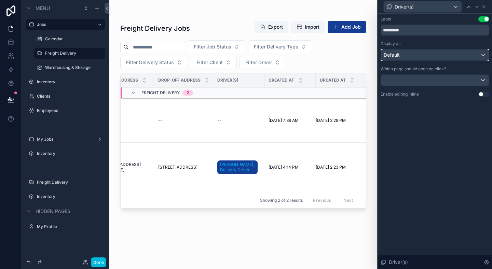
click at [451, 54] on div "Default" at bounding box center [435, 55] width 108 height 11
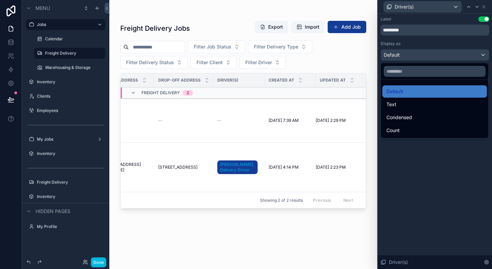
click at [451, 54] on div at bounding box center [435, 134] width 114 height 269
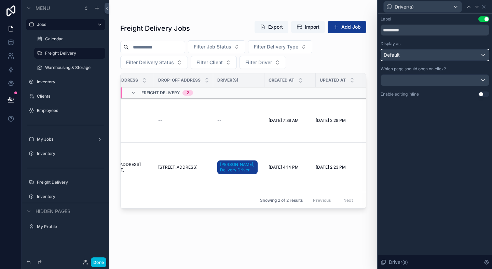
click at [451, 54] on div "Default" at bounding box center [435, 55] width 108 height 11
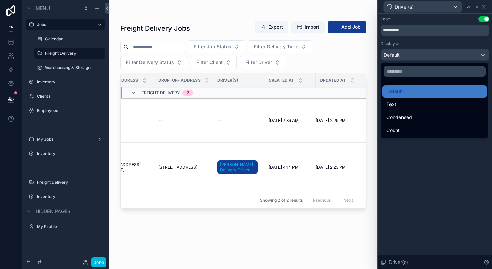
click at [436, 168] on div at bounding box center [435, 134] width 114 height 269
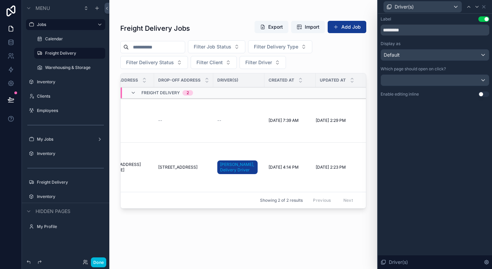
click at [485, 265] on icon at bounding box center [486, 262] width 5 height 5
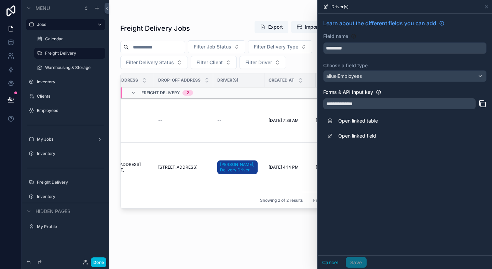
click at [279, 223] on div "Freight Delivery Jobs Export Import Add Job Filter Job Status Filter Delivery T…" at bounding box center [243, 138] width 246 height 245
click at [485, 6] on icon at bounding box center [486, 6] width 5 height 5
